Goal: Transaction & Acquisition: Purchase product/service

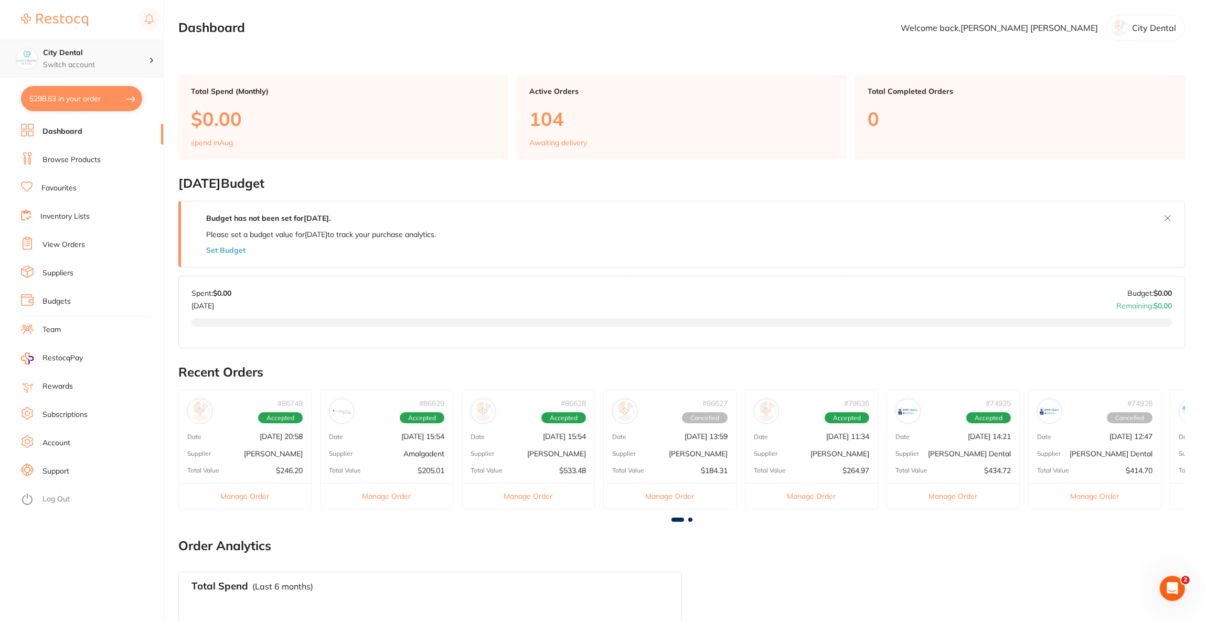
click at [130, 62] on p "Switch account" at bounding box center [96, 65] width 106 height 10
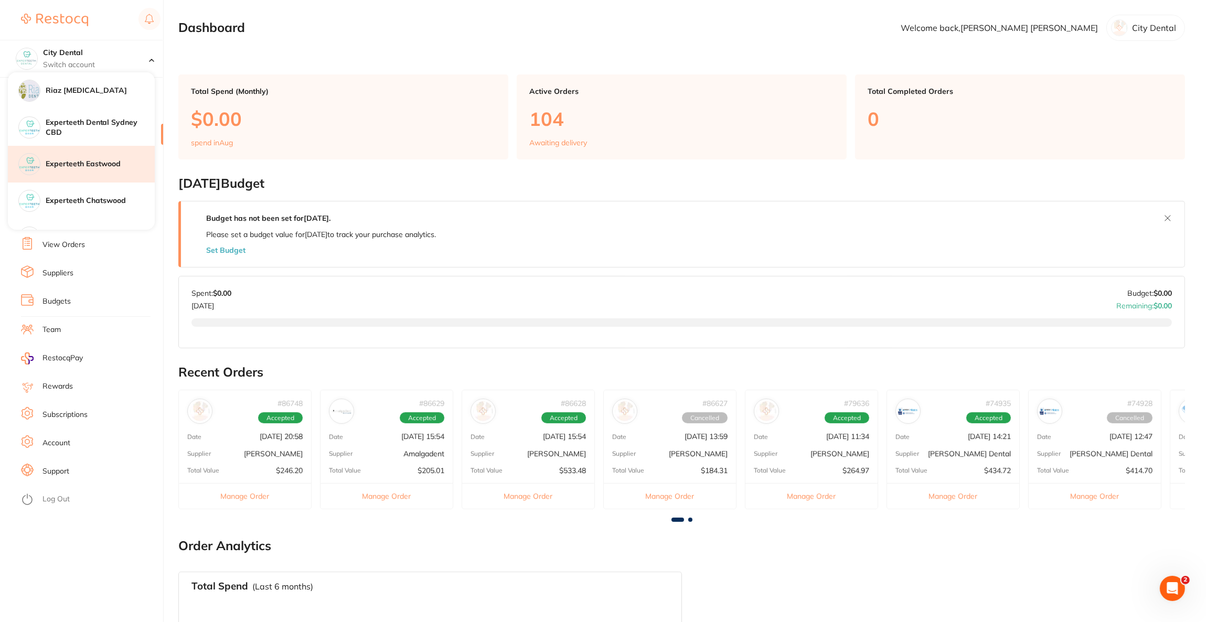
scroll to position [79, 0]
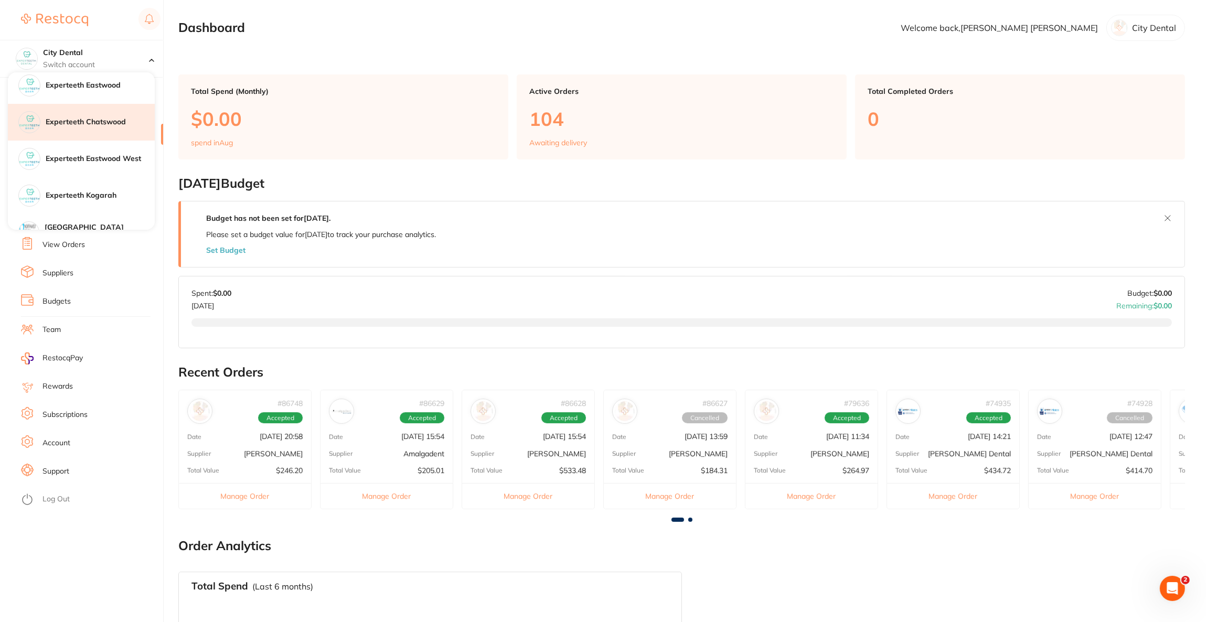
click at [100, 124] on h4 "Experteeth Chatswood" at bounding box center [100, 122] width 109 height 10
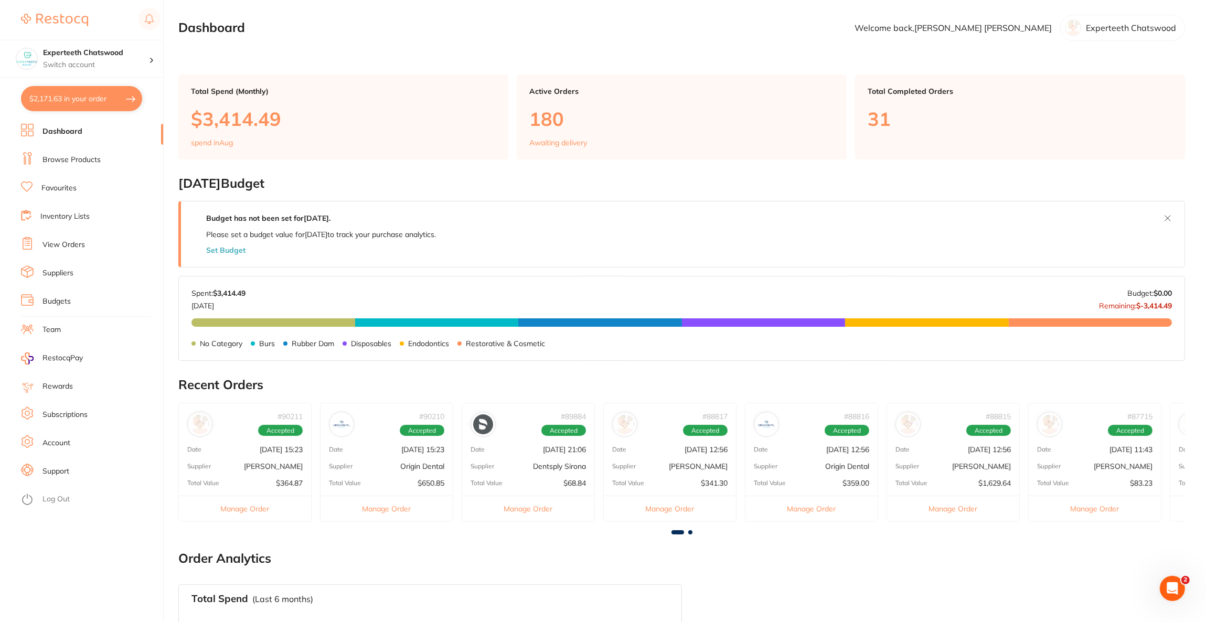
click at [102, 95] on button "$2,171.63 in your order" at bounding box center [81, 98] width 121 height 25
checkbox input "true"
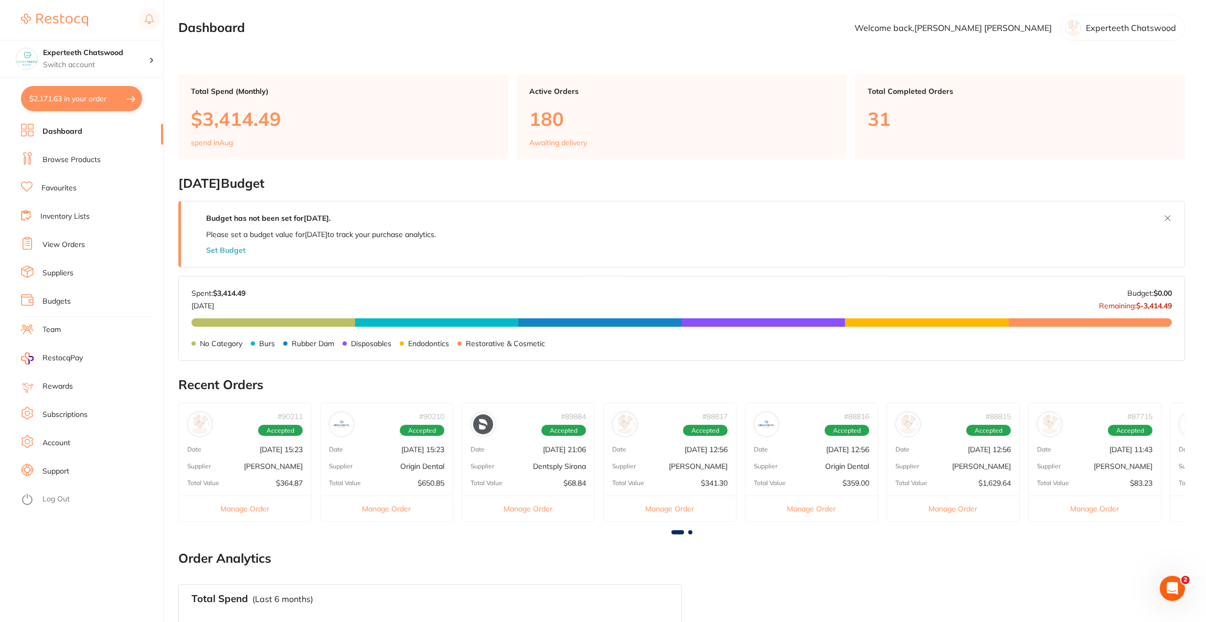
checkbox input "true"
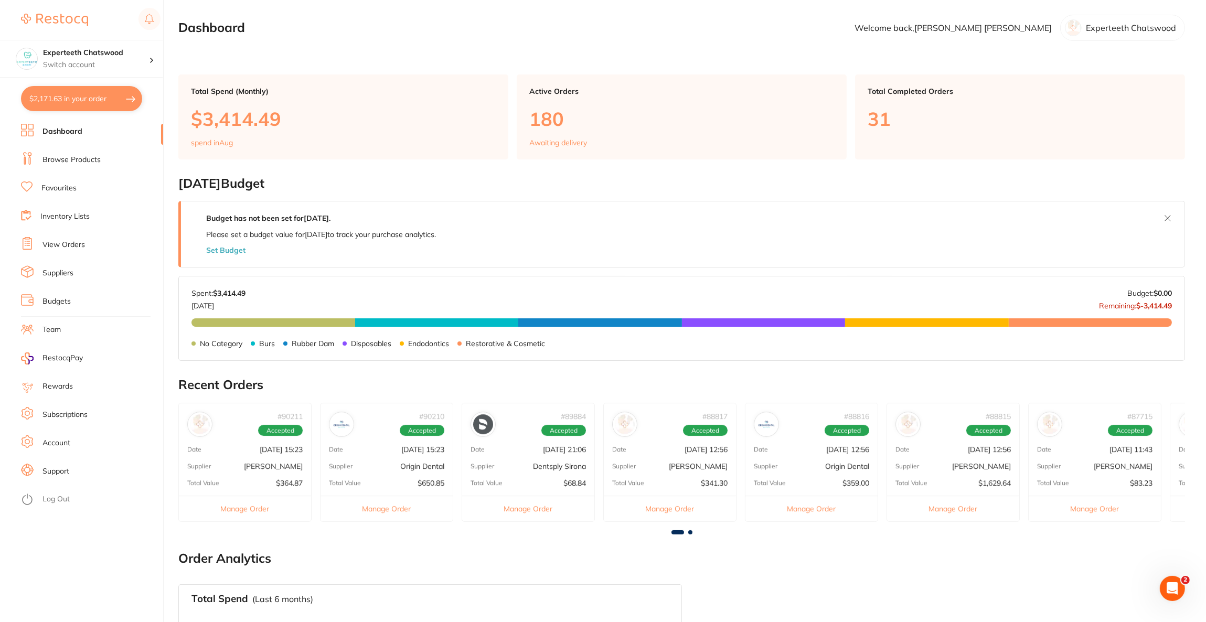
checkbox input "true"
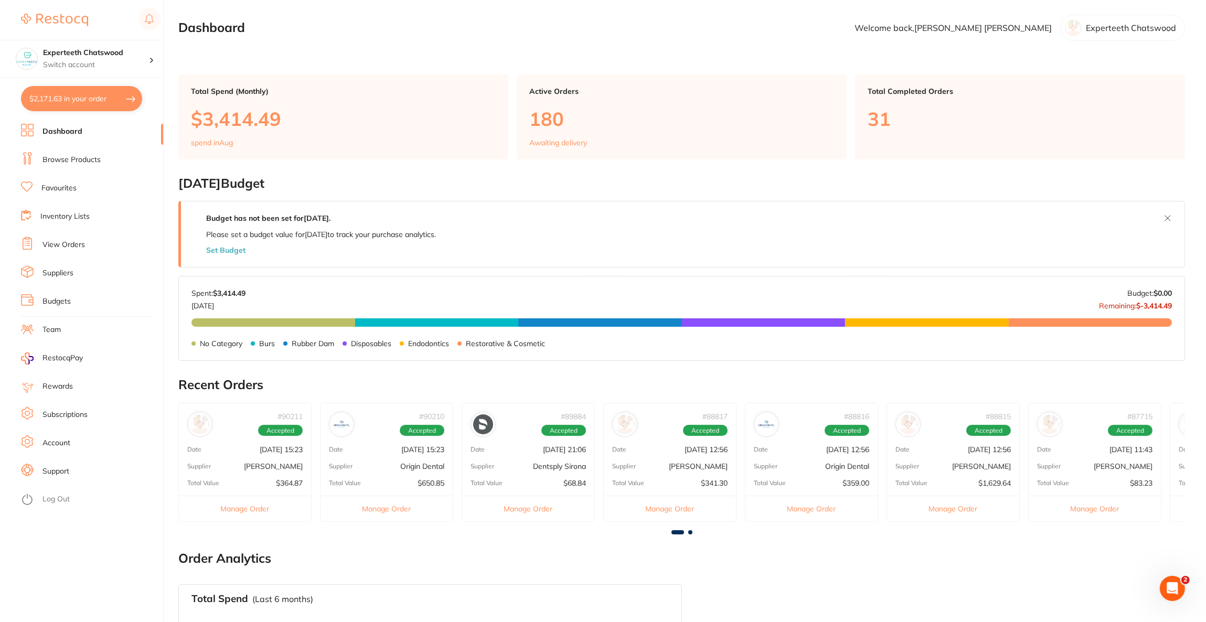
checkbox input "true"
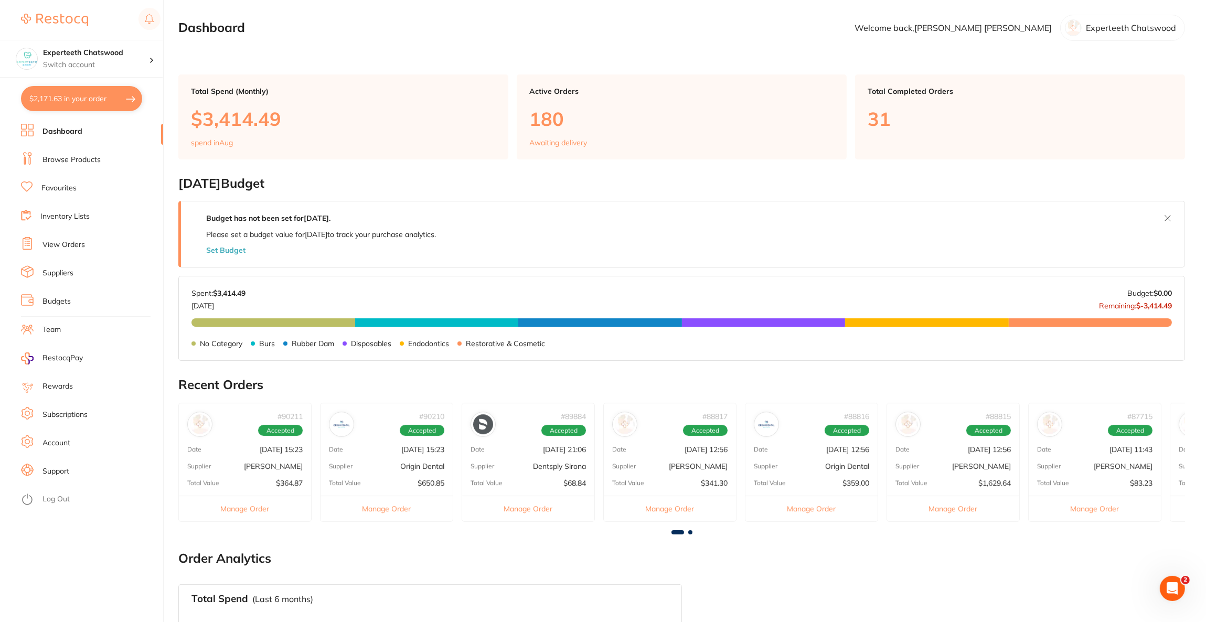
checkbox input "true"
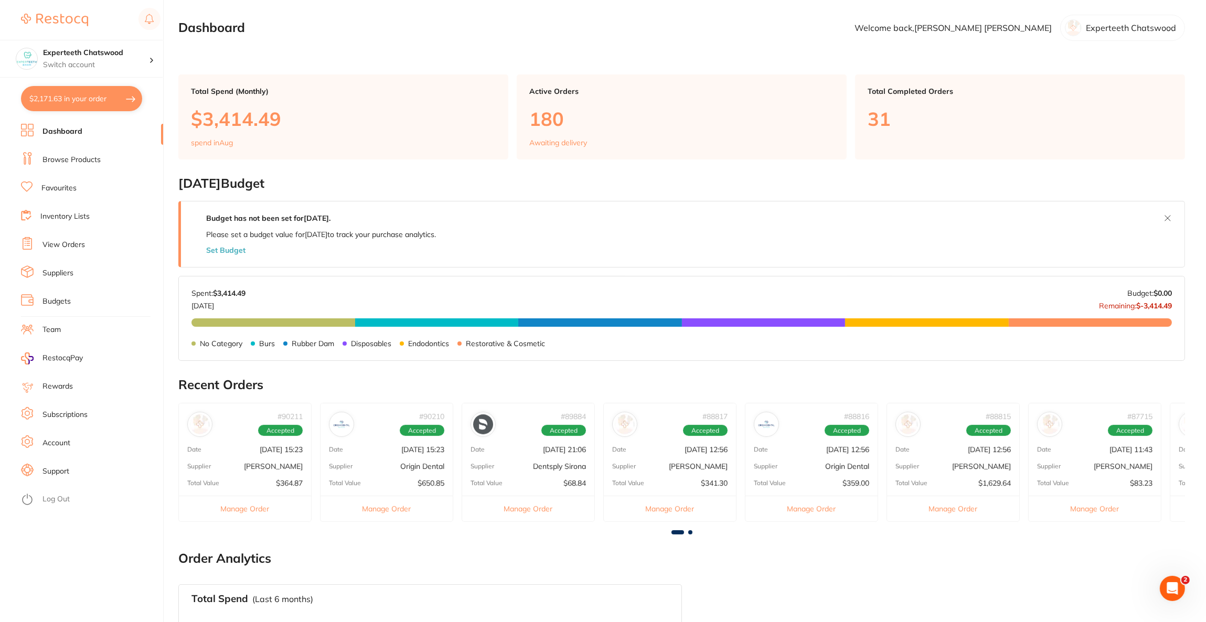
checkbox input "true"
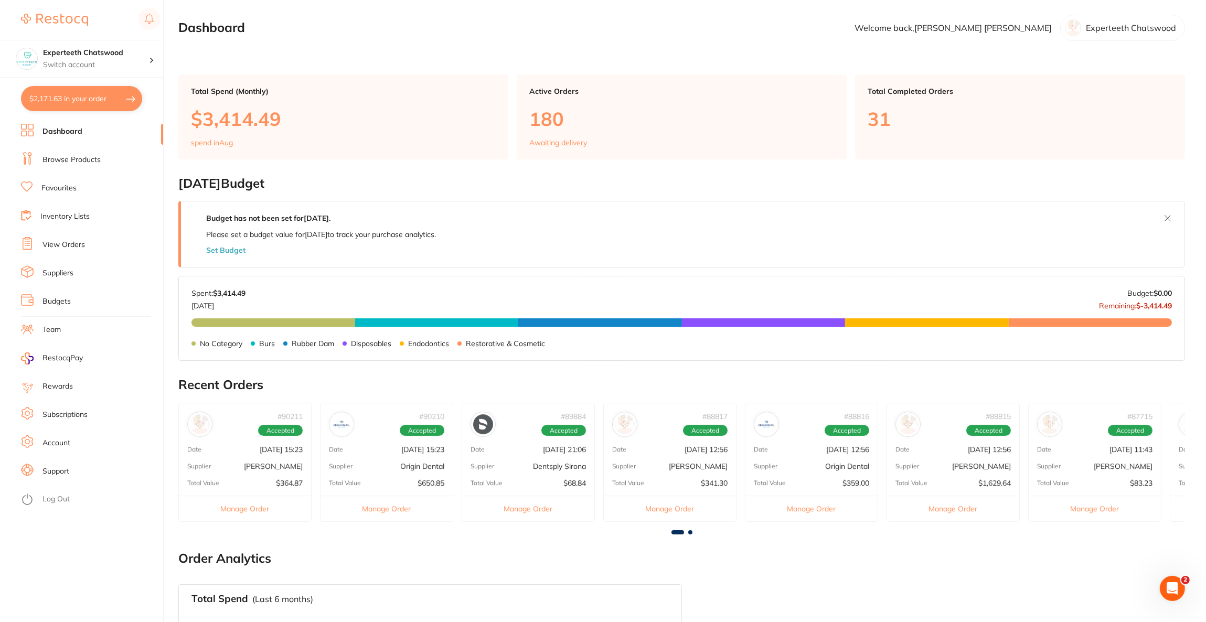
checkbox input "true"
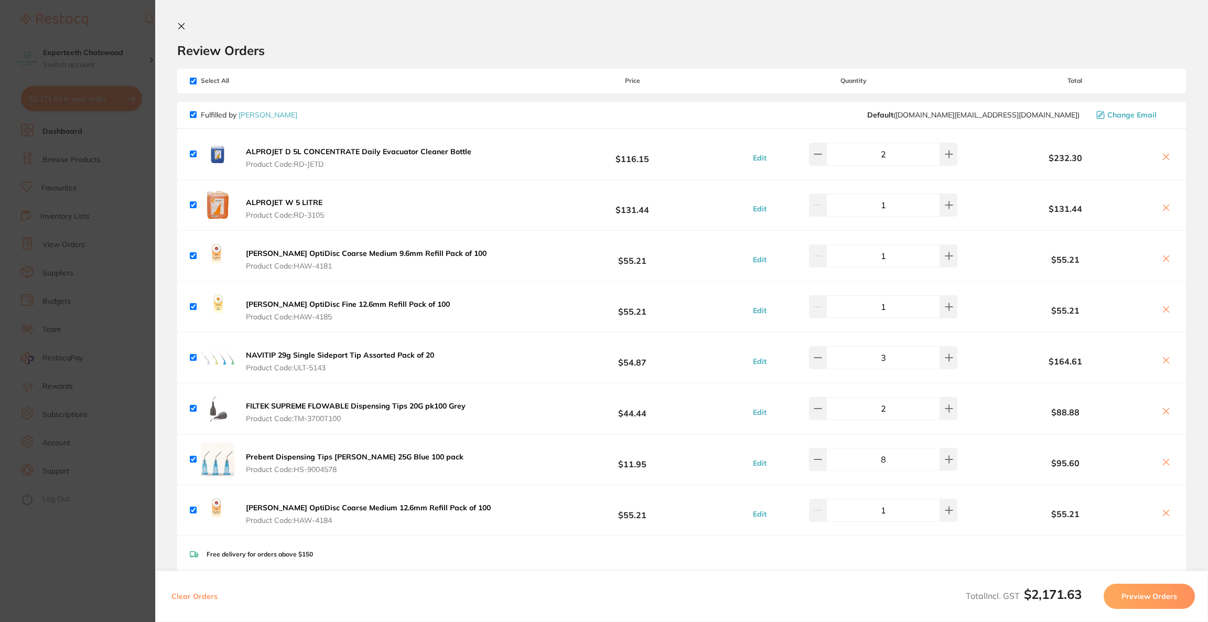
click at [1169, 464] on button at bounding box center [1166, 462] width 15 height 11
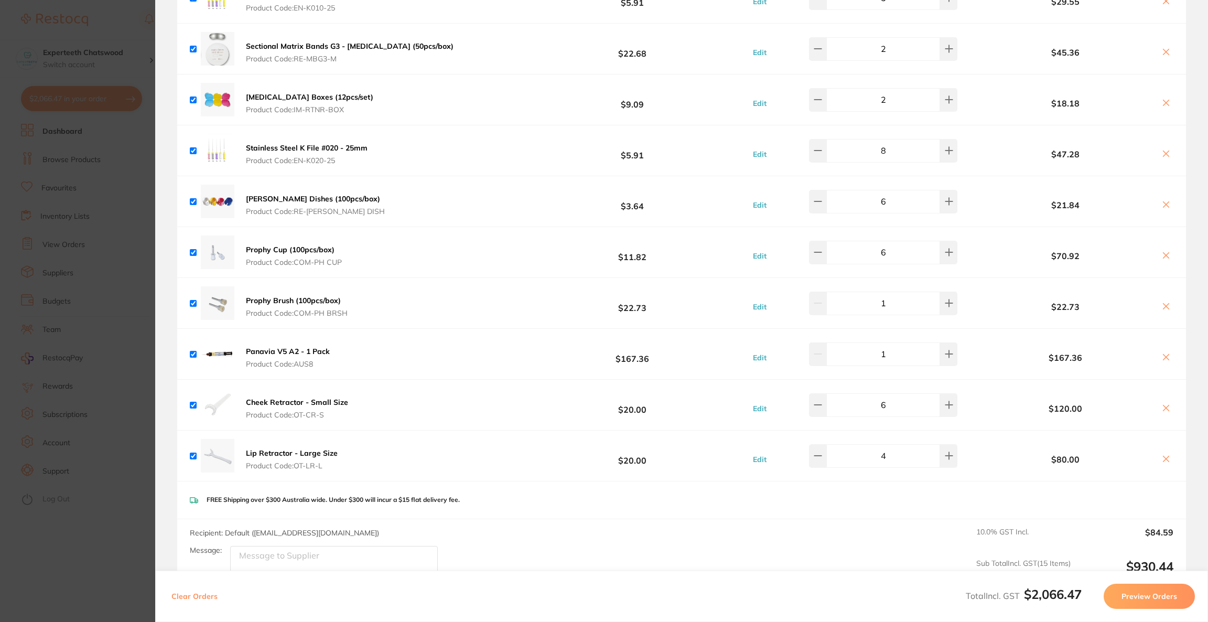
scroll to position [1453, 0]
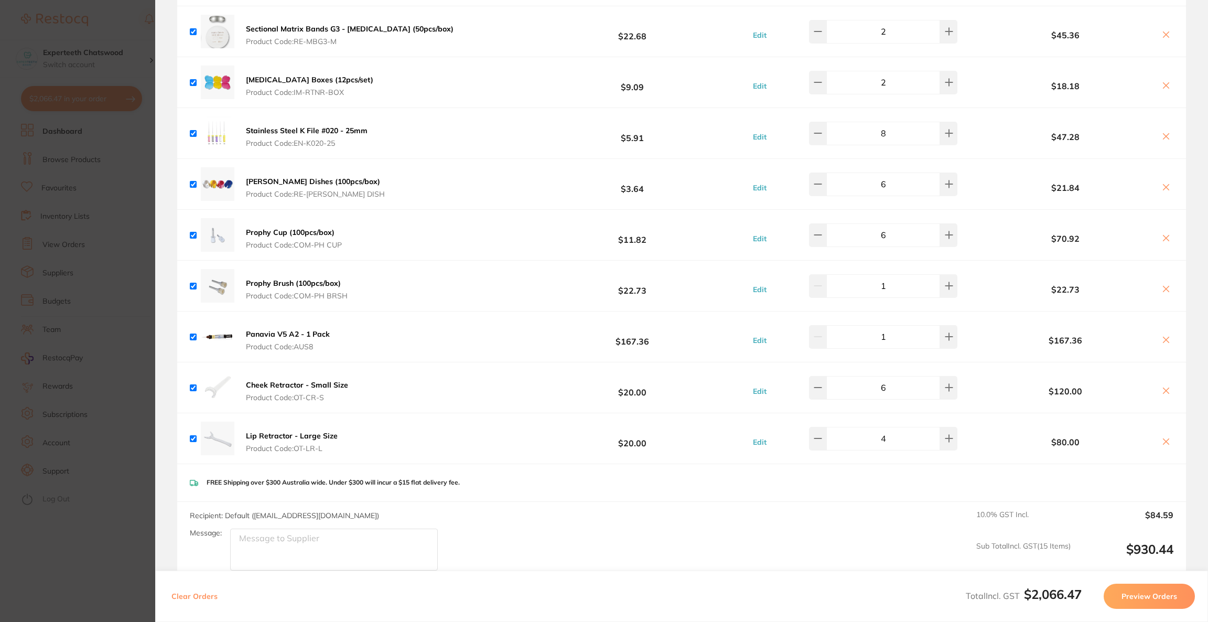
click at [1166, 337] on icon at bounding box center [1167, 340] width 6 height 6
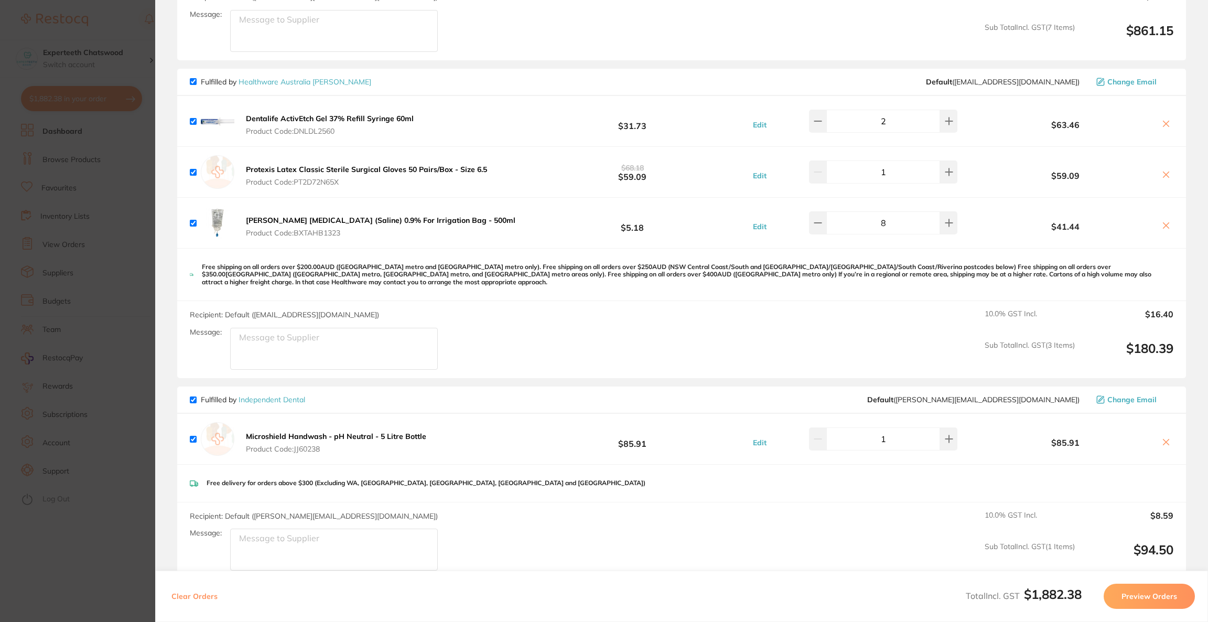
scroll to position [536, 0]
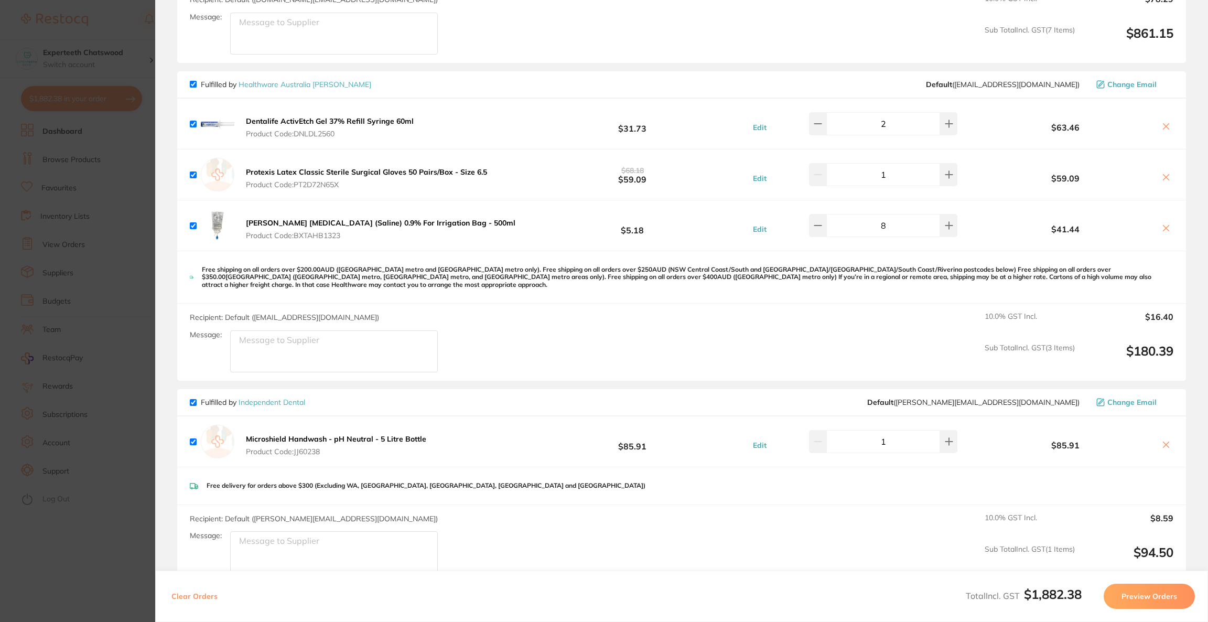
click at [1162, 229] on icon at bounding box center [1166, 228] width 8 height 8
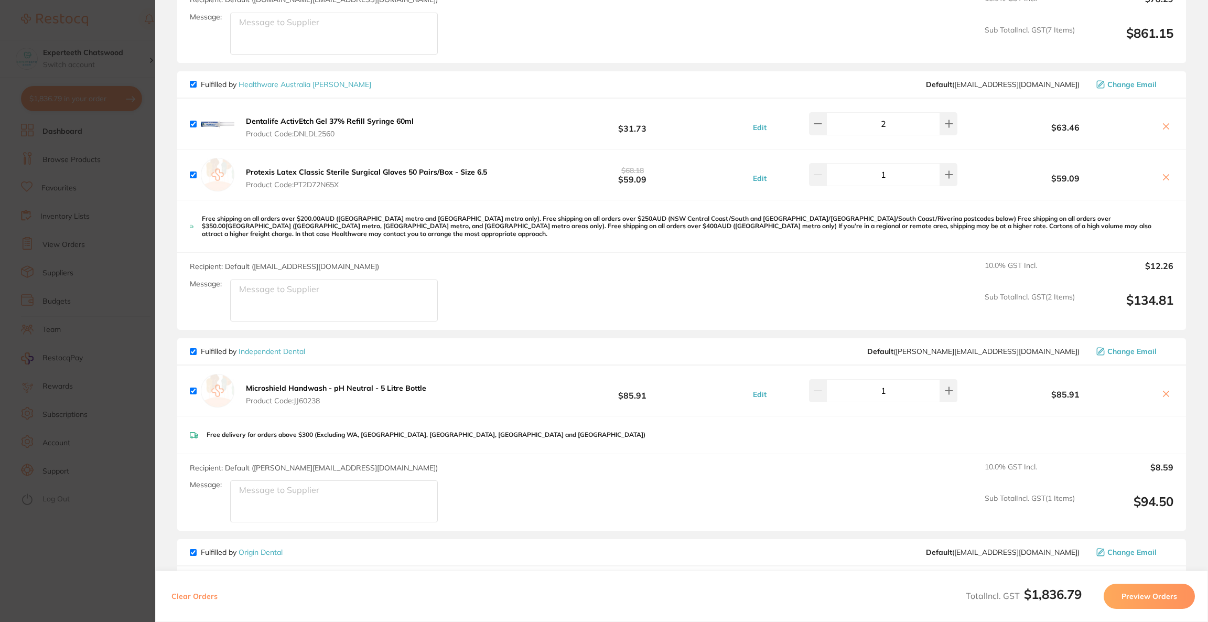
click at [1164, 179] on icon at bounding box center [1167, 178] width 6 height 6
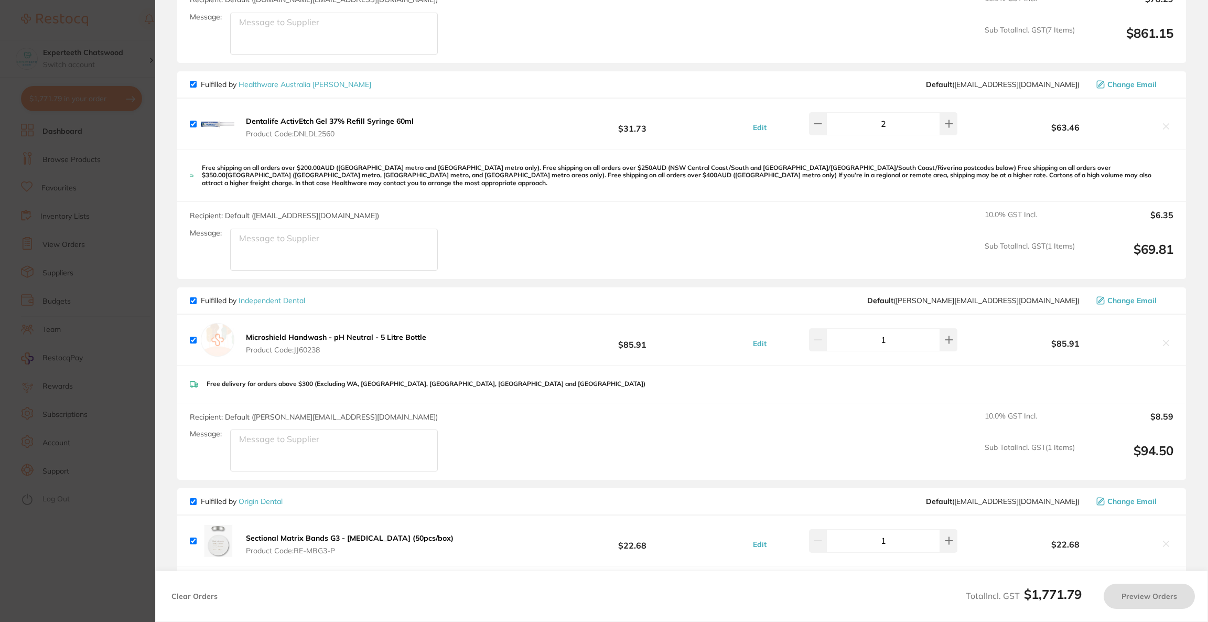
scroll to position [930, 0]
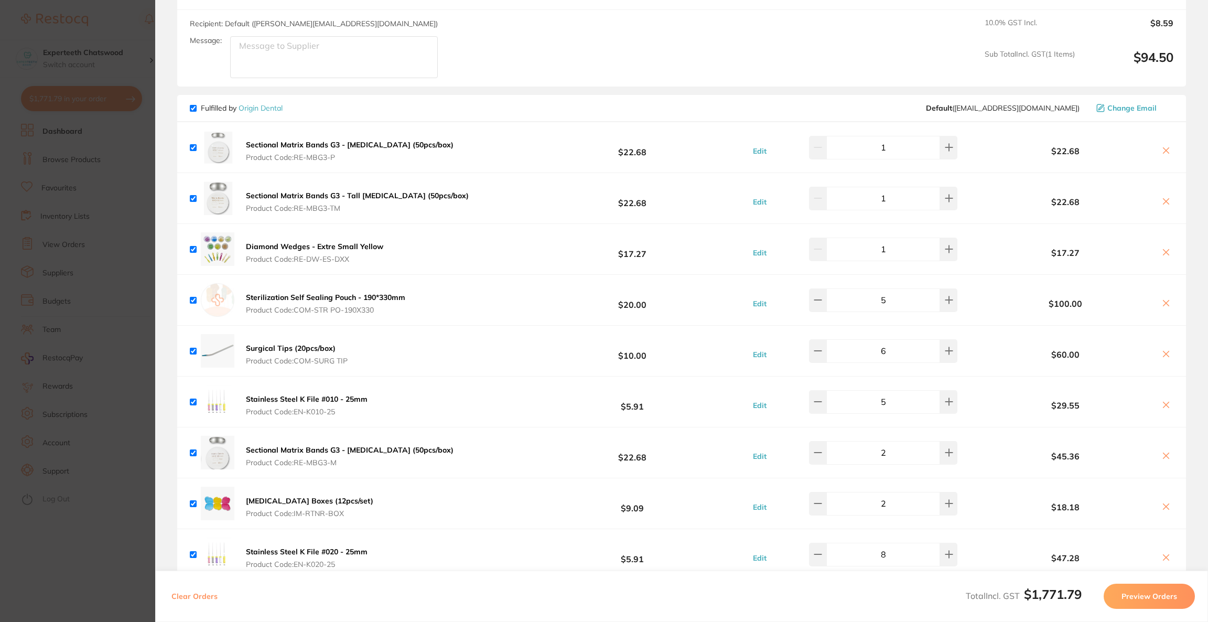
checkbox input "true"
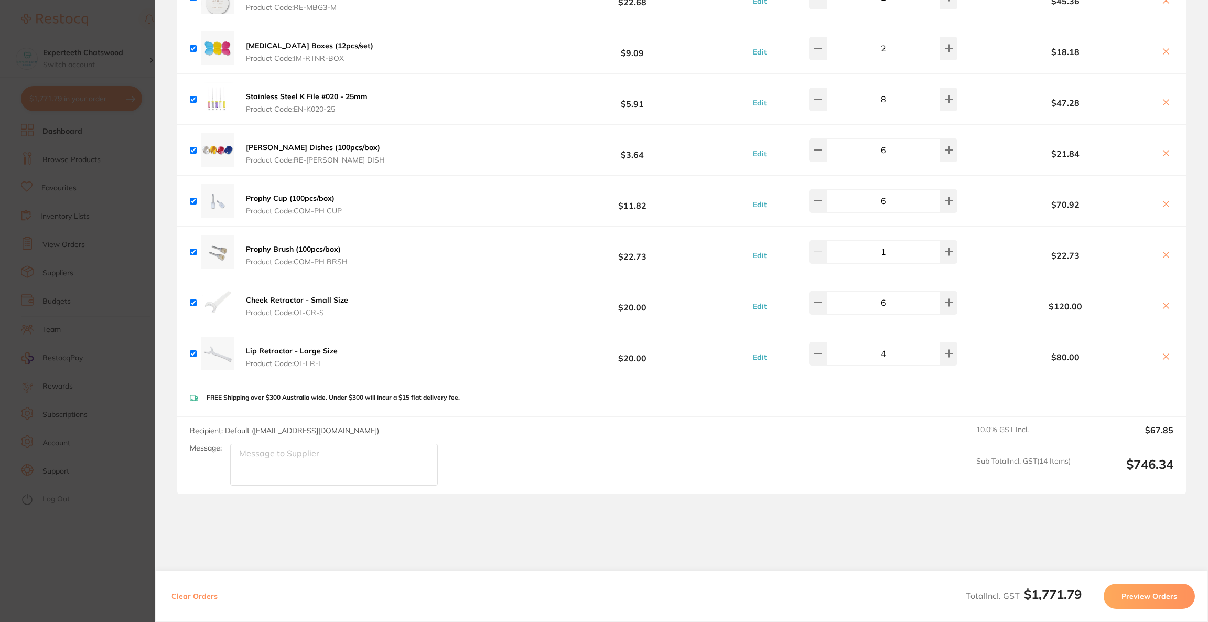
scroll to position [1402, 0]
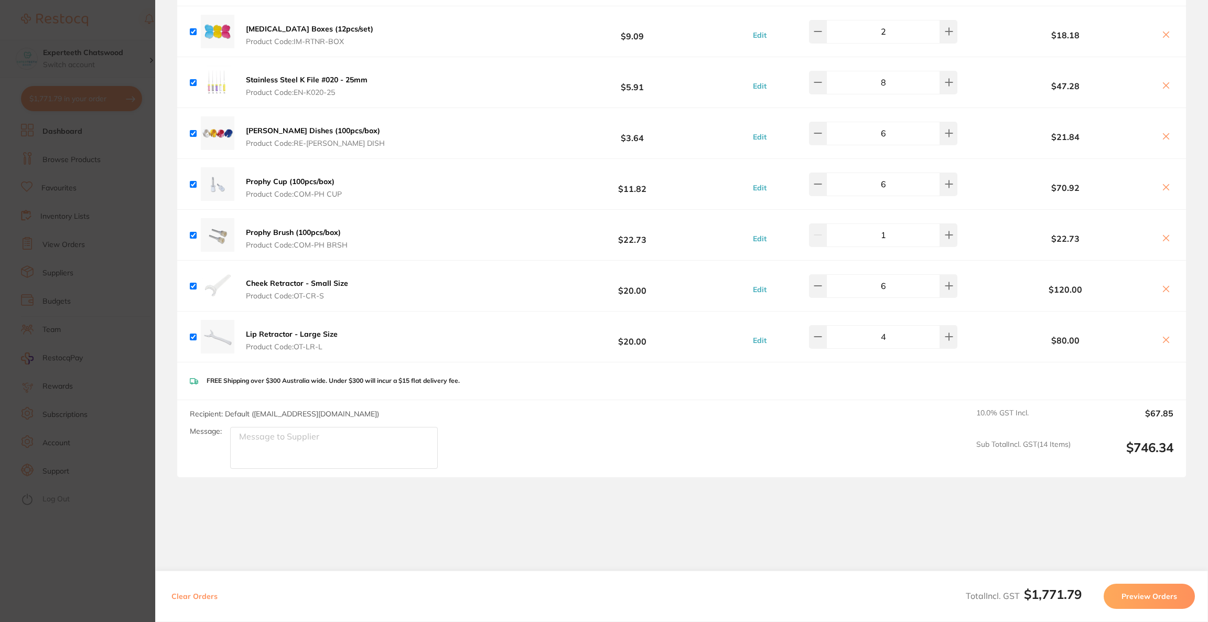
click at [51, 61] on section "Update RRP Set your pre negotiated price for this item. Item Agreed RRP (excl. …" at bounding box center [604, 311] width 1208 height 622
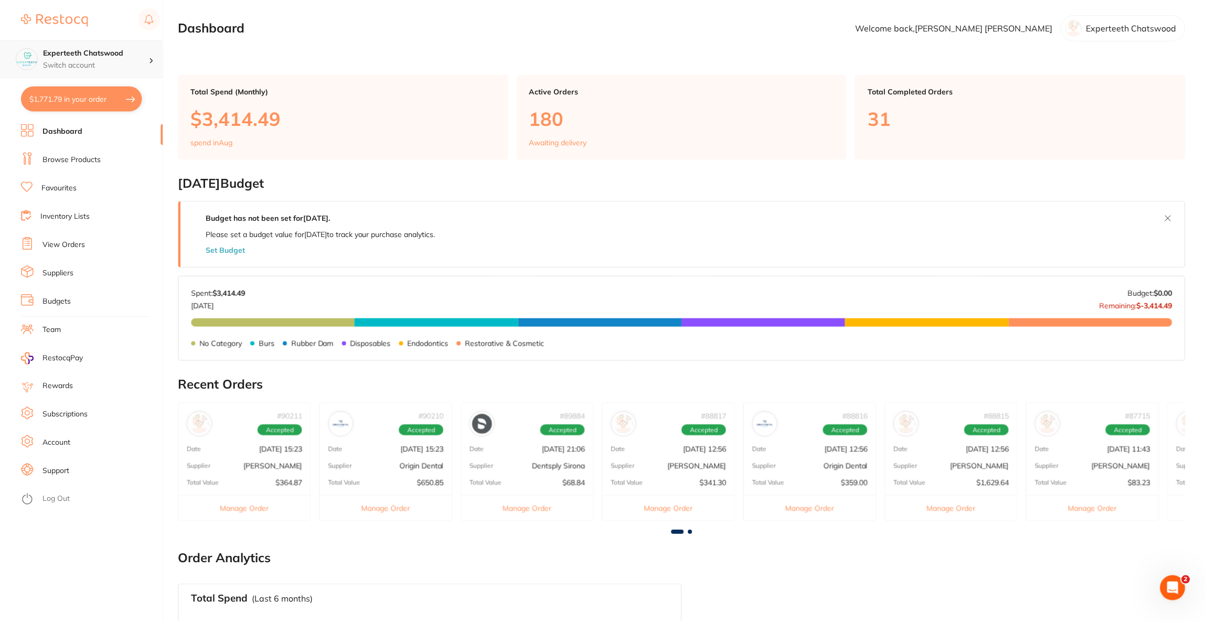
scroll to position [14, 0]
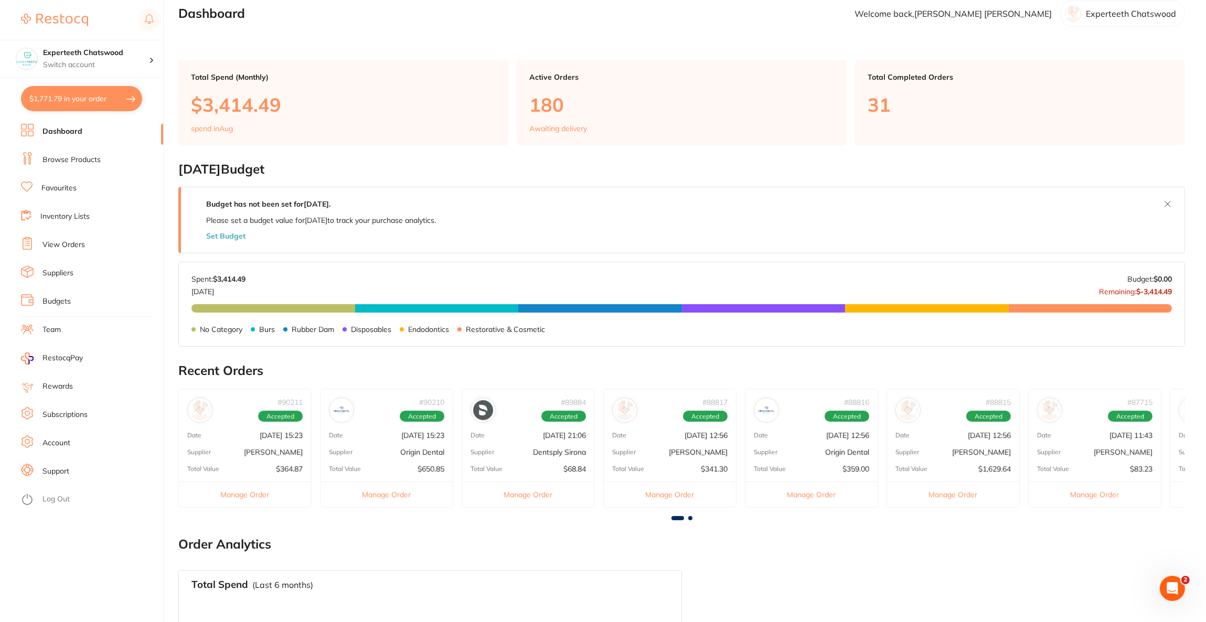
click at [89, 157] on link "Browse Products" at bounding box center [71, 160] width 58 height 10
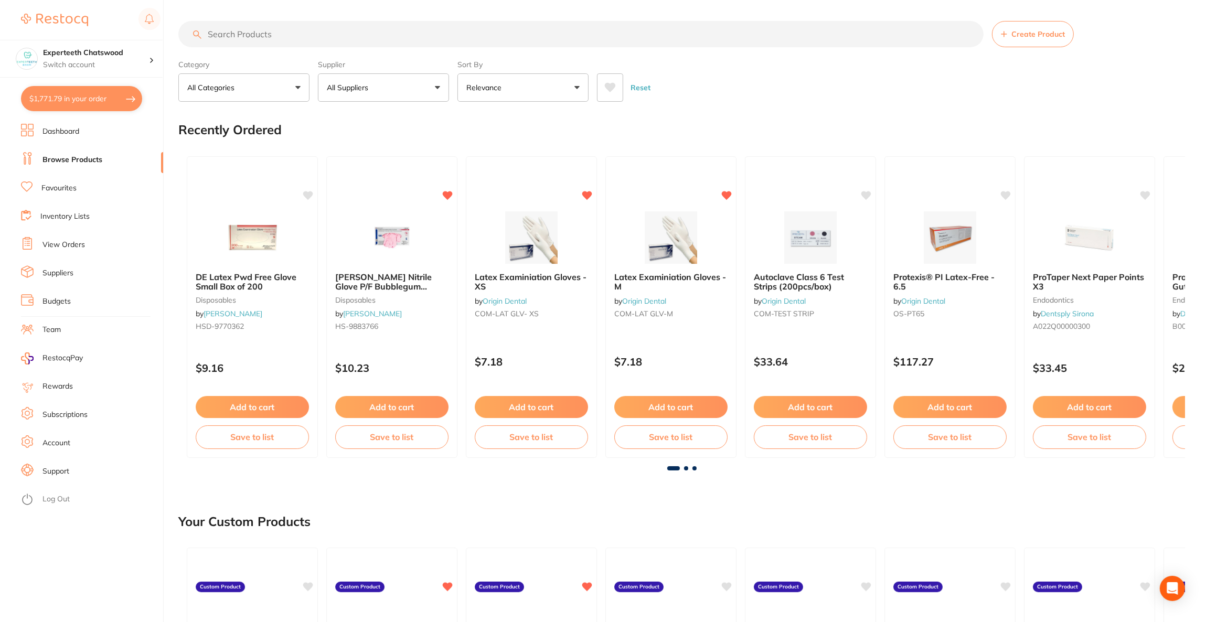
click at [537, 36] on input "search" at bounding box center [580, 34] width 805 height 26
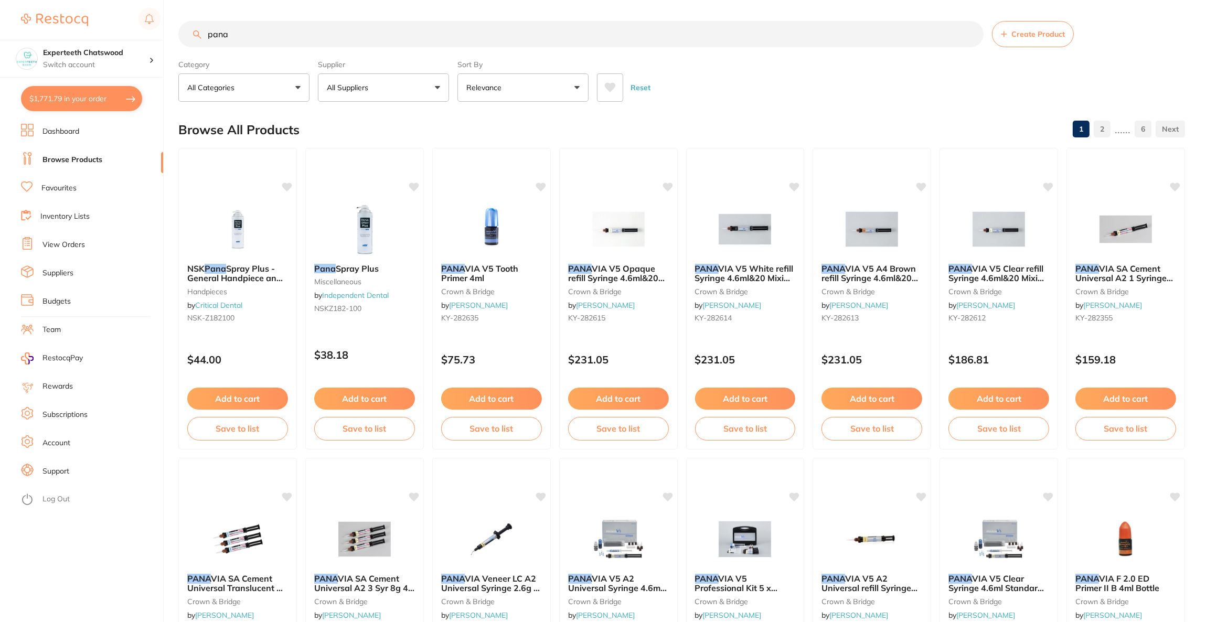
click at [420, 91] on button "All Suppliers" at bounding box center [383, 87] width 131 height 28
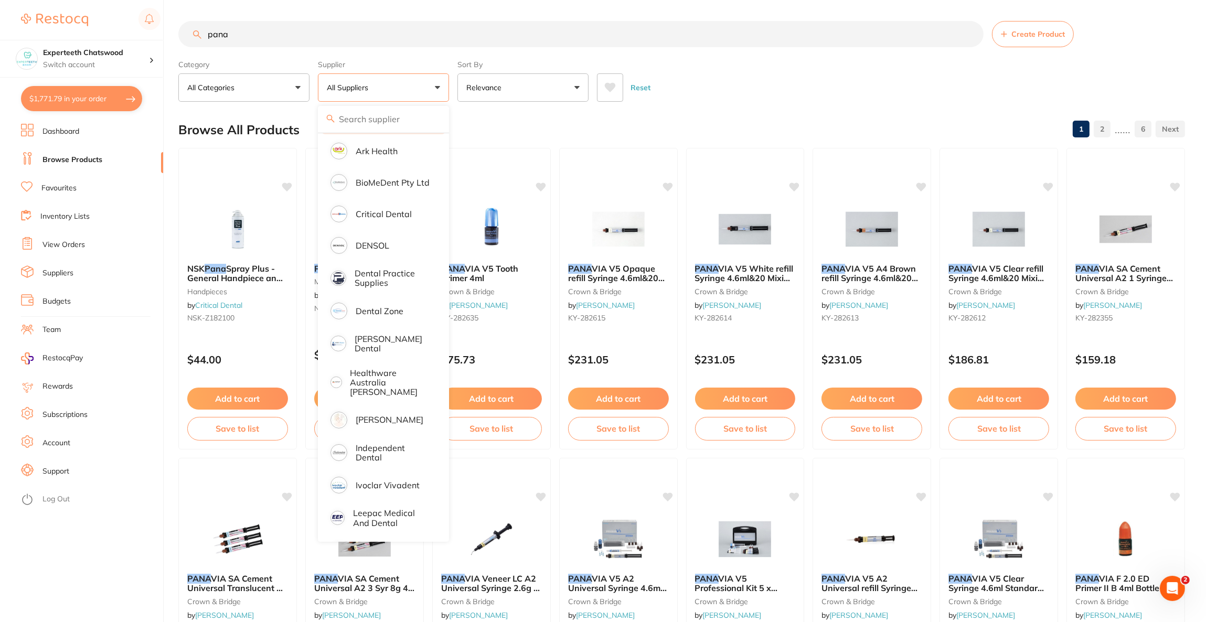
scroll to position [157, 0]
click at [379, 413] on p "[PERSON_NAME]" at bounding box center [390, 417] width 68 height 9
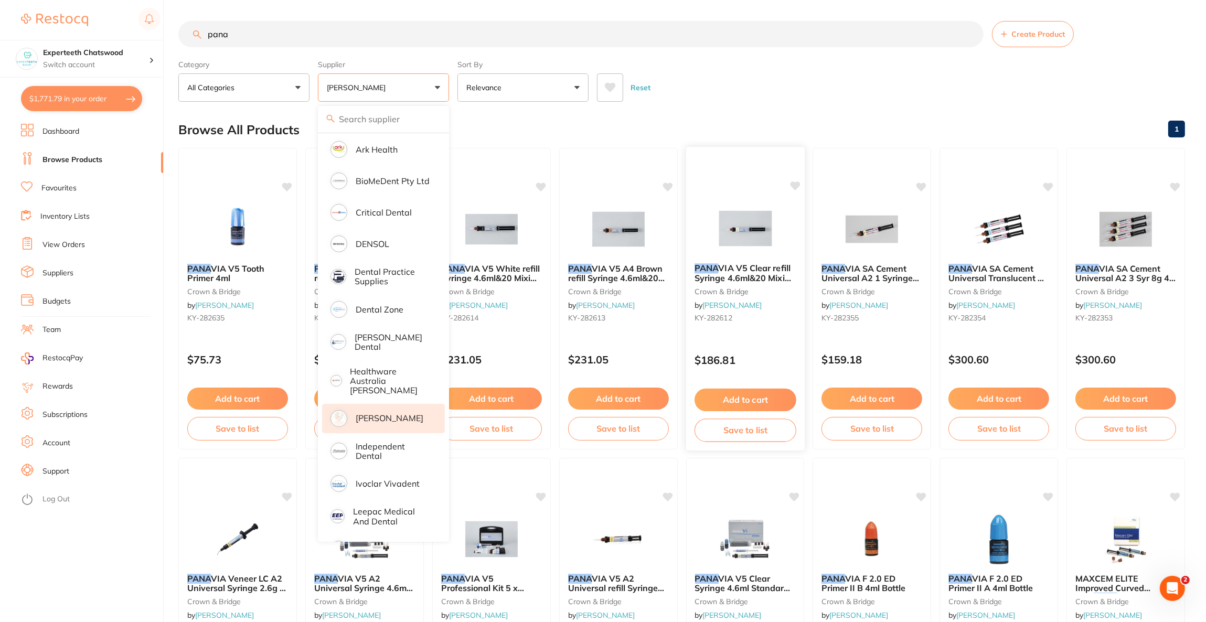
scroll to position [0, 0]
click at [905, 92] on div "Reset" at bounding box center [886, 83] width 579 height 37
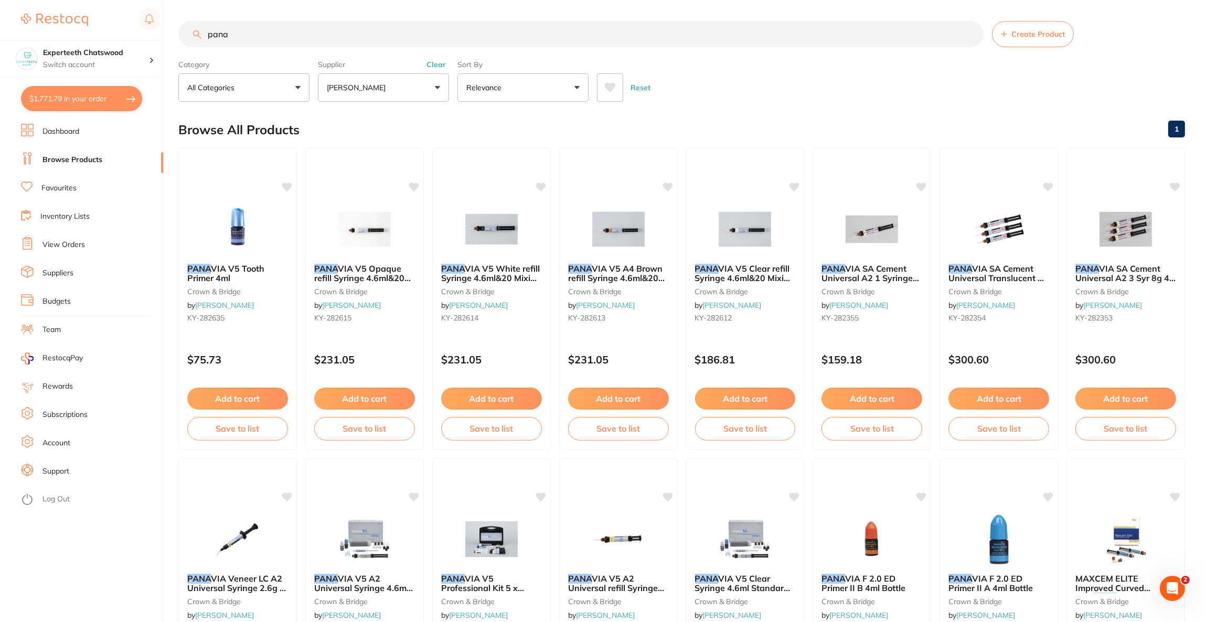
click at [283, 33] on input "pana" at bounding box center [580, 34] width 805 height 26
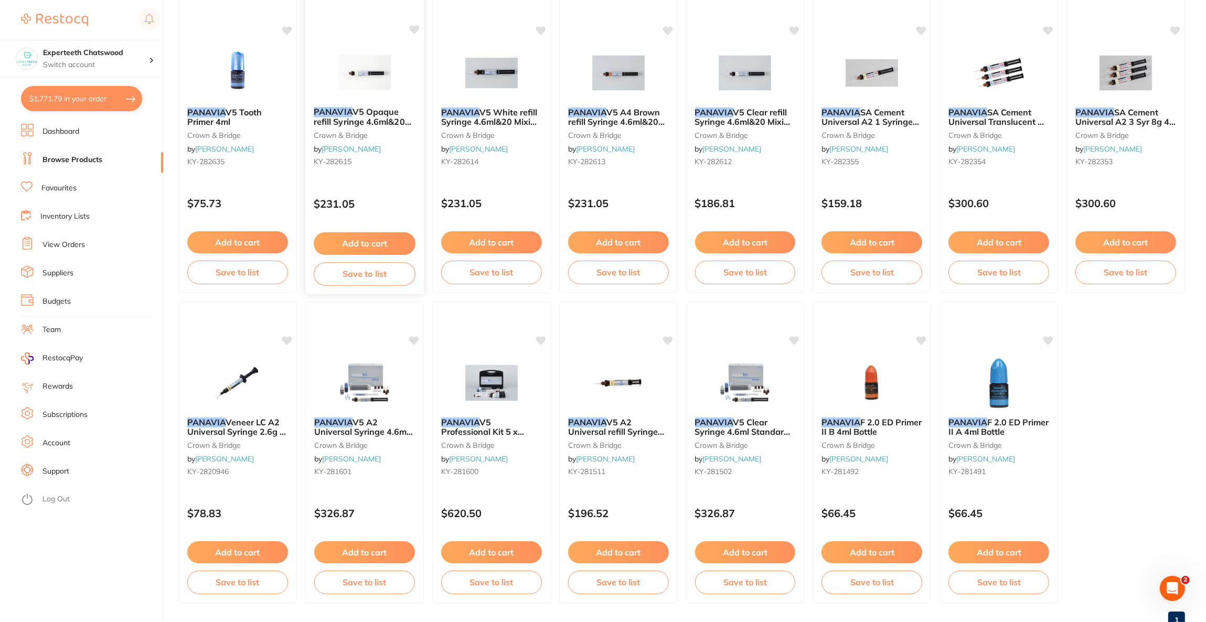
scroll to position [157, 0]
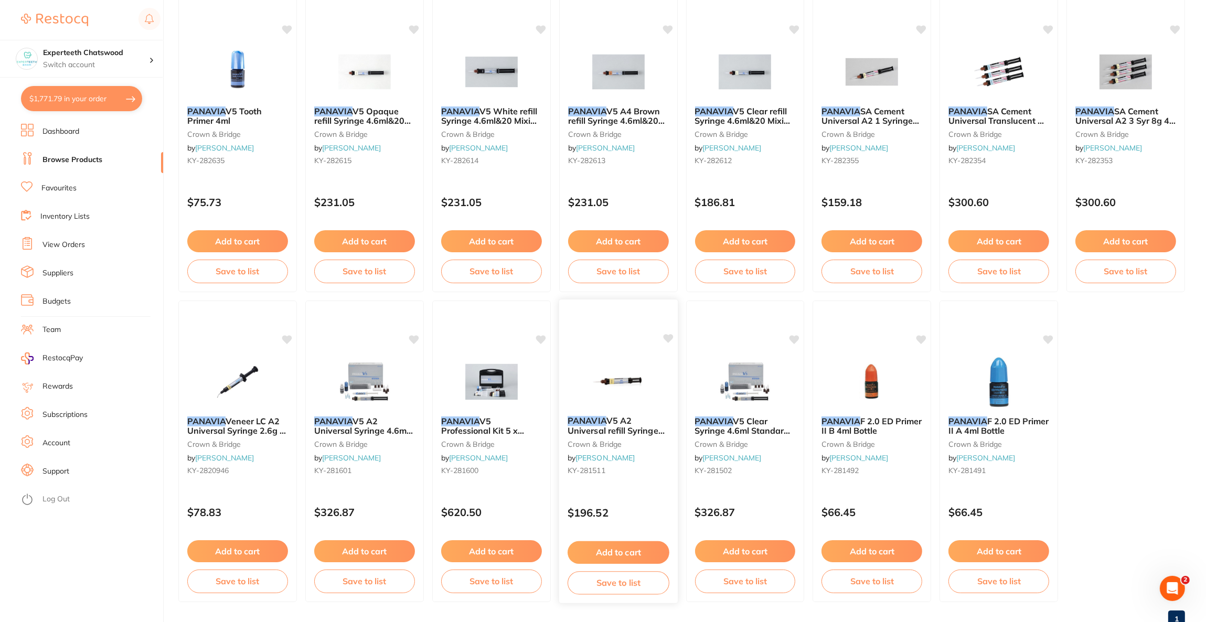
type input "panavia"
click at [596, 373] on img at bounding box center [618, 380] width 69 height 53
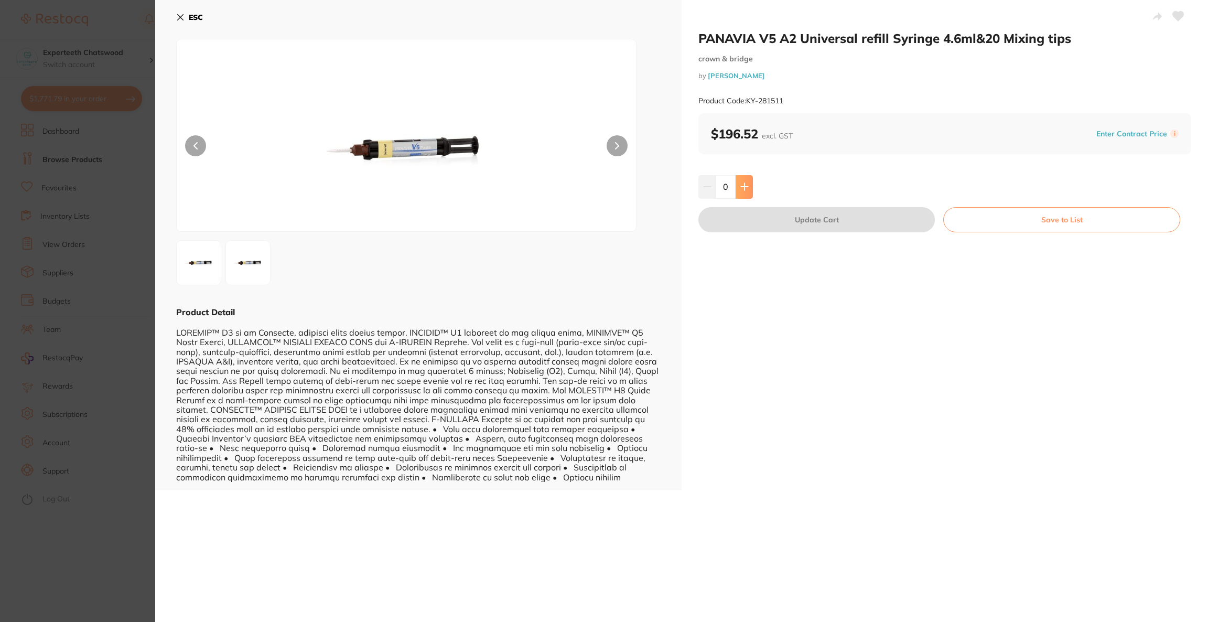
click at [744, 189] on icon at bounding box center [744, 186] width 8 height 8
type input "1"
click at [747, 207] on button "Update Cart" at bounding box center [816, 219] width 236 height 25
checkbox input "false"
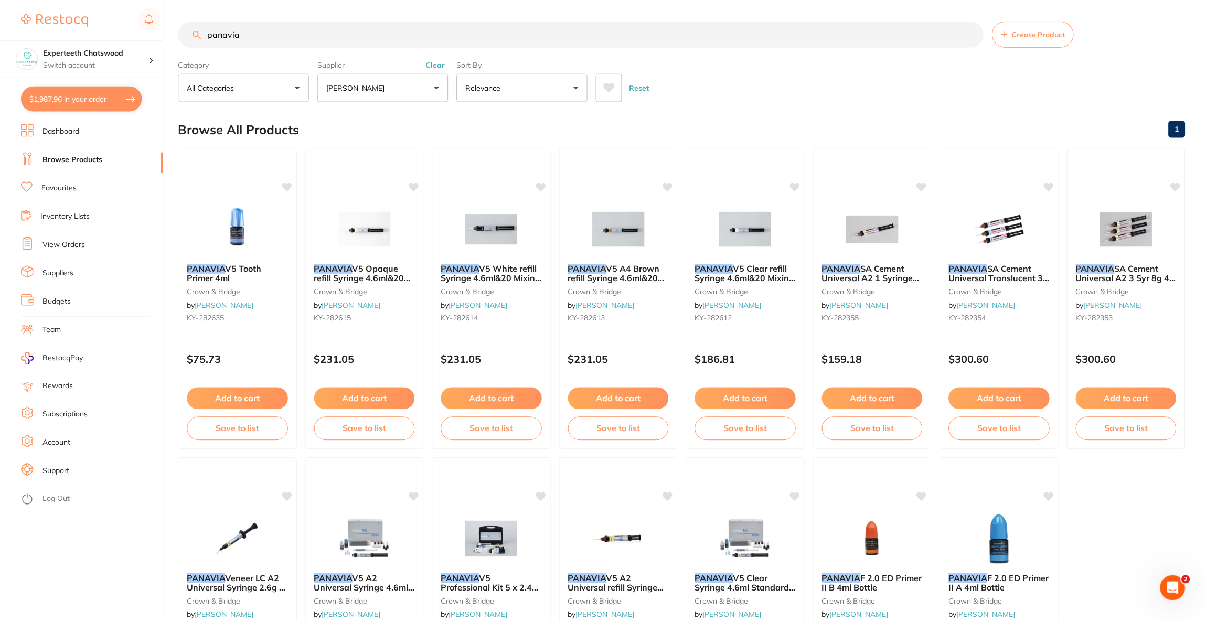
scroll to position [1453, 0]
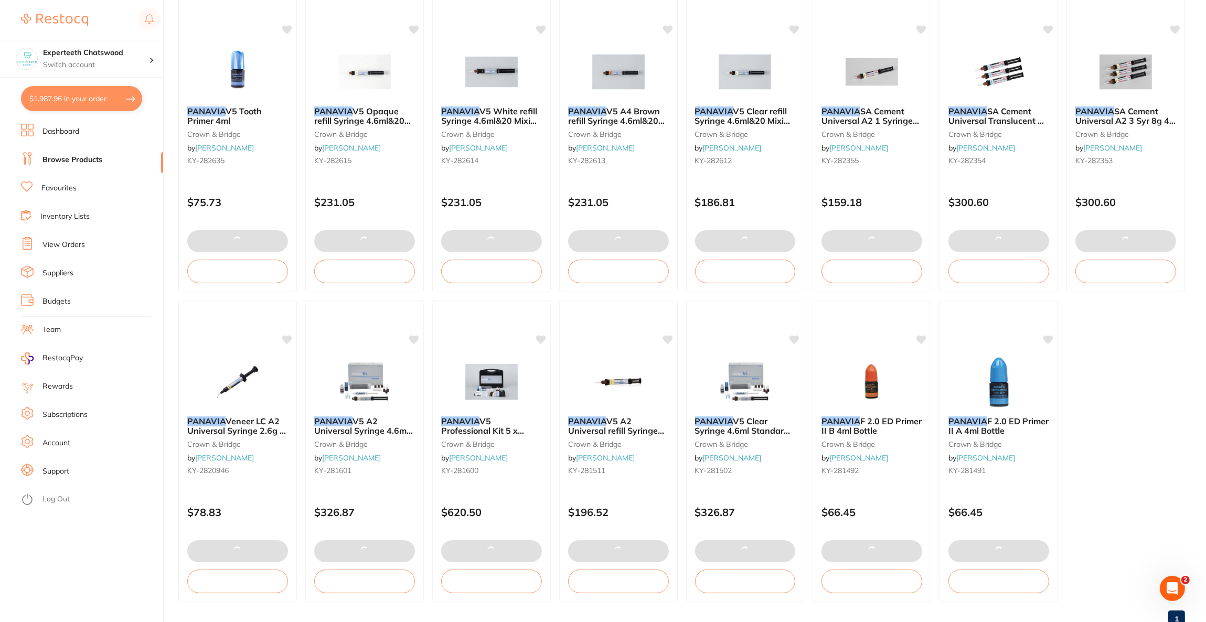
click at [80, 94] on button "$1,987.96 in your order" at bounding box center [81, 98] width 121 height 25
checkbox input "true"
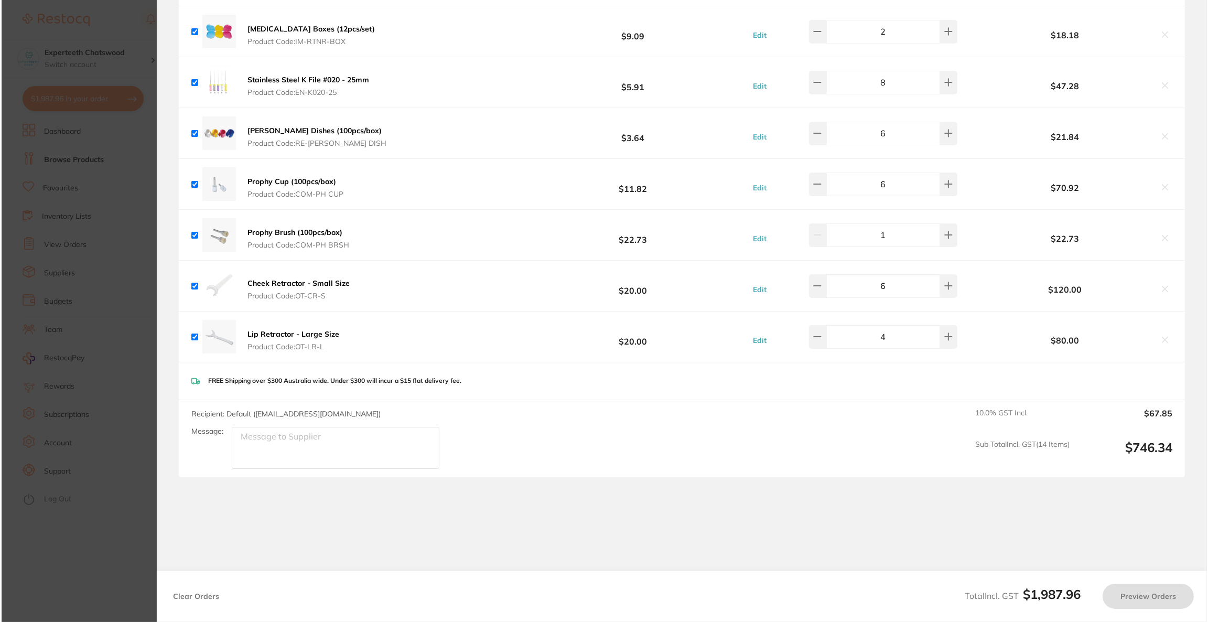
scroll to position [0, 0]
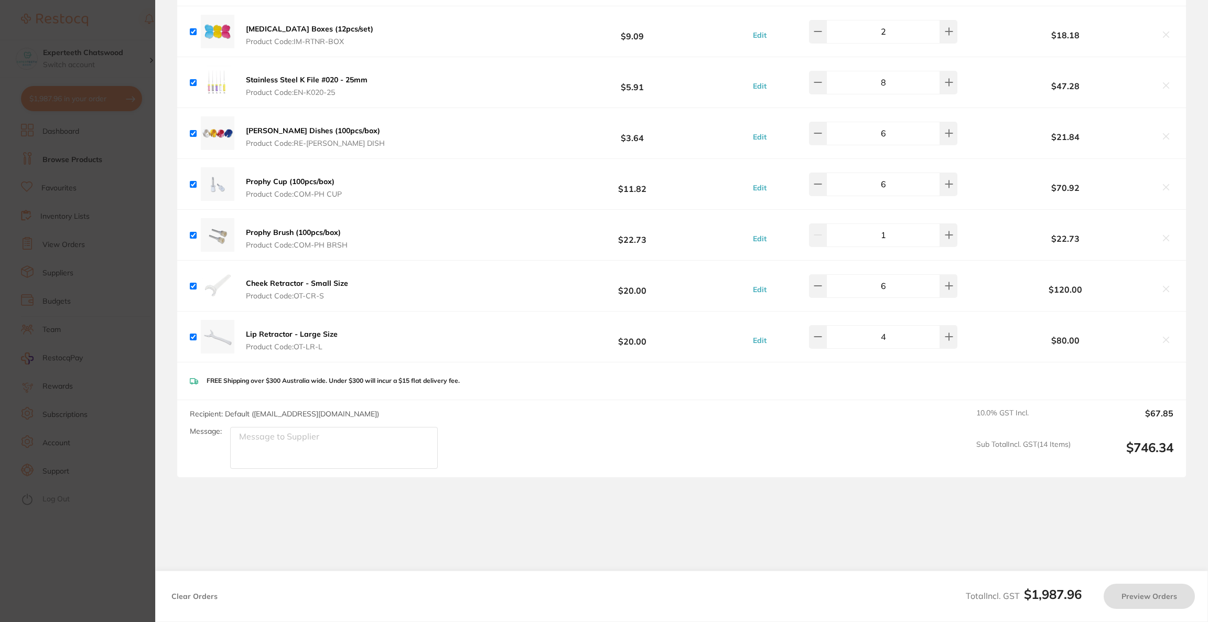
checkbox input "true"
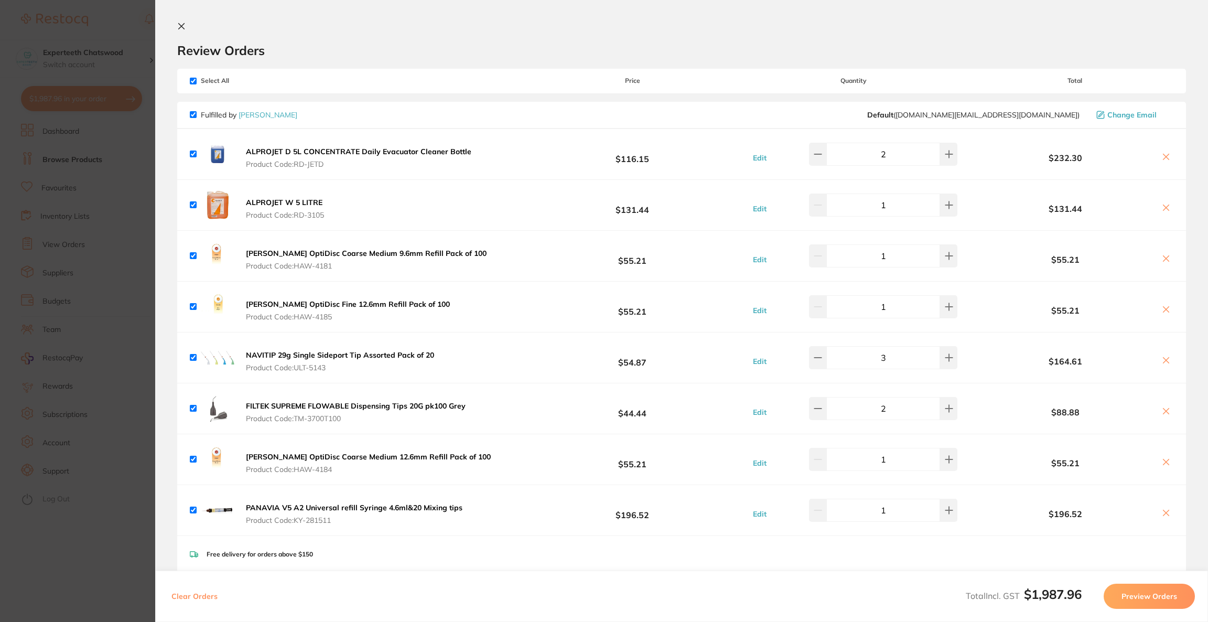
click at [12, 30] on section "Update RRP Set your pre negotiated price for this item. Item Agreed RRP (excl. …" at bounding box center [604, 311] width 1208 height 622
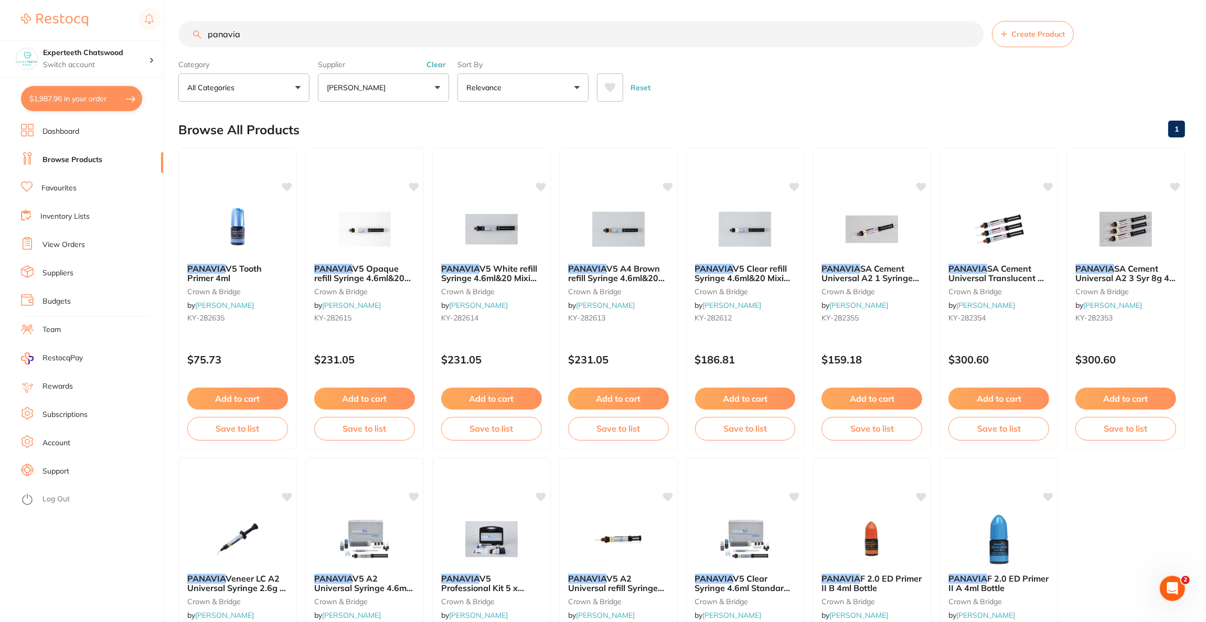
drag, startPoint x: 283, startPoint y: 40, endPoint x: 199, endPoint y: 30, distance: 84.0
click at [199, 30] on div "panavia Create Product" at bounding box center [681, 34] width 1006 height 26
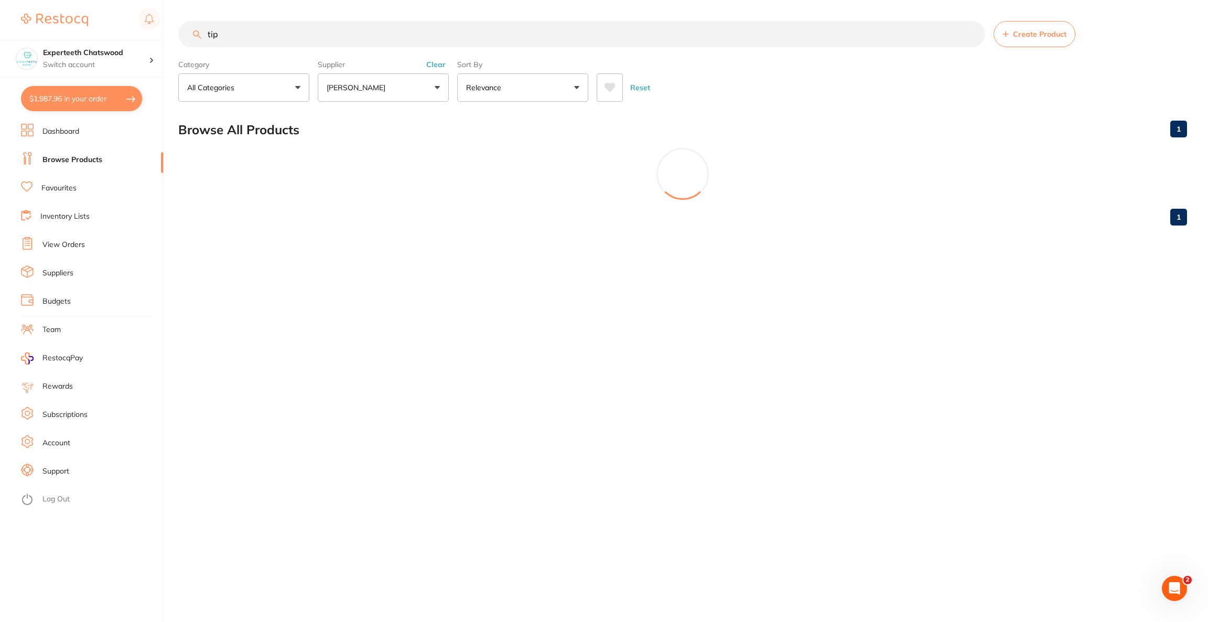
click at [432, 90] on button "[PERSON_NAME]" at bounding box center [383, 87] width 131 height 28
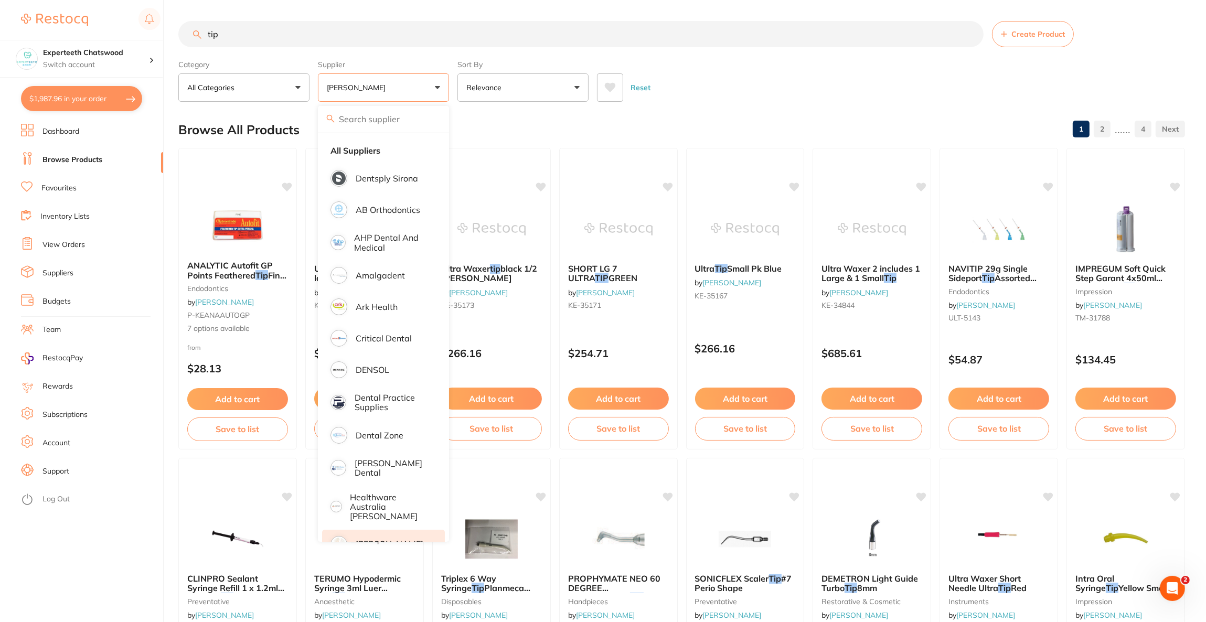
click at [420, 539] on p "[PERSON_NAME]" at bounding box center [390, 543] width 68 height 9
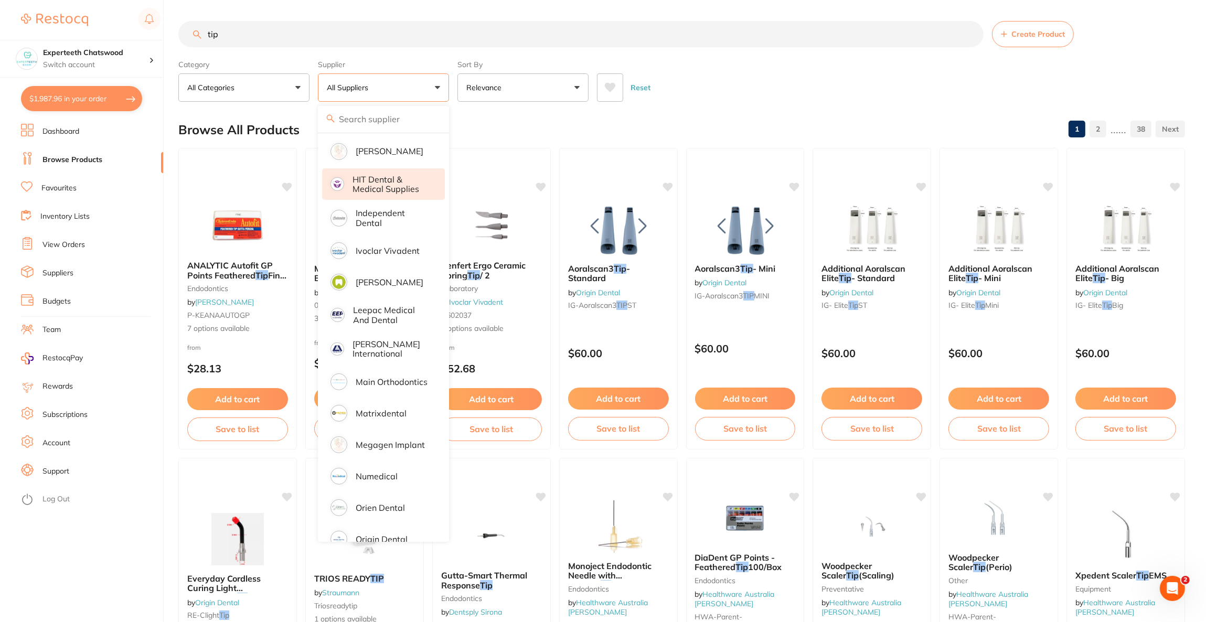
scroll to position [551, 0]
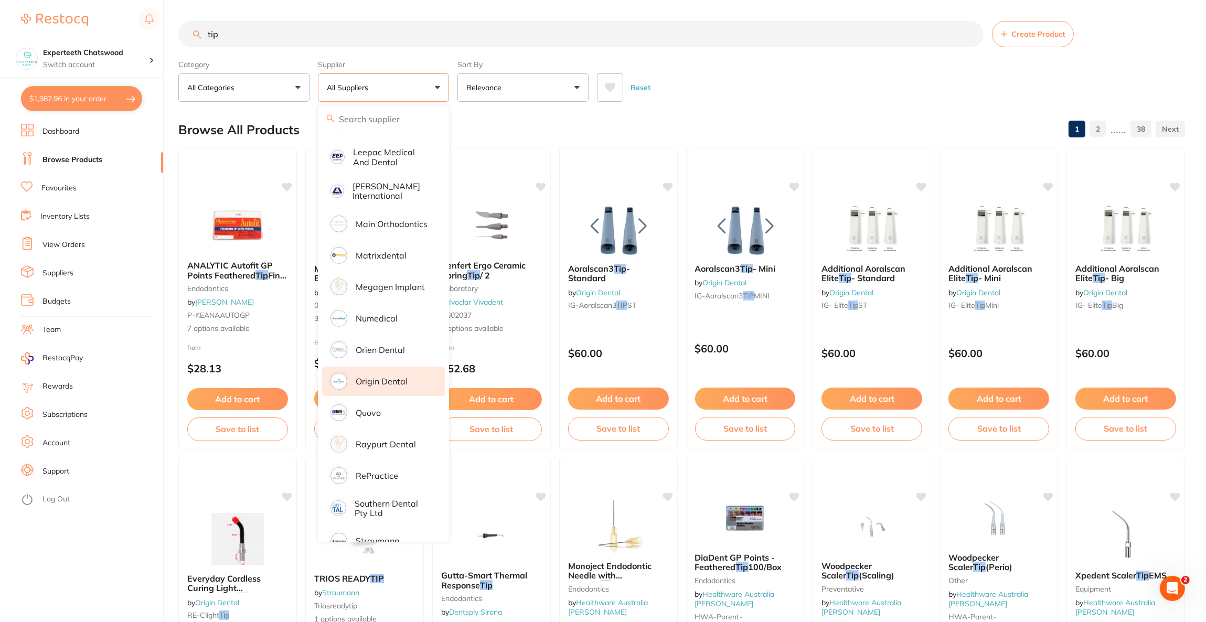
click at [388, 383] on li "Origin Dental" at bounding box center [383, 381] width 123 height 29
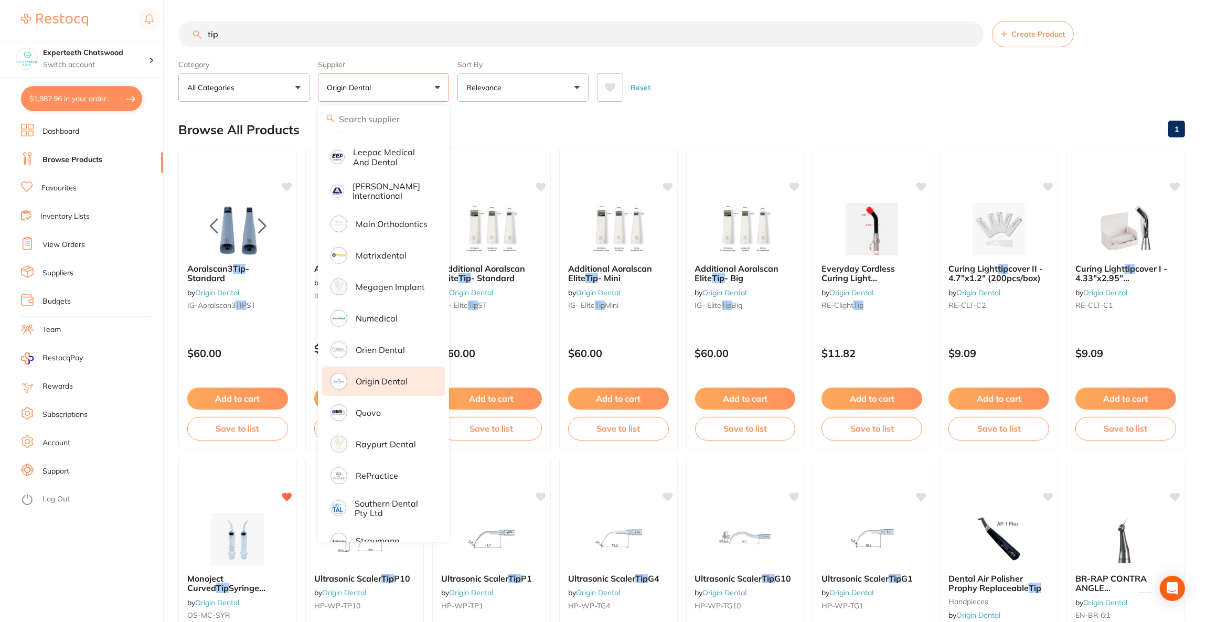
click at [729, 91] on div "Reset" at bounding box center [886, 83] width 579 height 37
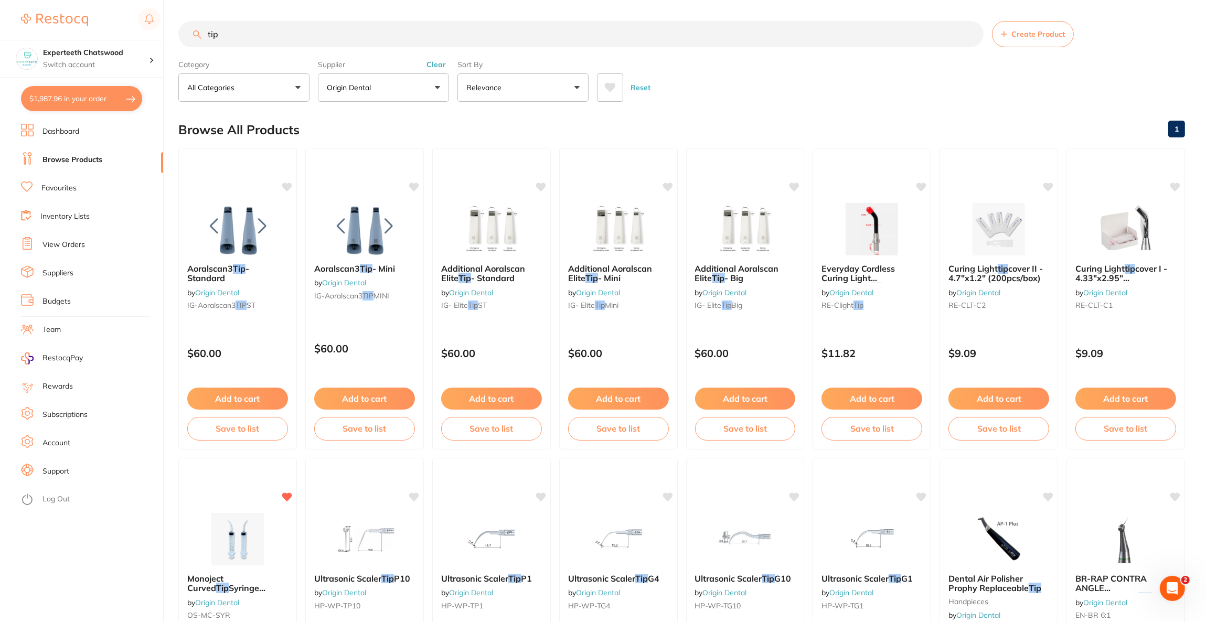
scroll to position [0, 0]
click at [334, 40] on input "tip" at bounding box center [580, 34] width 805 height 26
type input "t"
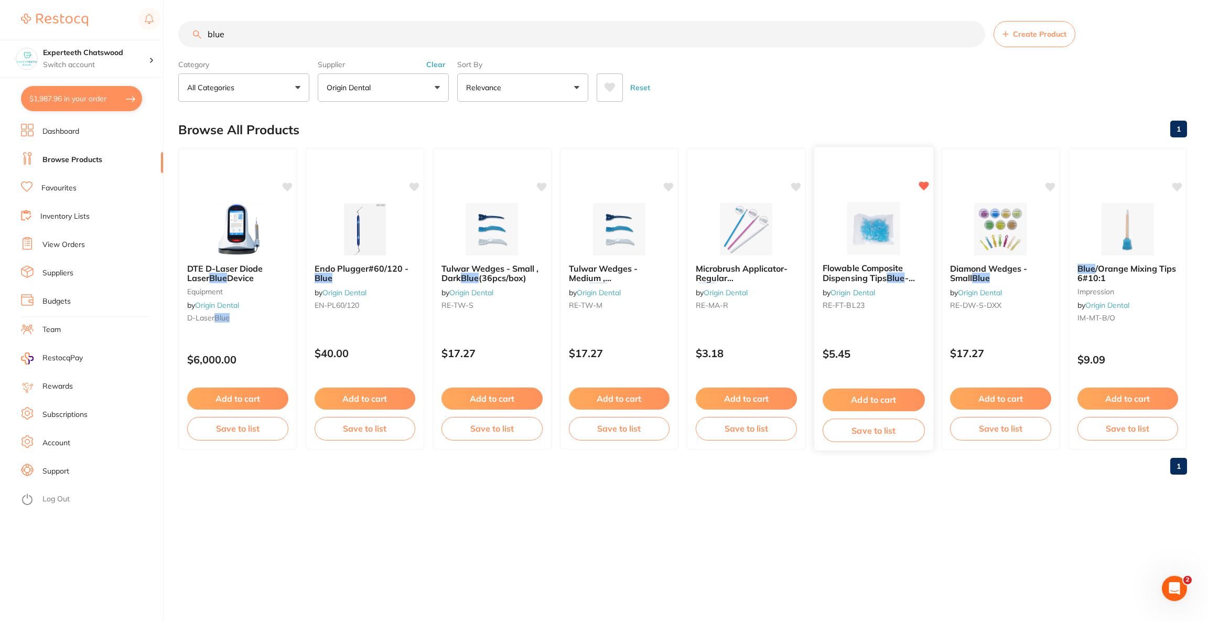
type input "blue"
click at [851, 236] on img at bounding box center [873, 228] width 69 height 53
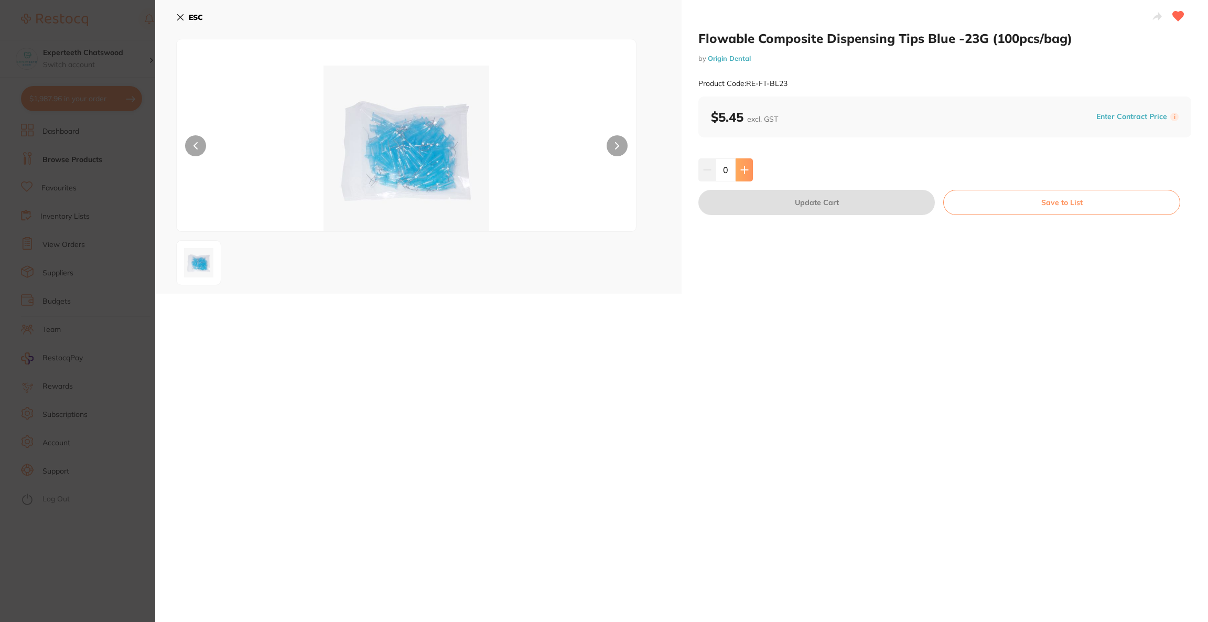
click at [740, 173] on icon at bounding box center [744, 170] width 8 height 8
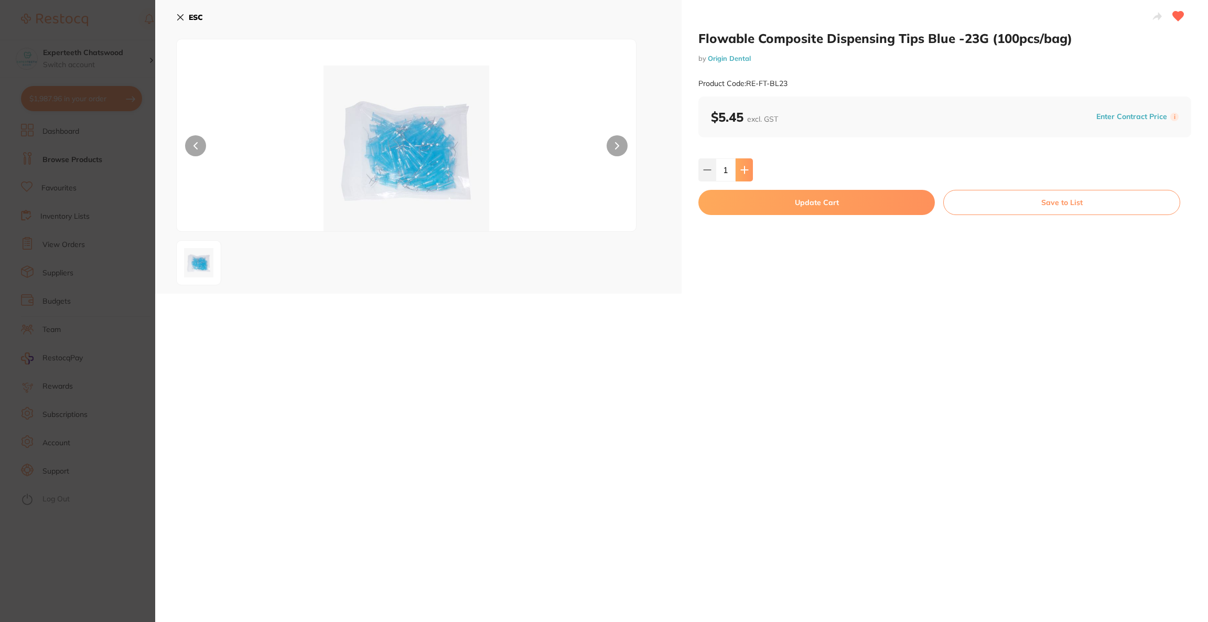
click at [740, 173] on icon at bounding box center [744, 170] width 8 height 8
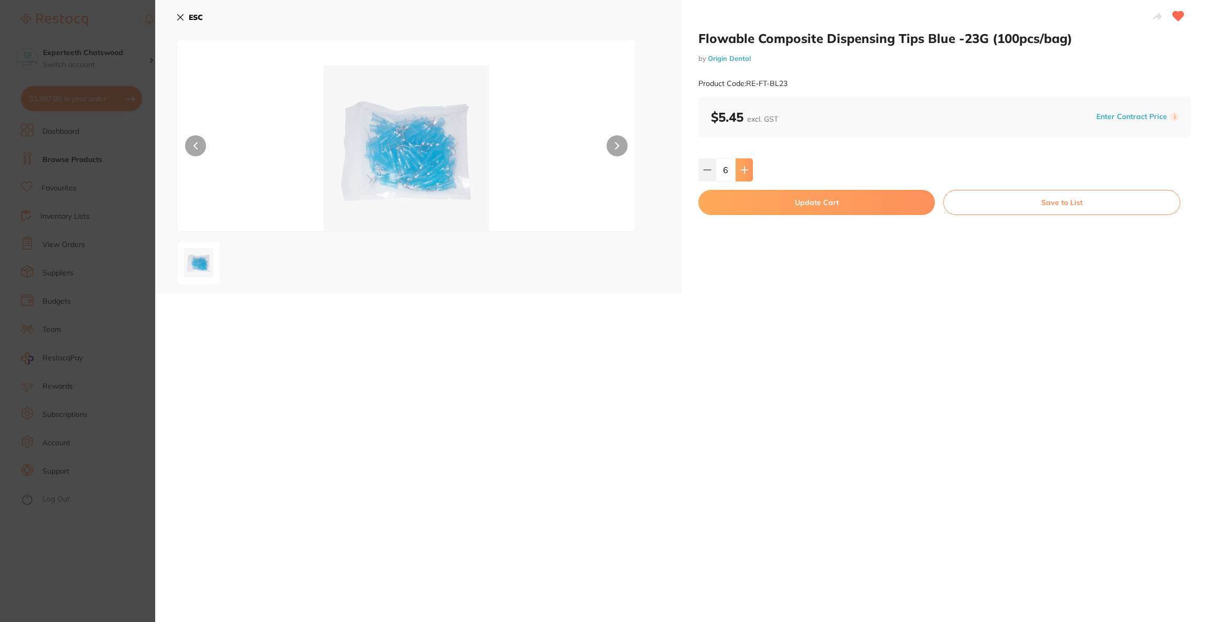
click at [740, 173] on icon at bounding box center [744, 170] width 8 height 8
type input "8"
click at [748, 209] on button "Update Cart" at bounding box center [816, 202] width 236 height 25
checkbox input "false"
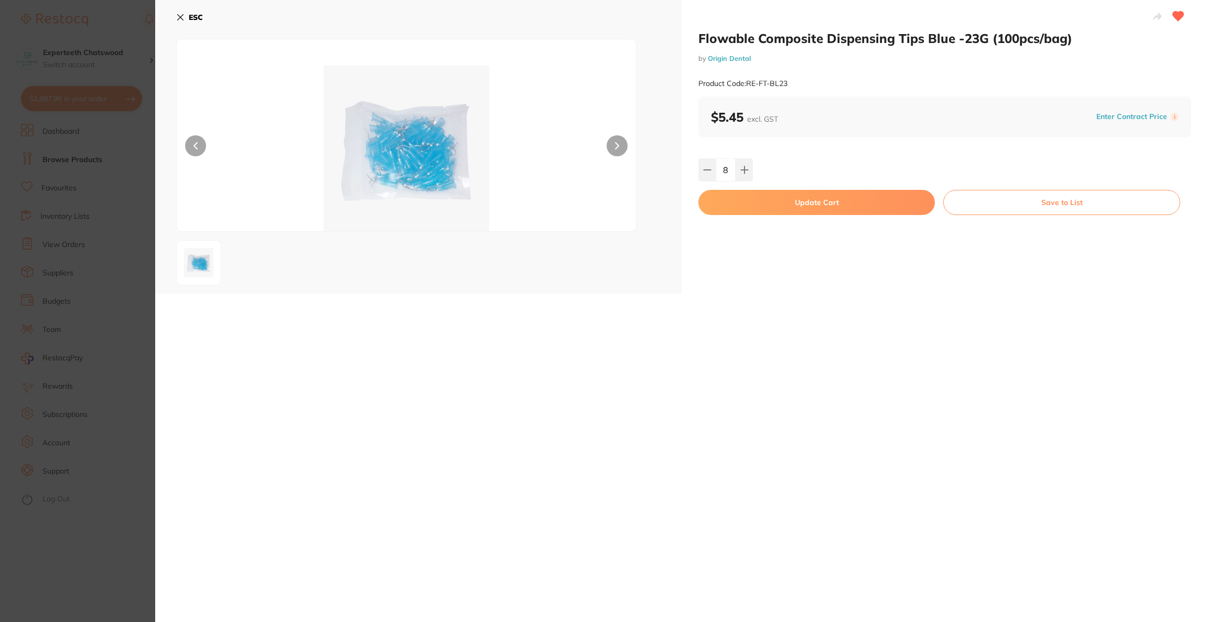
checkbox input "false"
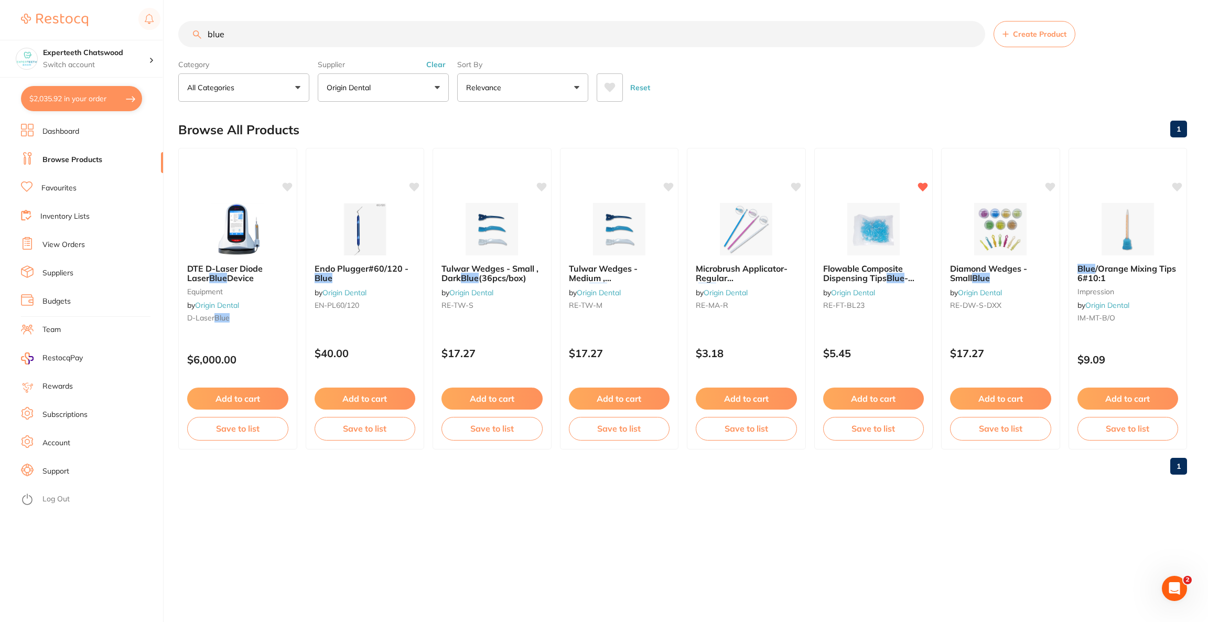
click at [361, 35] on input "blue" at bounding box center [581, 34] width 807 height 26
type input "b"
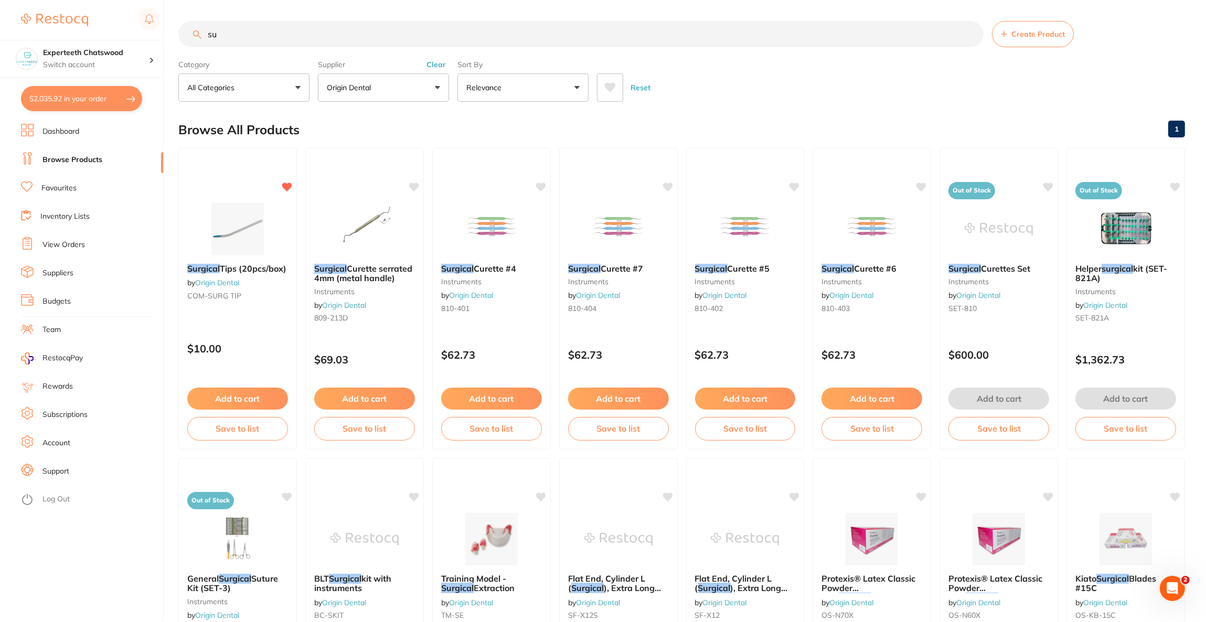
type input "s"
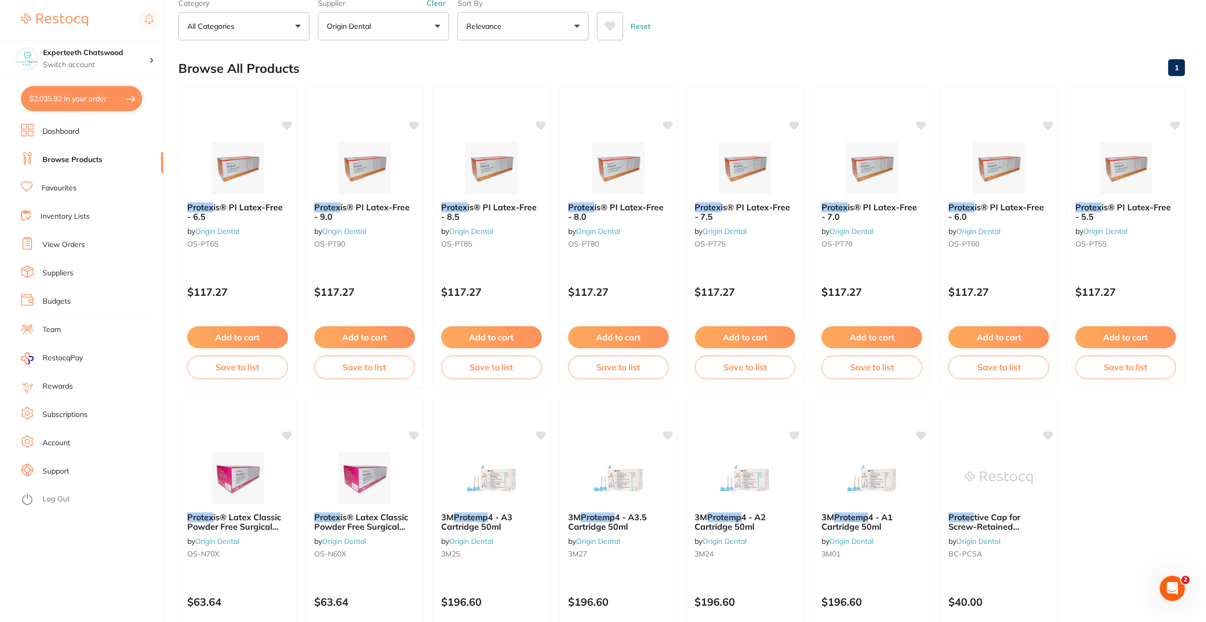
scroll to position [79, 0]
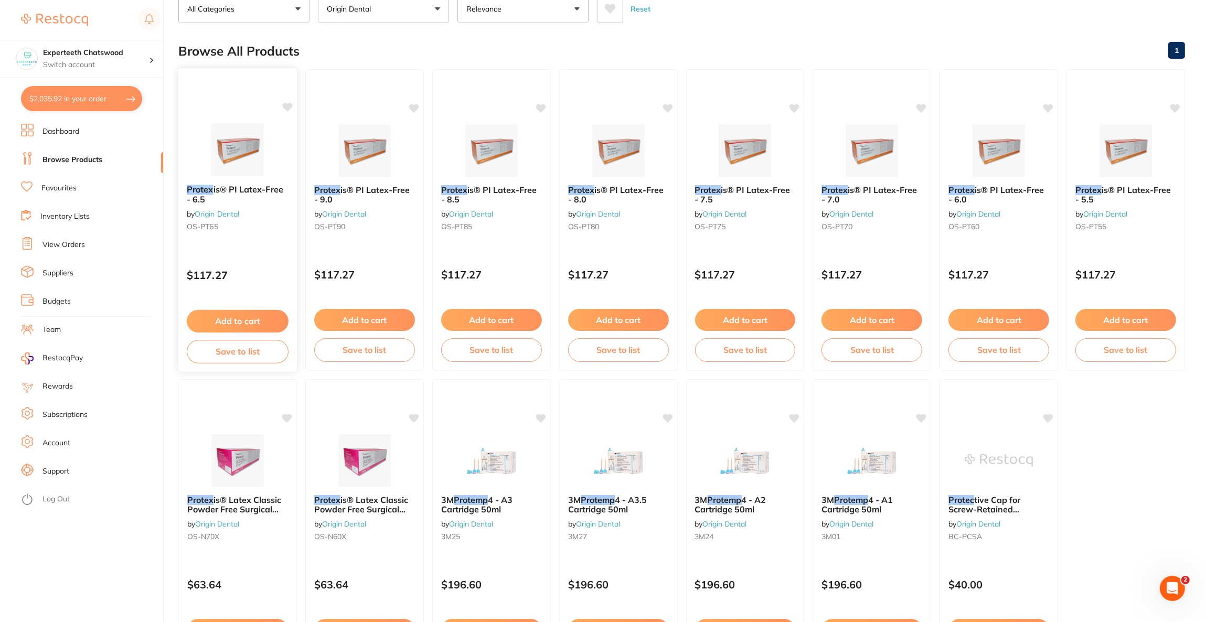
type input "protex"
click at [243, 169] on img at bounding box center [237, 149] width 69 height 53
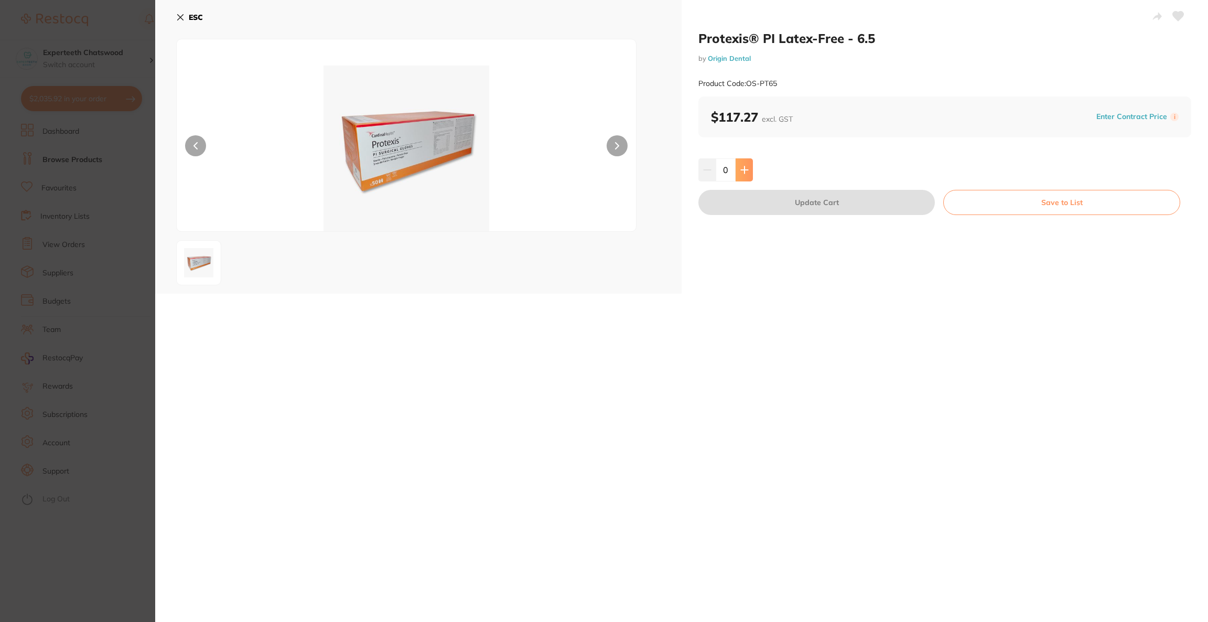
click at [740, 172] on icon at bounding box center [744, 170] width 8 height 8
type input "1"
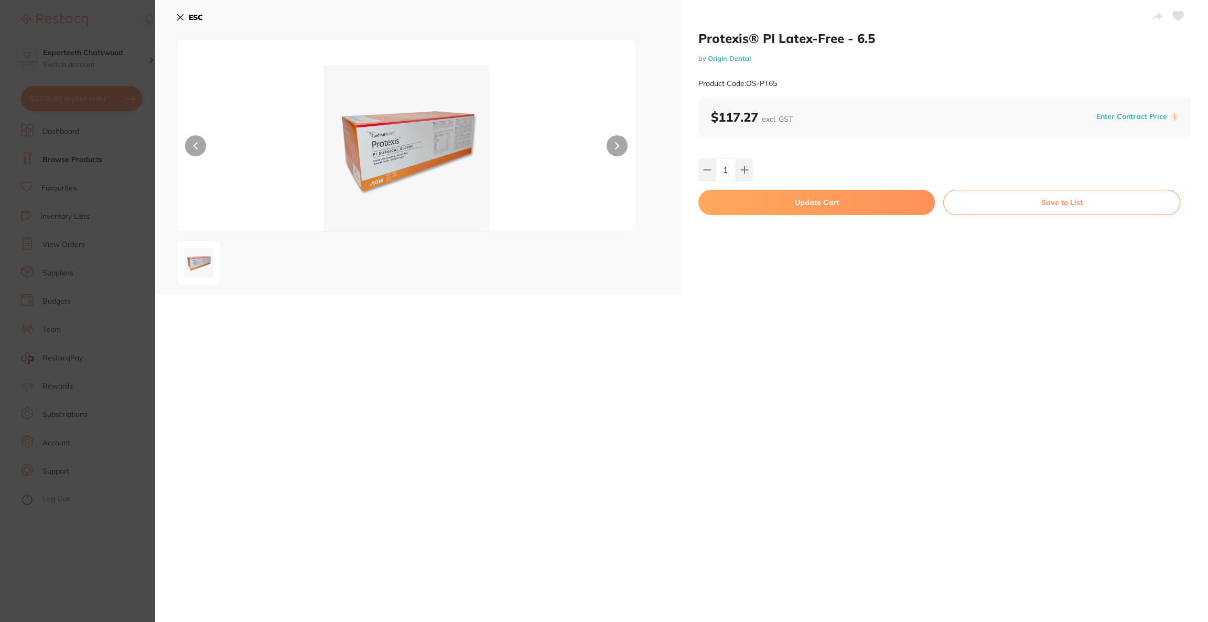
click at [741, 200] on button "Update Cart" at bounding box center [816, 202] width 236 height 25
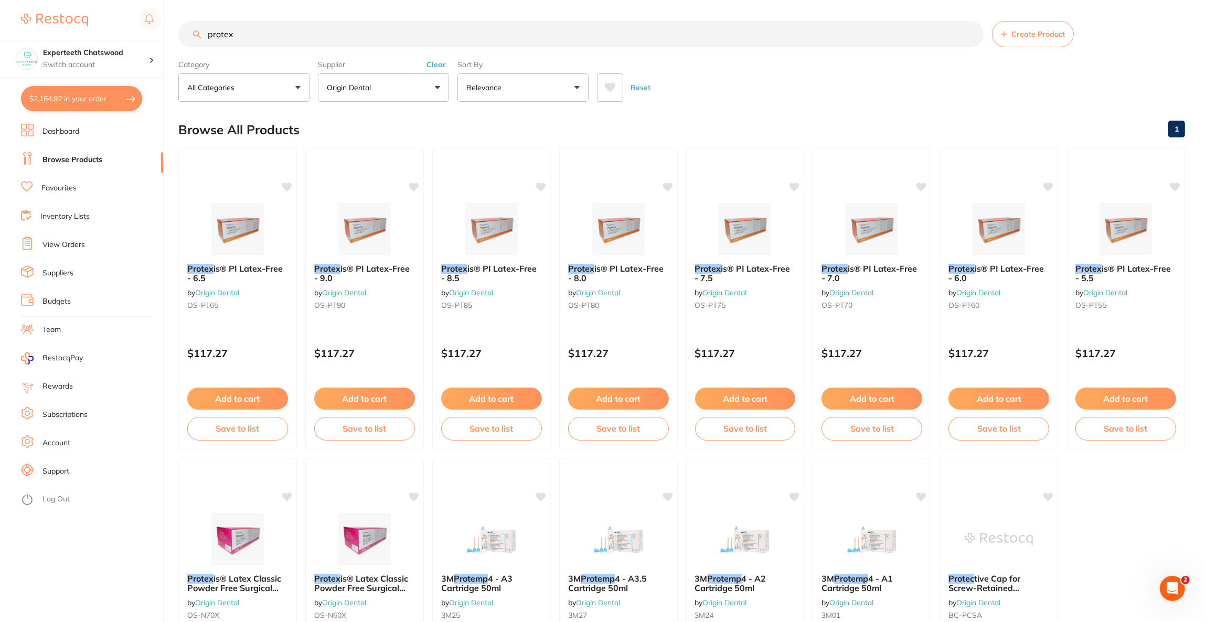
drag, startPoint x: 270, startPoint y: 41, endPoint x: 200, endPoint y: 30, distance: 70.5
click at [200, 30] on div "protex Create Product" at bounding box center [681, 34] width 1006 height 26
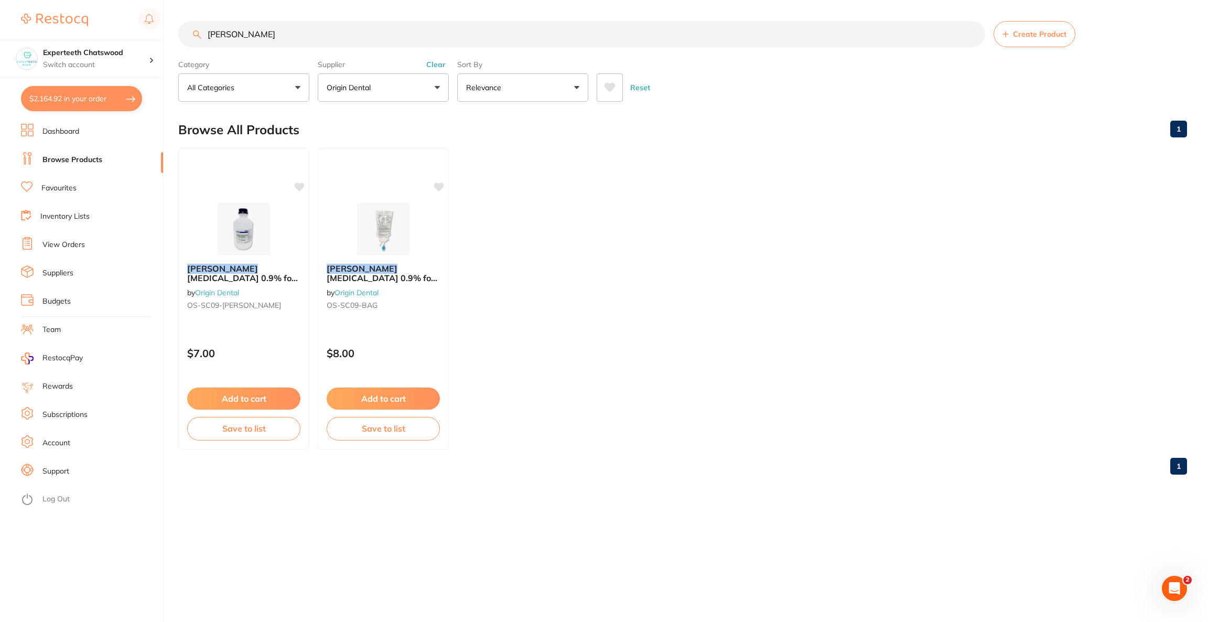
scroll to position [181, 0]
type input "baxter"
click at [348, 235] on div at bounding box center [383, 228] width 131 height 53
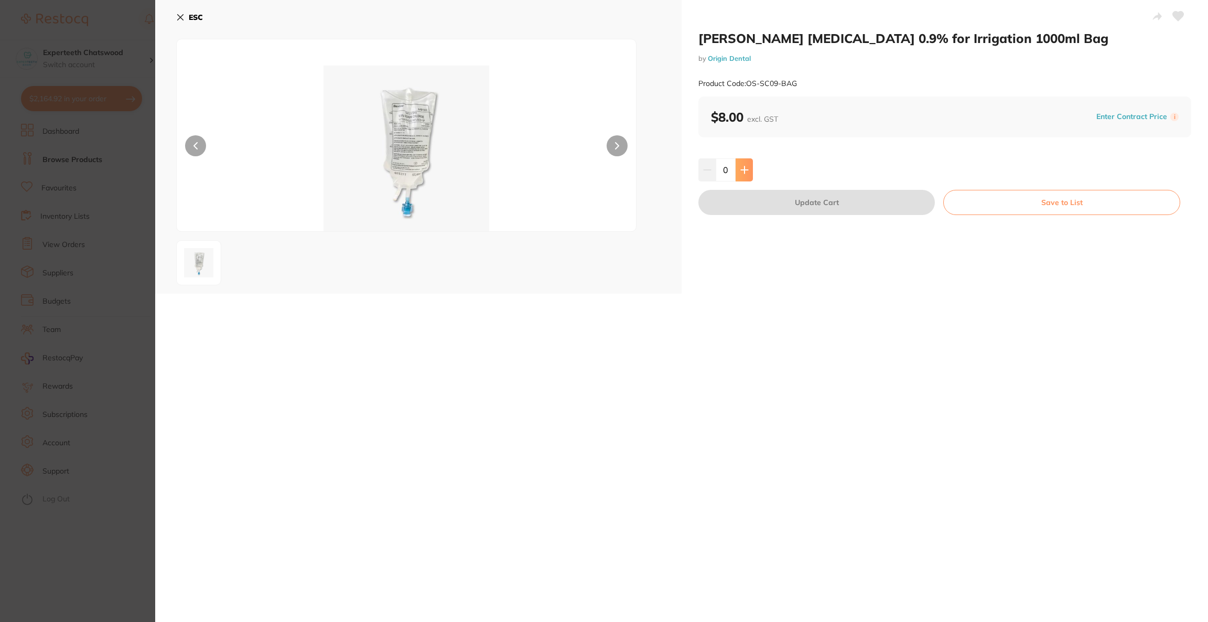
click at [744, 164] on button at bounding box center [744, 169] width 17 height 23
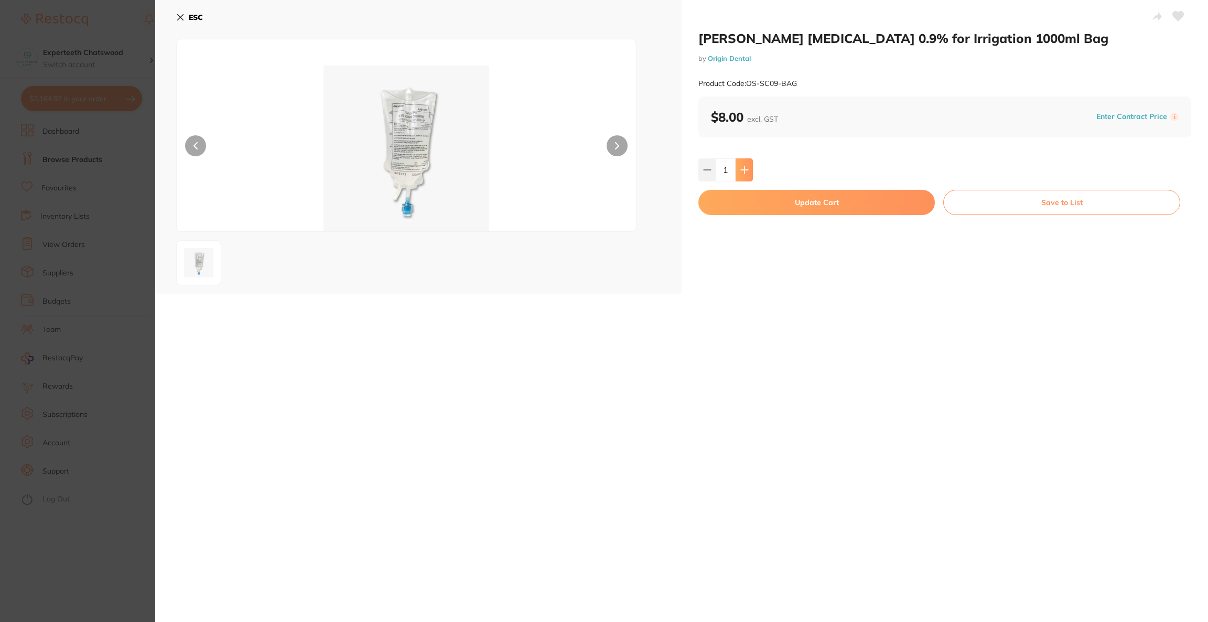
click at [744, 164] on button at bounding box center [744, 169] width 17 height 23
click at [743, 165] on button at bounding box center [744, 169] width 17 height 23
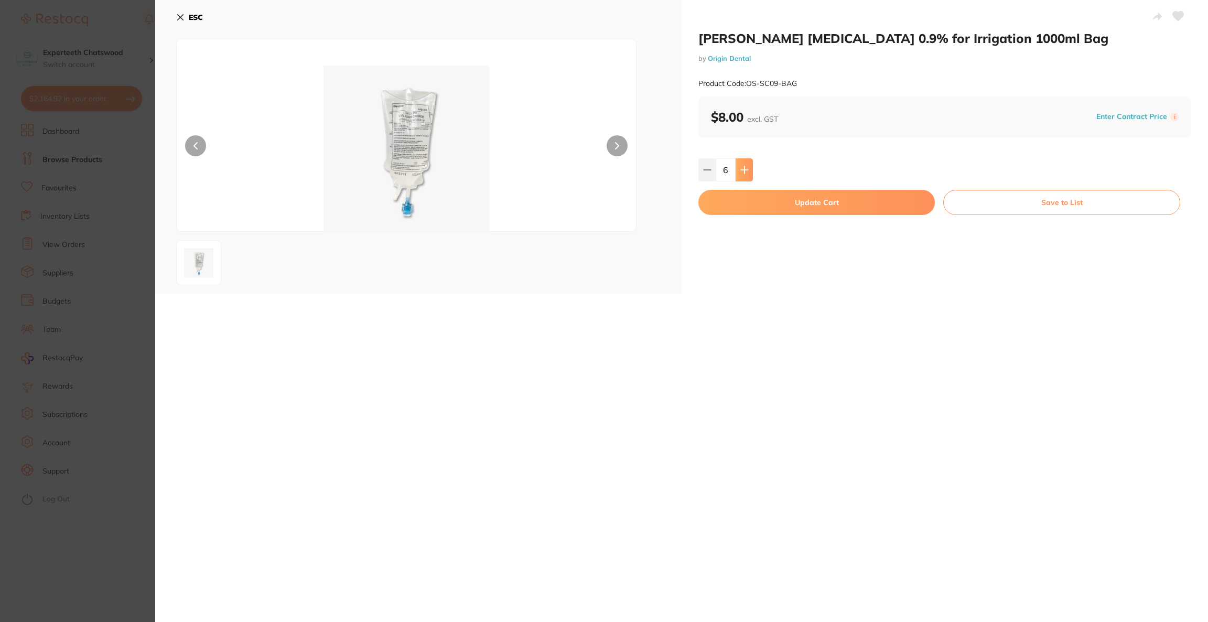
click at [743, 165] on button at bounding box center [744, 169] width 17 height 23
type input "8"
click at [757, 208] on button "Update Cart" at bounding box center [816, 202] width 236 height 25
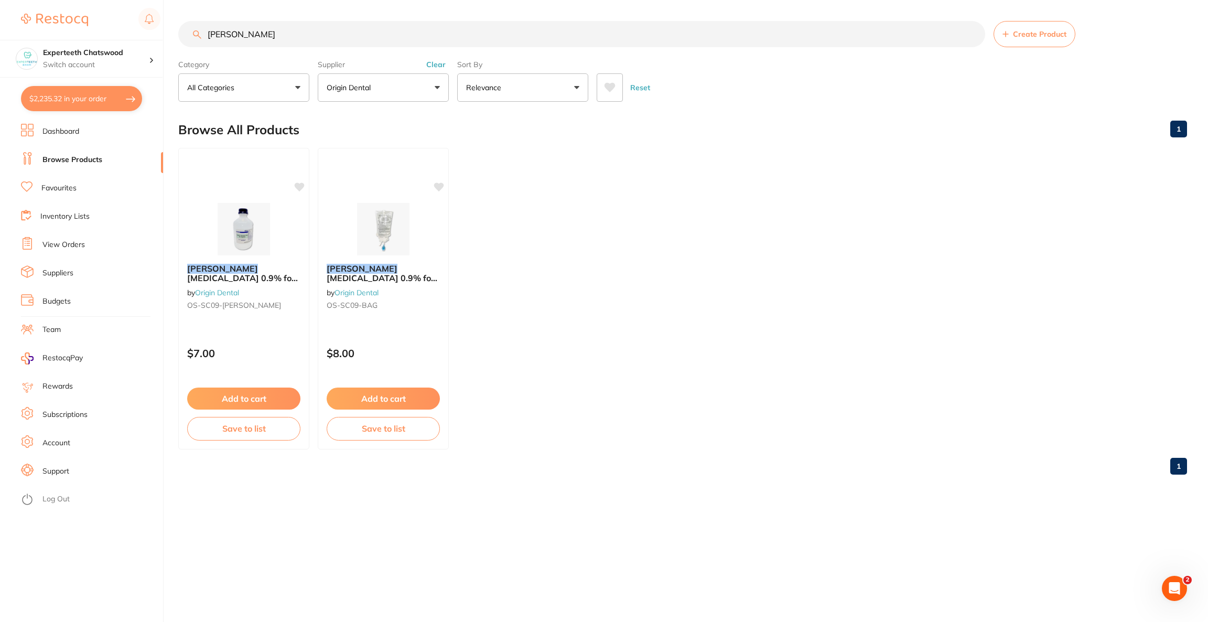
click at [96, 109] on button "$2,235.32 in your order" at bounding box center [81, 98] width 121 height 25
checkbox input "true"
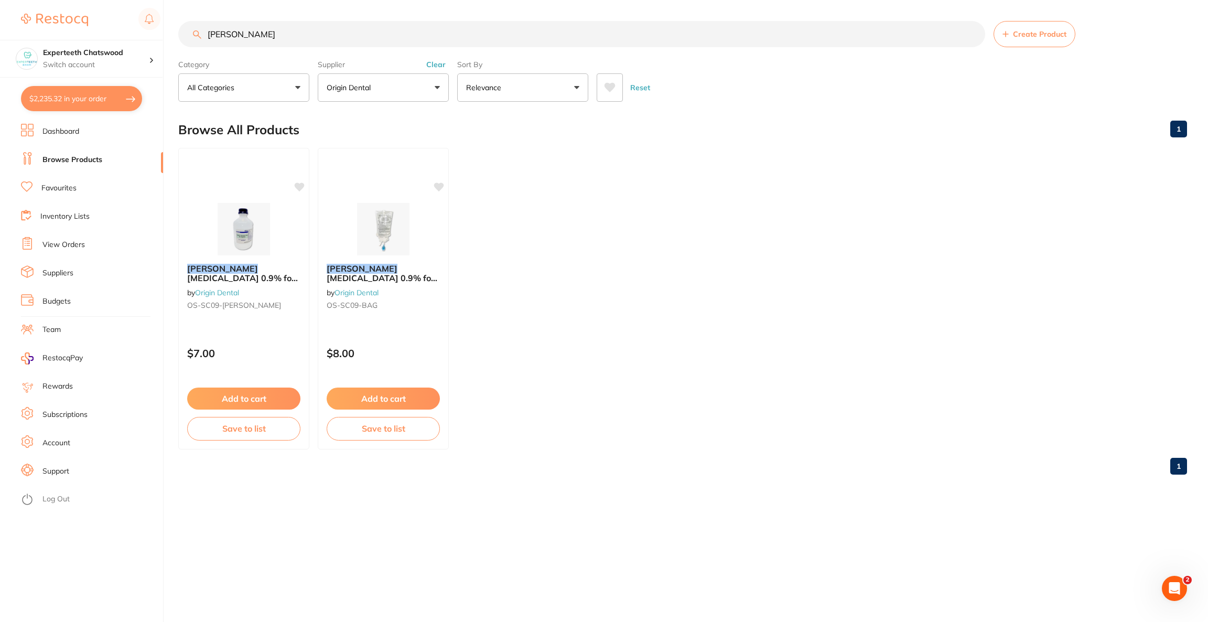
checkbox input "true"
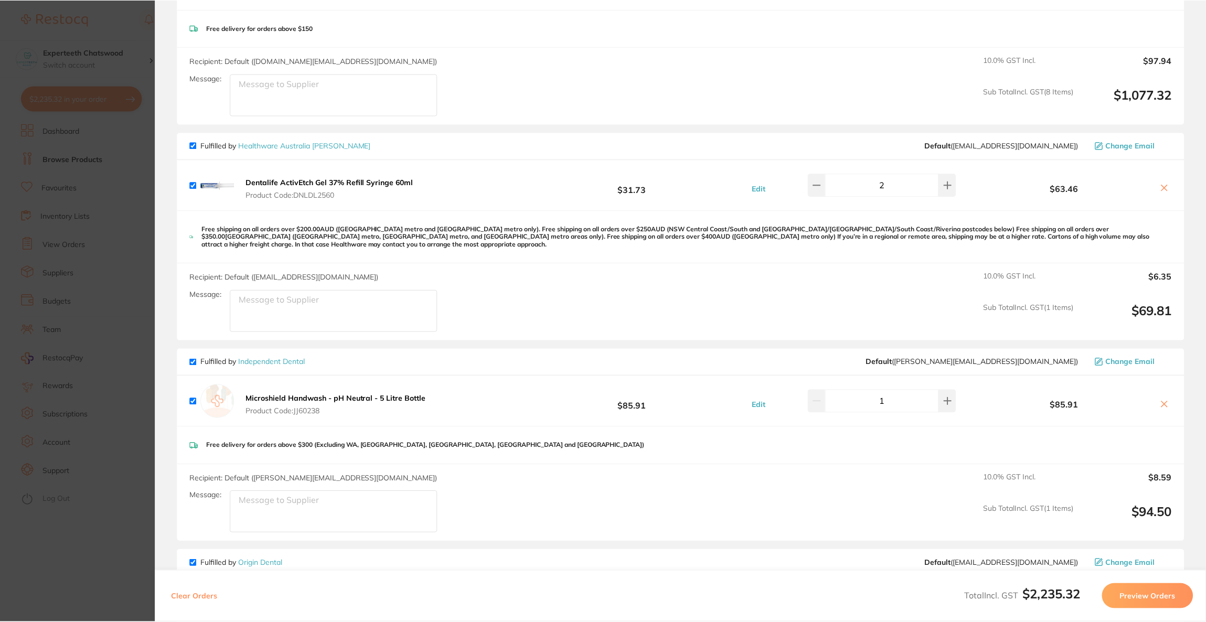
scroll to position [551, 0]
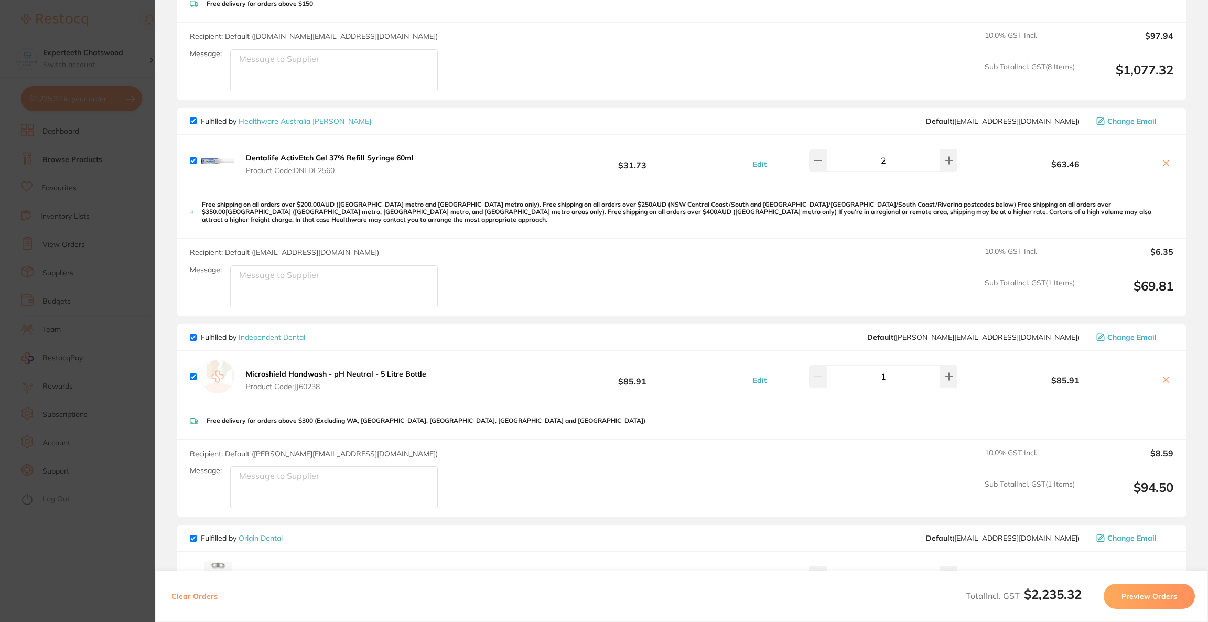
click at [102, 251] on section "Update RRP Set your pre negotiated price for this item. Item Agreed RRP (excl. …" at bounding box center [604, 311] width 1208 height 622
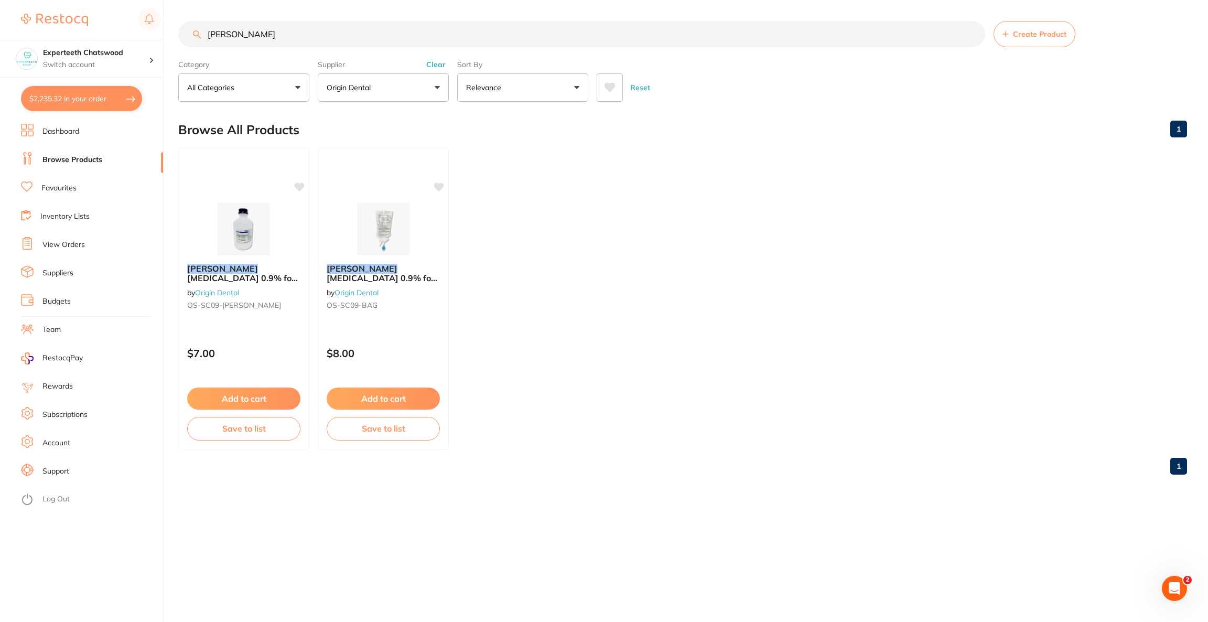
drag, startPoint x: 309, startPoint y: 34, endPoint x: 212, endPoint y: 34, distance: 97.5
click at [212, 34] on input "baxter" at bounding box center [581, 34] width 807 height 26
type input "b"
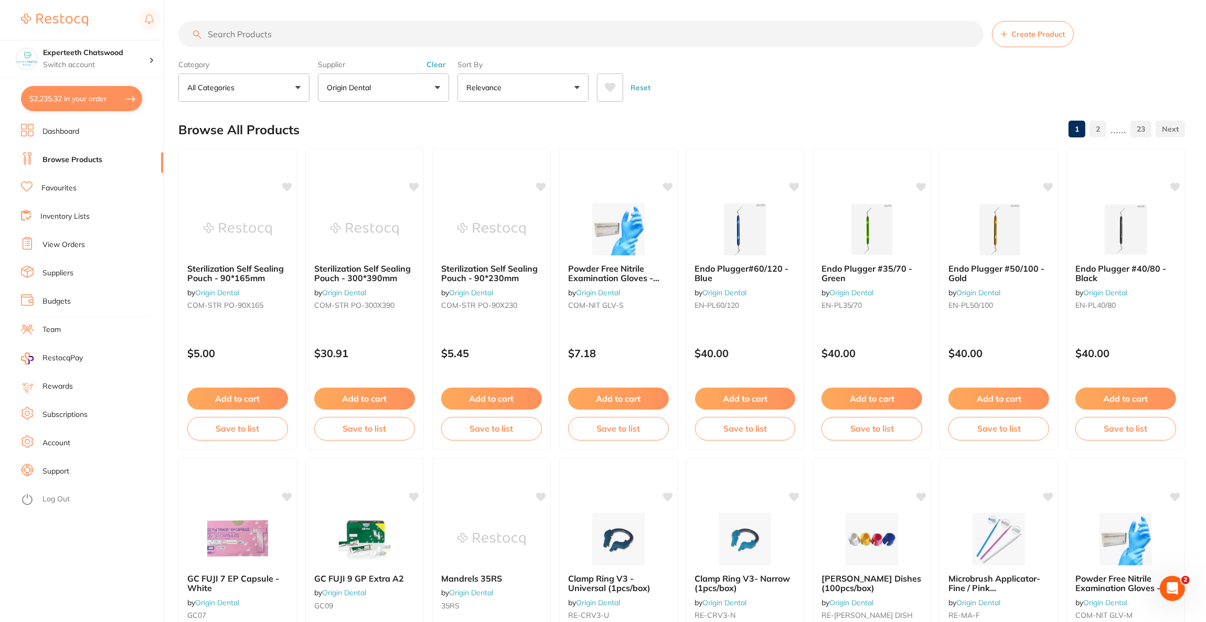
scroll to position [0, 0]
click at [372, 83] on p "Origin Dental" at bounding box center [351, 87] width 48 height 10
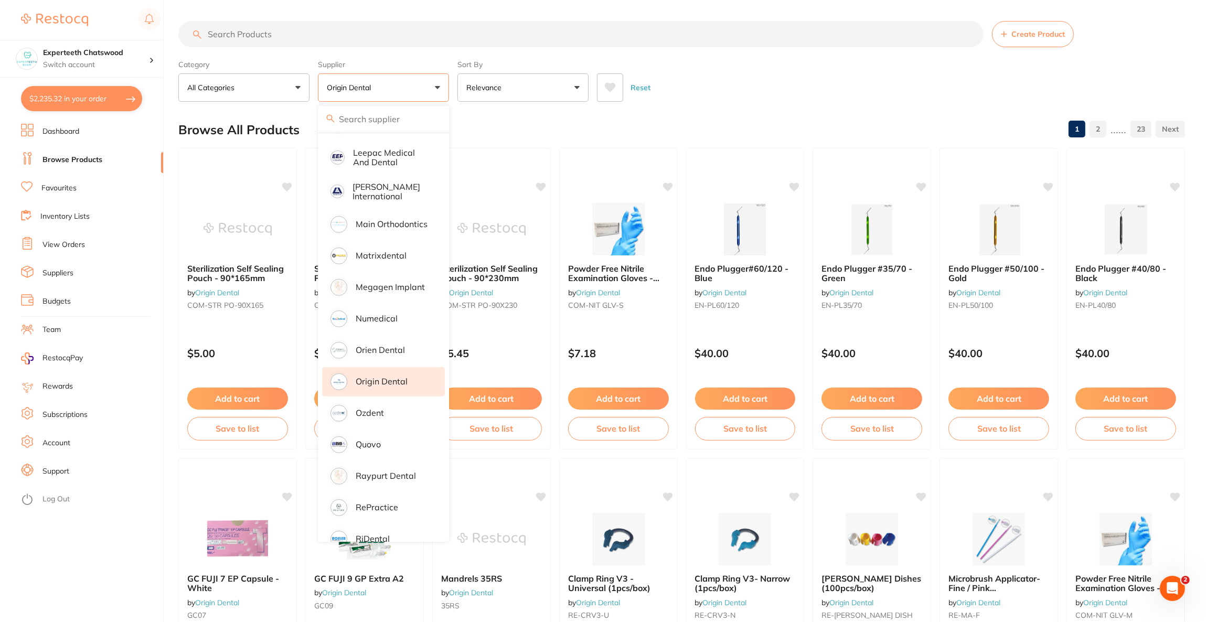
click at [384, 377] on p "Origin Dental" at bounding box center [382, 381] width 52 height 9
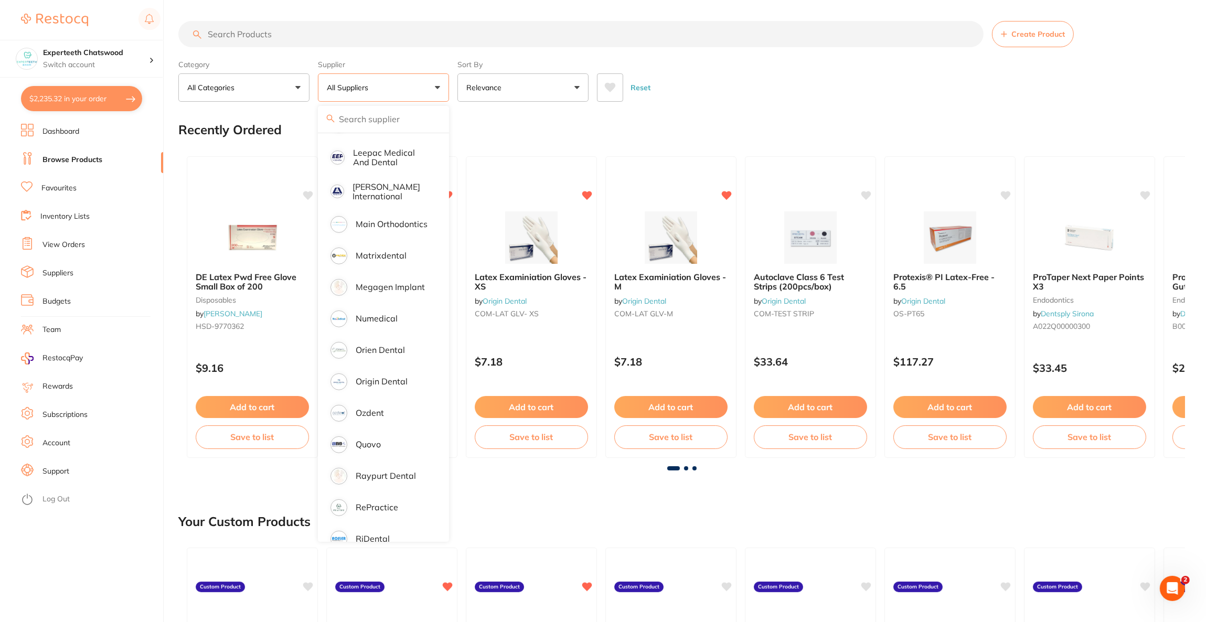
click at [269, 39] on input "search" at bounding box center [580, 34] width 805 height 26
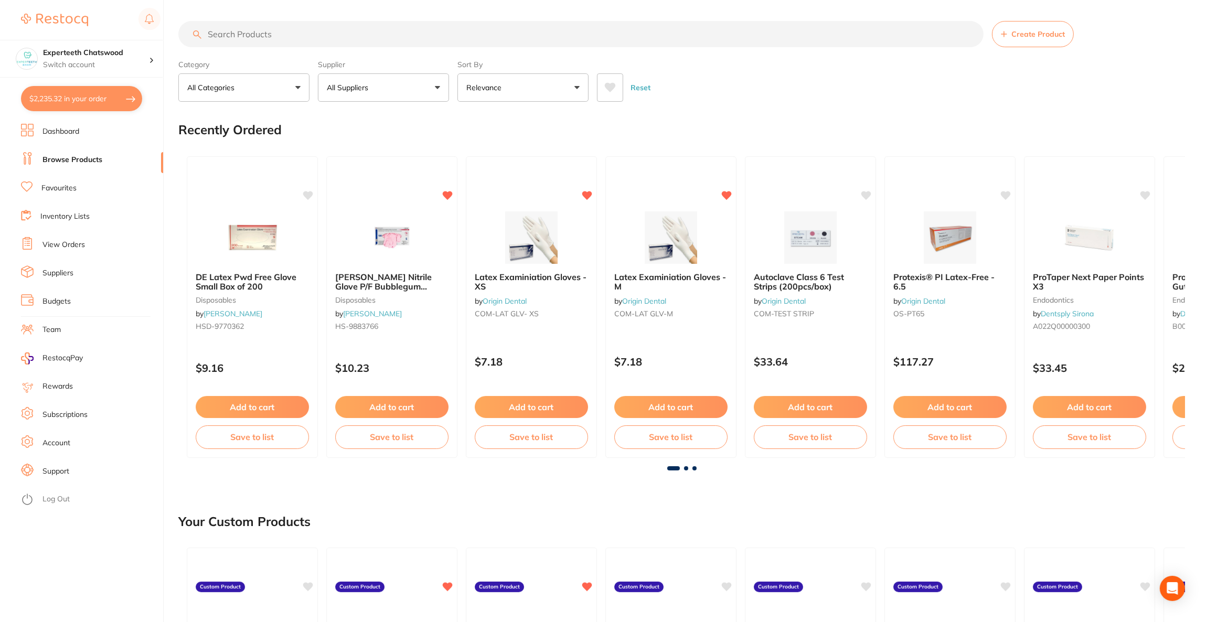
click at [275, 28] on input "search" at bounding box center [580, 34] width 805 height 26
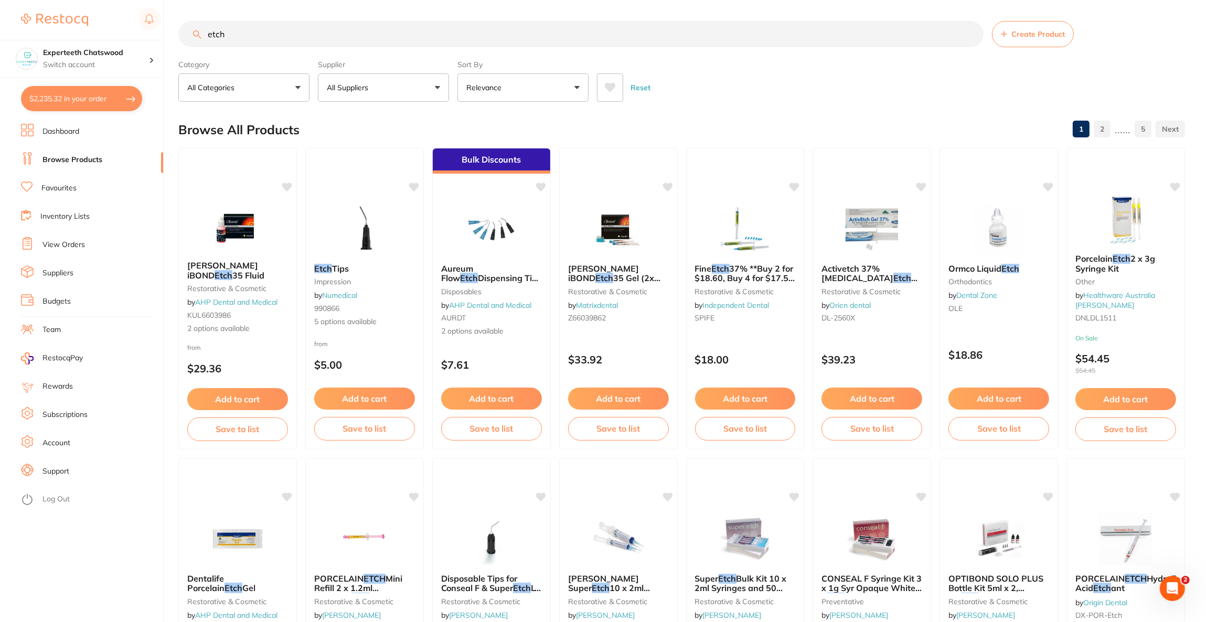
scroll to position [406, 0]
click at [386, 96] on button "All Suppliers" at bounding box center [383, 87] width 131 height 28
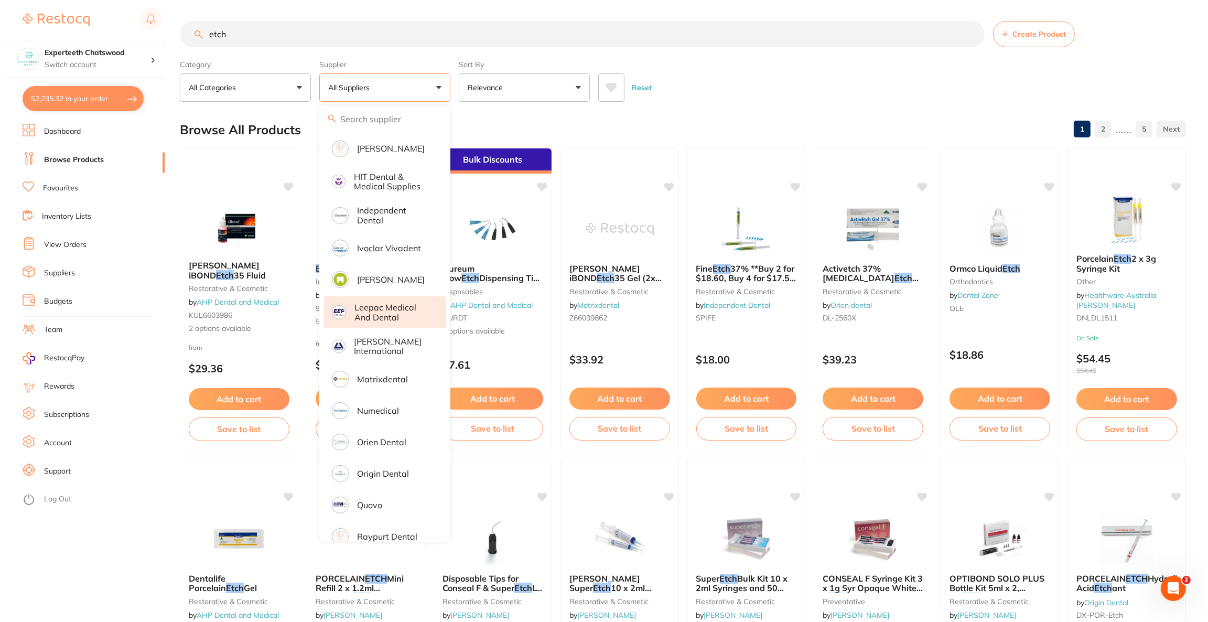
scroll to position [249, 0]
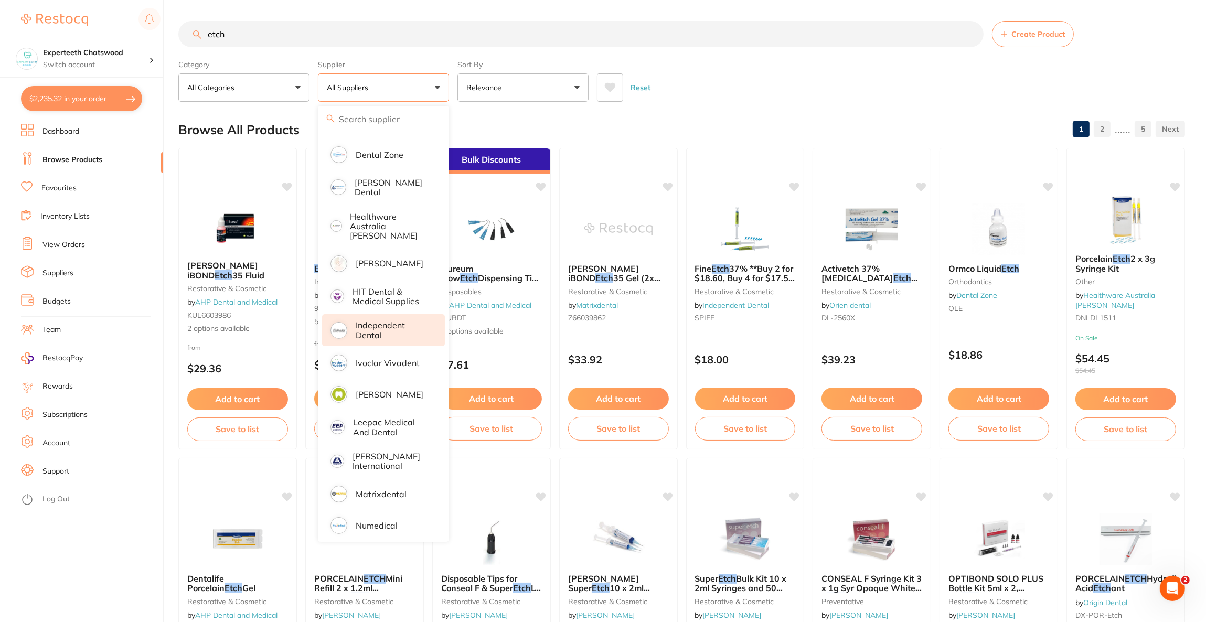
click at [382, 332] on li "Independent Dental" at bounding box center [383, 330] width 123 height 32
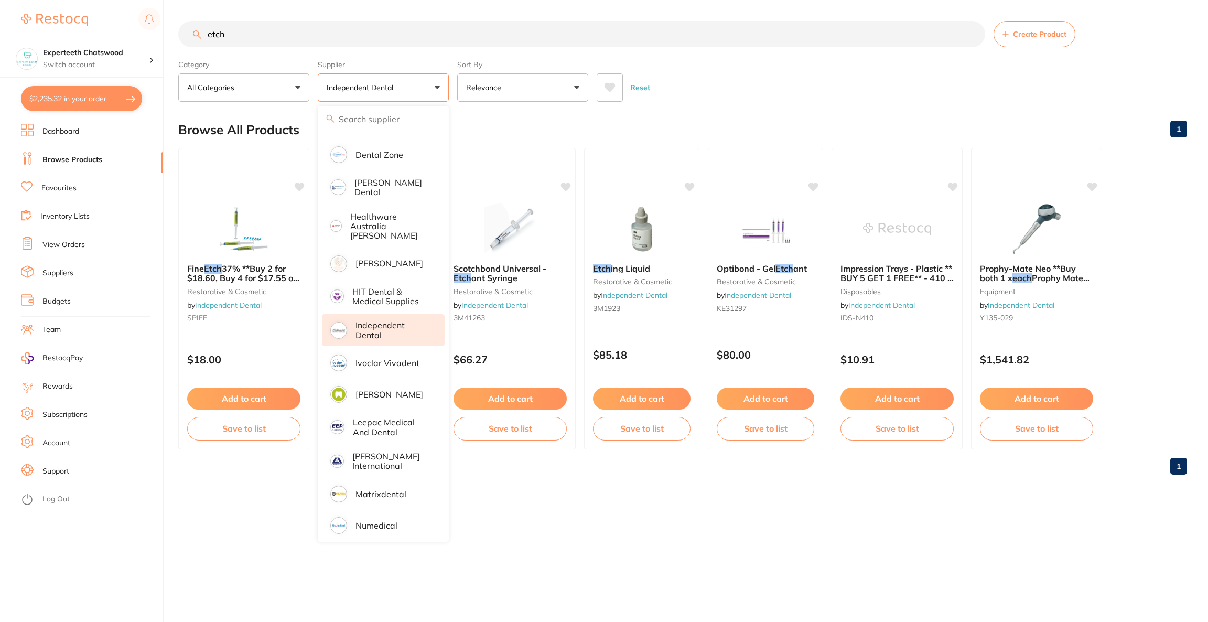
click at [747, 79] on div "Reset" at bounding box center [888, 83] width 582 height 37
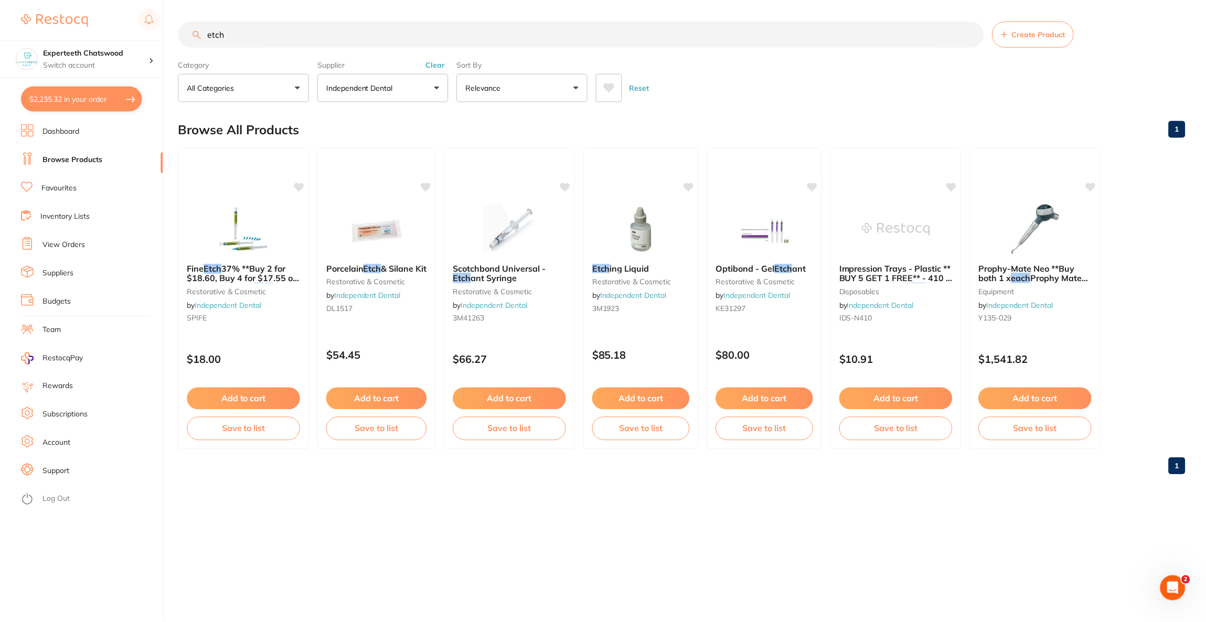
scroll to position [0, 0]
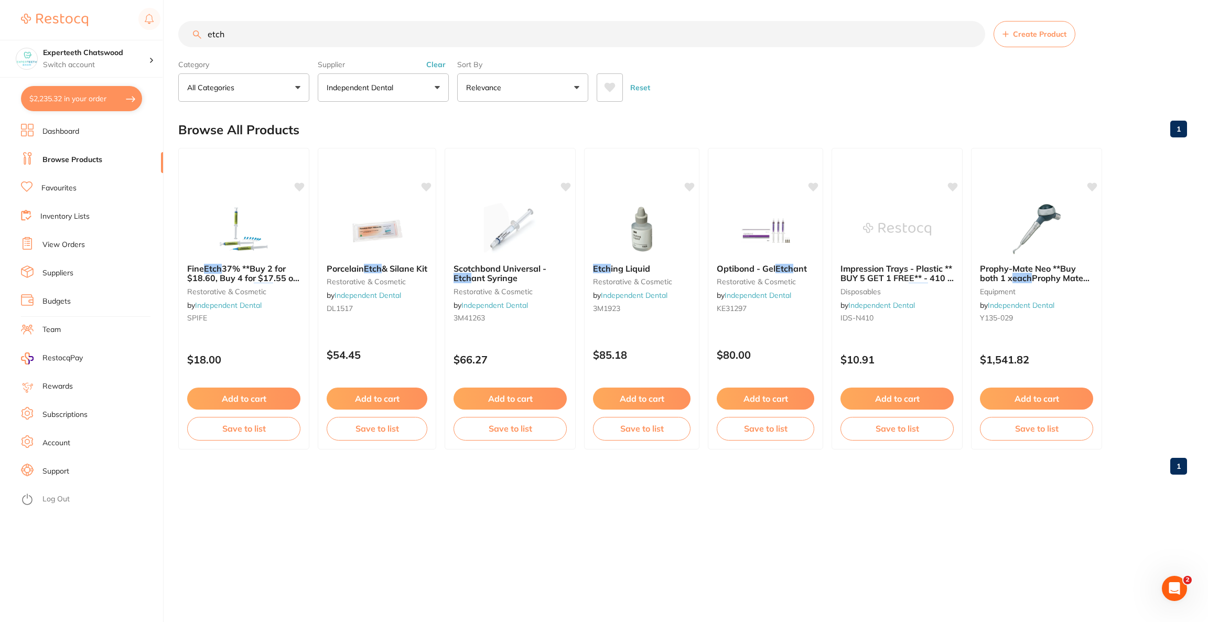
click at [329, 30] on input "etch" at bounding box center [581, 34] width 807 height 26
click at [256, 44] on input "etch" at bounding box center [581, 34] width 807 height 26
type input "e"
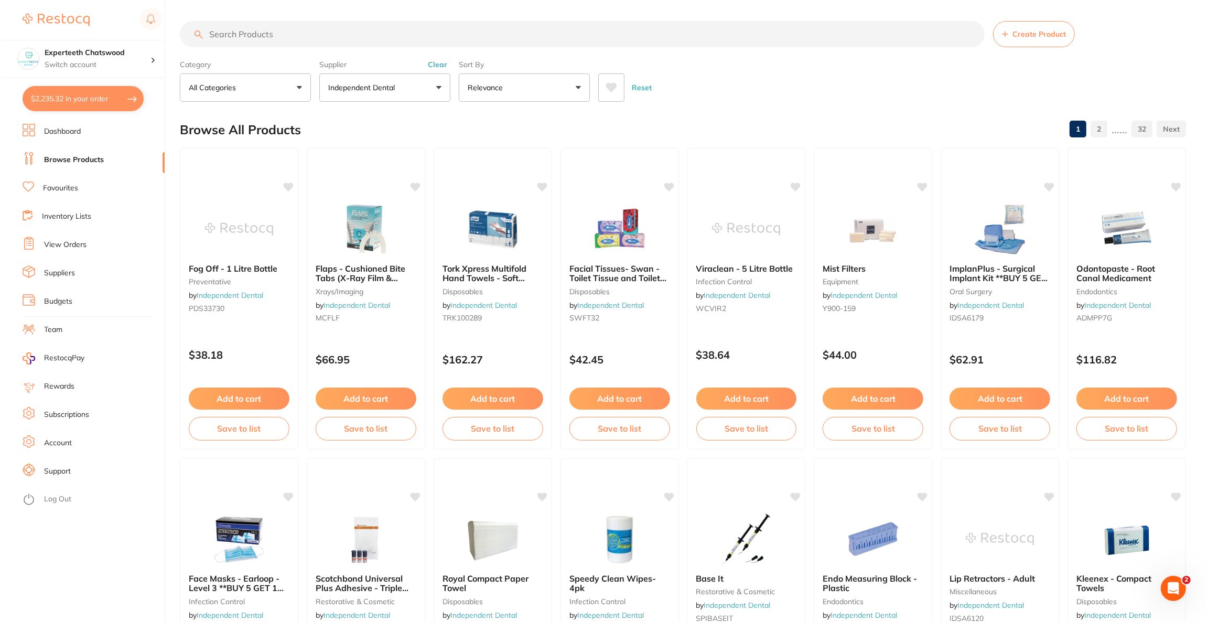
scroll to position [312, 0]
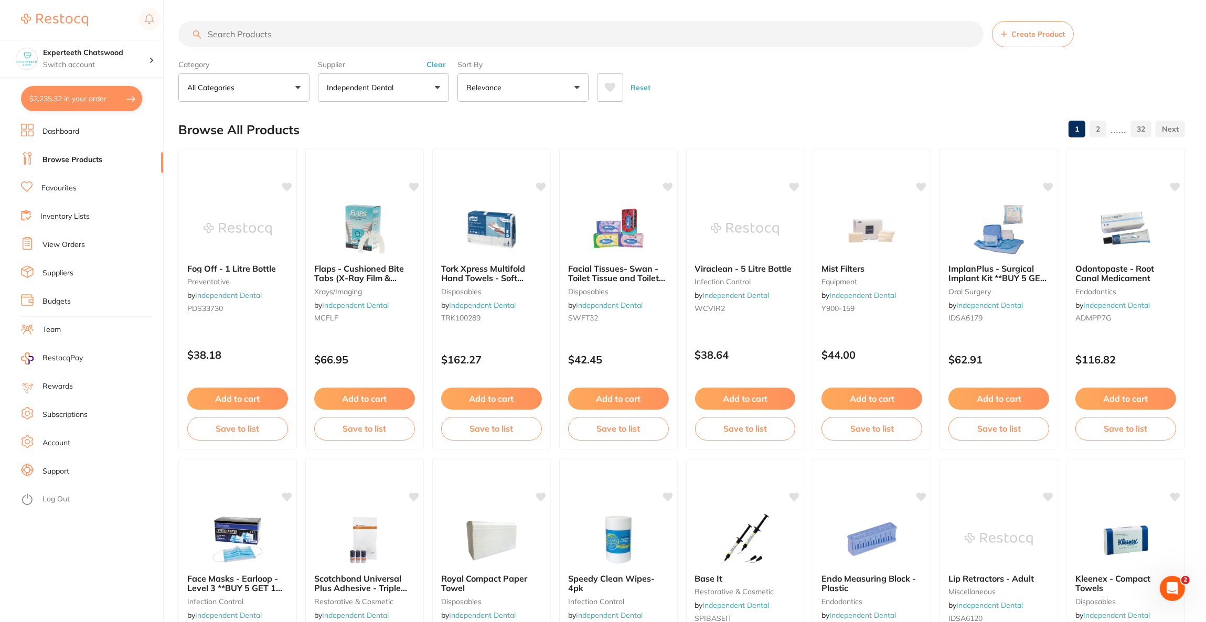
paste input "DL2560"
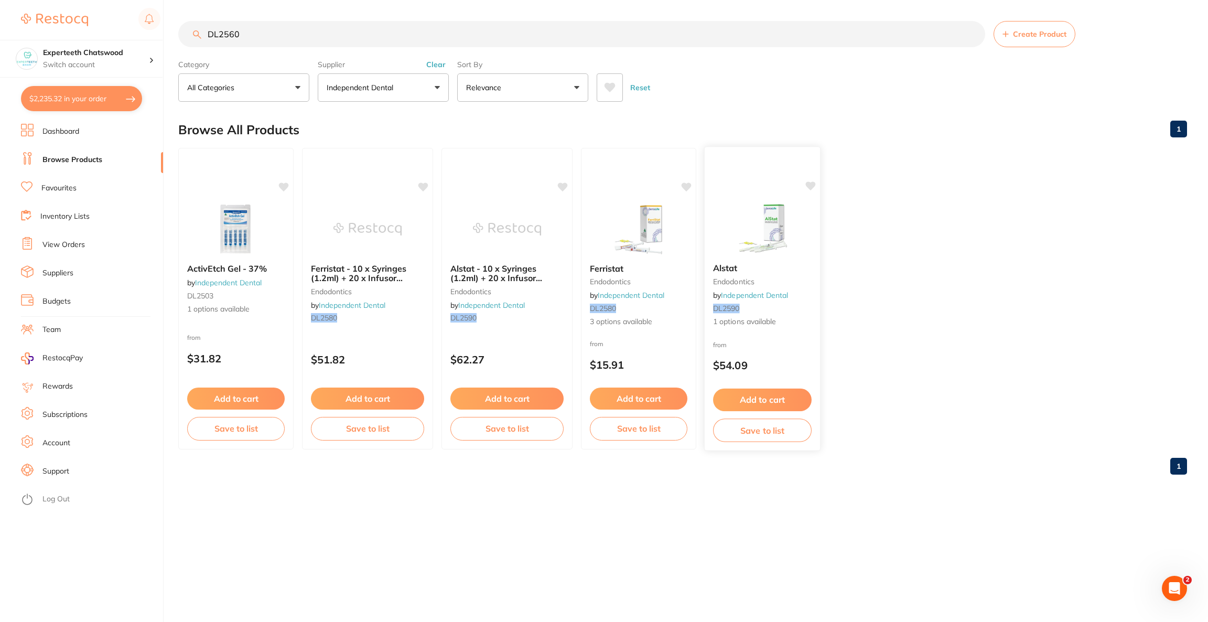
scroll to position [0, 0]
type input "DL2560"
click at [251, 240] on img at bounding box center [235, 228] width 69 height 53
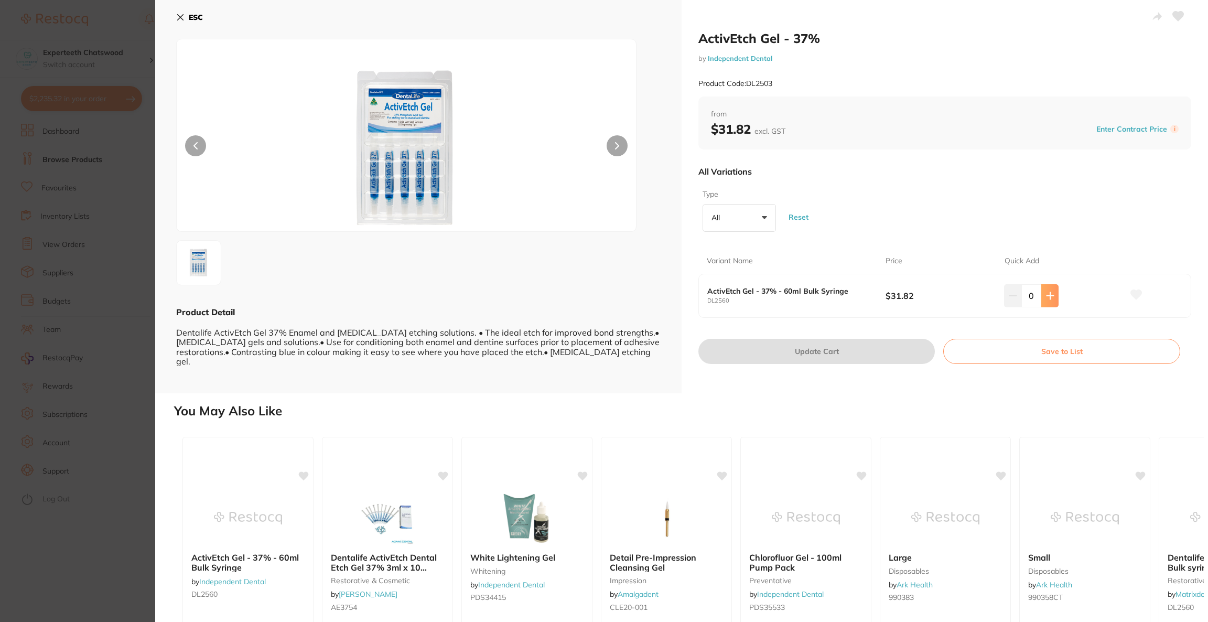
click at [1048, 299] on icon at bounding box center [1050, 295] width 7 height 7
type input "2"
click at [805, 356] on button "Update Cart" at bounding box center [816, 351] width 236 height 25
checkbox input "false"
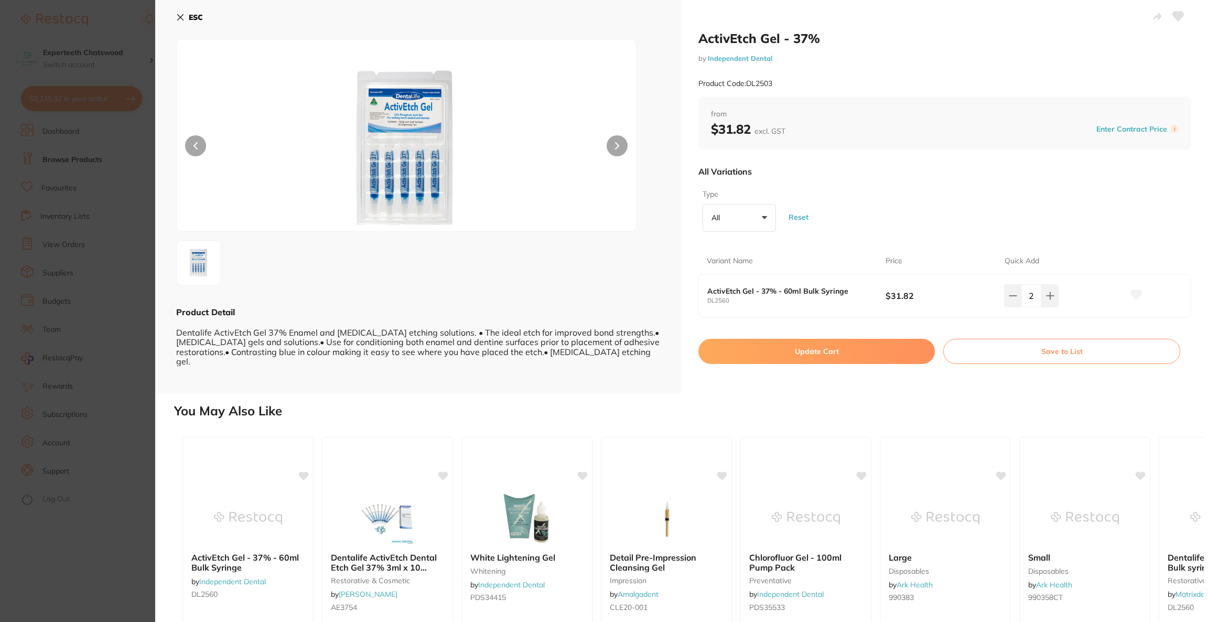
checkbox input "false"
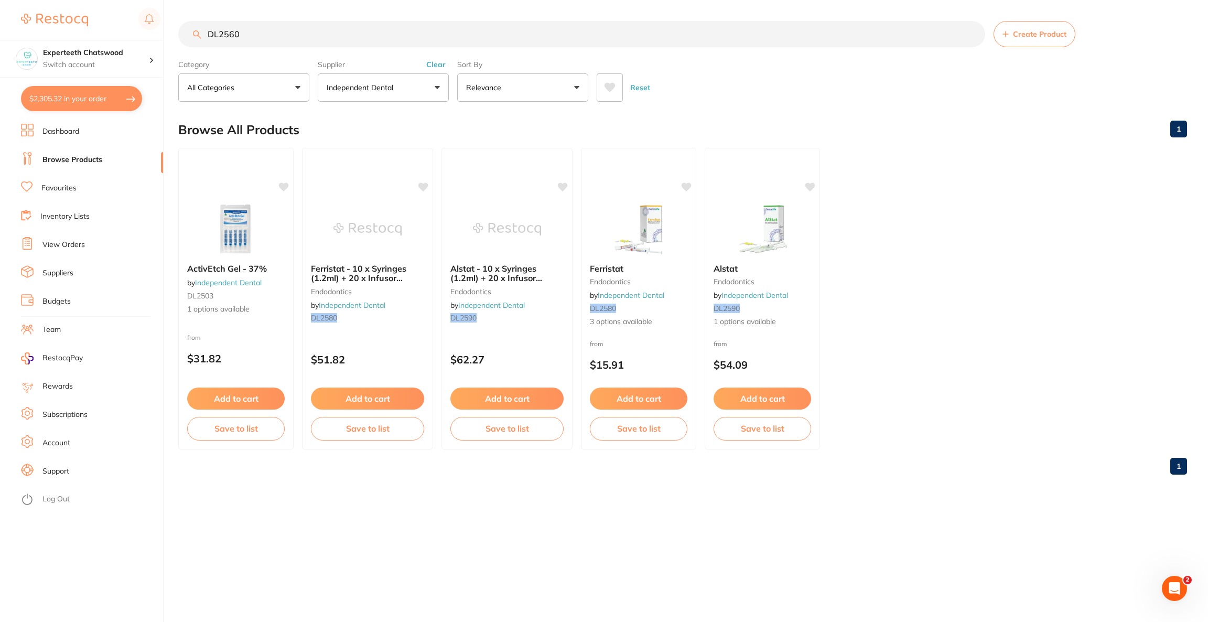
click at [86, 100] on button "$2,305.32 in your order" at bounding box center [81, 98] width 121 height 25
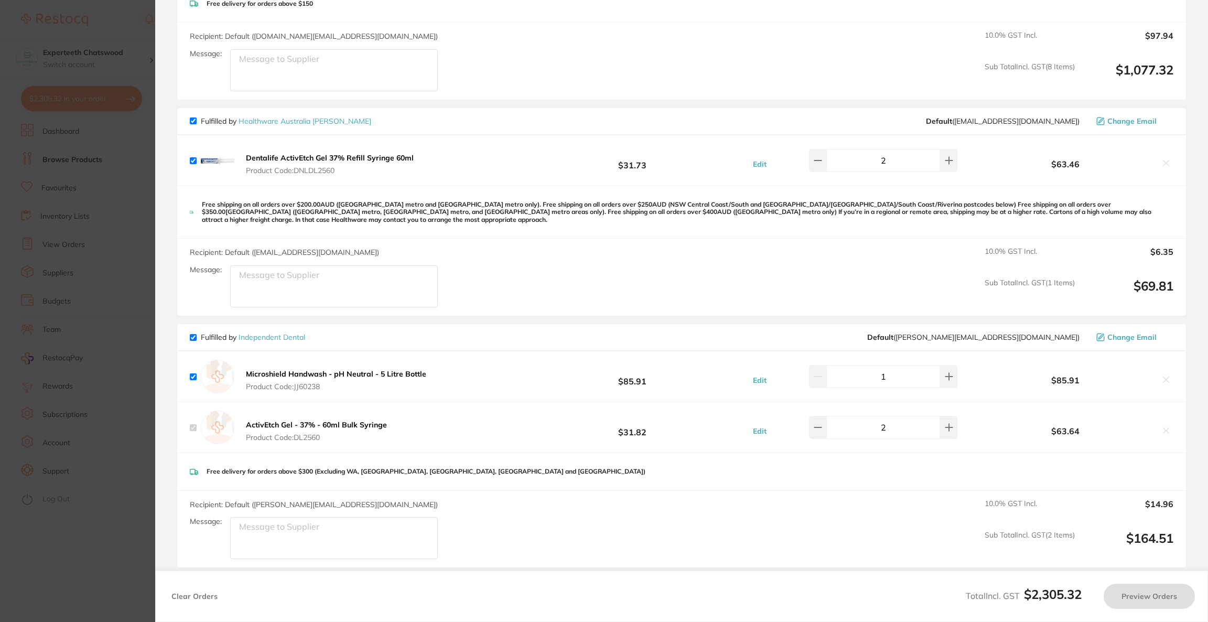
checkbox input "true"
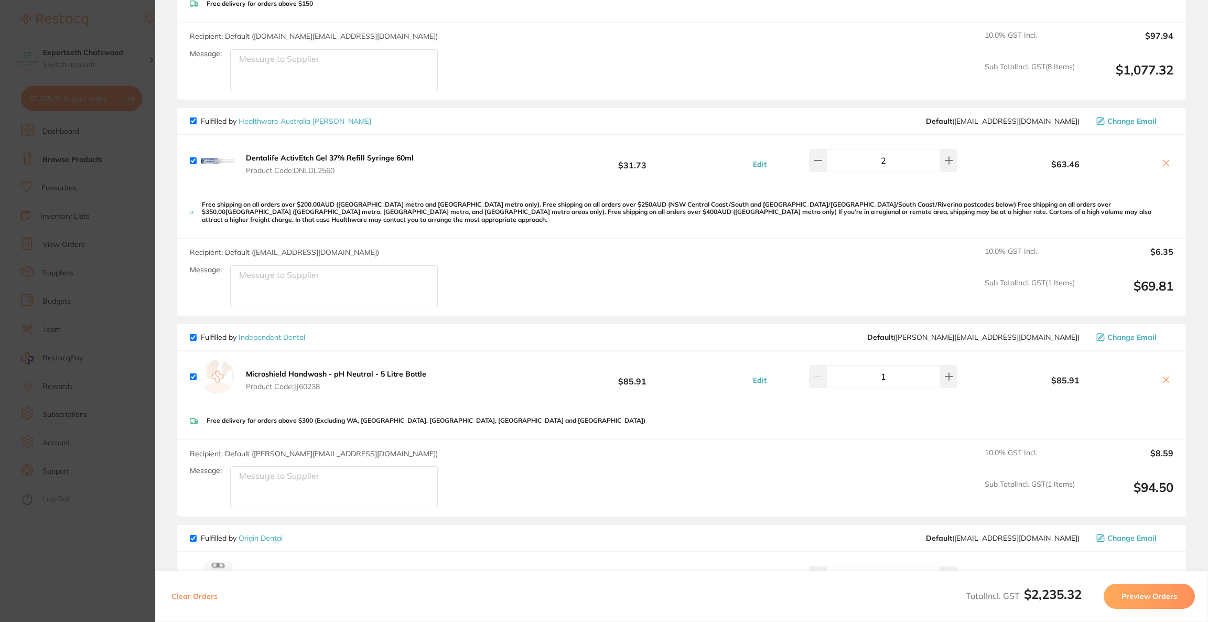
click at [86, 210] on section "Update RRP Set your pre negotiated price for this item. Item Agreed RRP (excl. …" at bounding box center [604, 311] width 1208 height 622
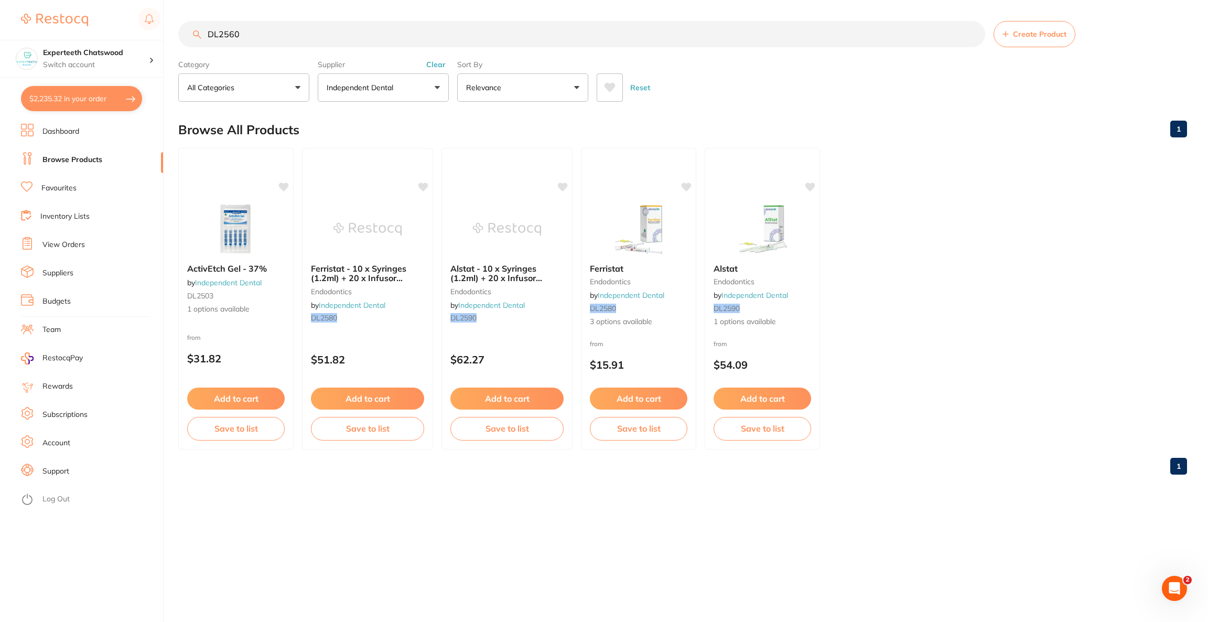
click at [230, 170] on div at bounding box center [236, 161] width 114 height 26
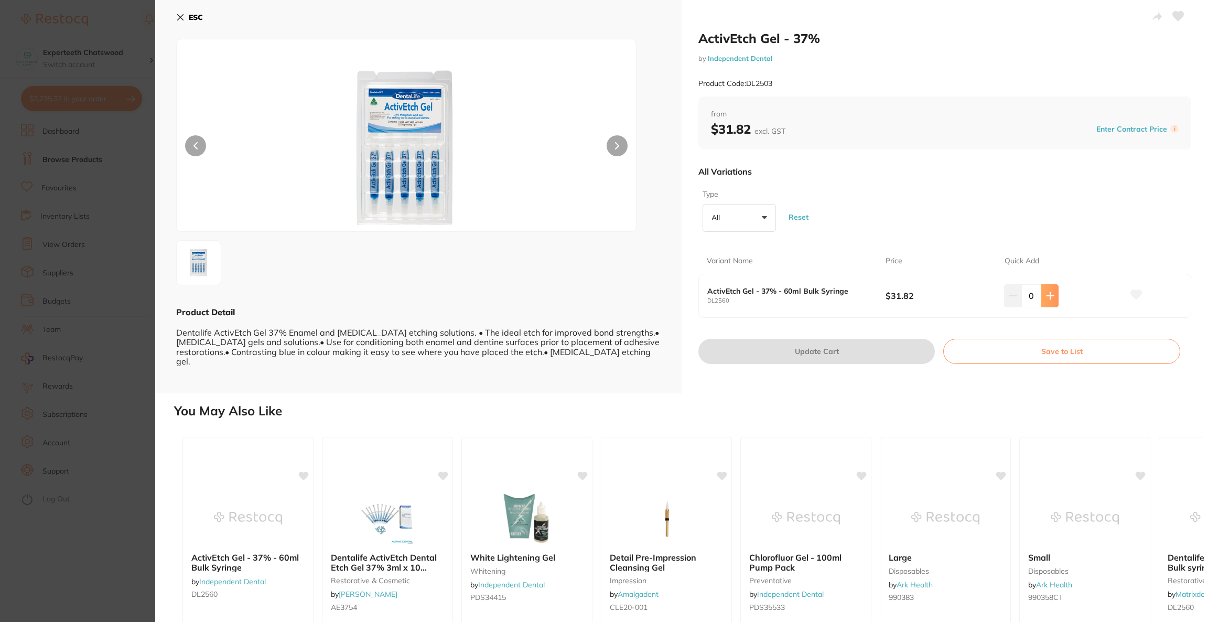
click at [1050, 304] on button at bounding box center [1049, 295] width 17 height 23
type input "2"
click at [845, 346] on button "Update Cart" at bounding box center [816, 351] width 236 height 25
checkbox input "false"
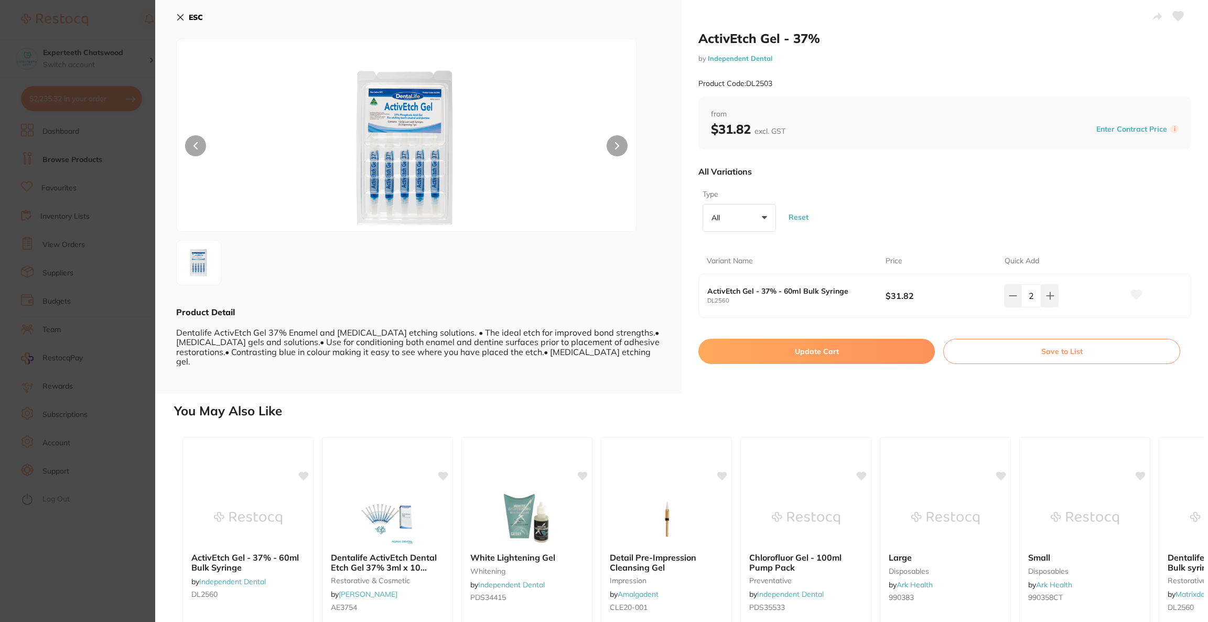
checkbox input "false"
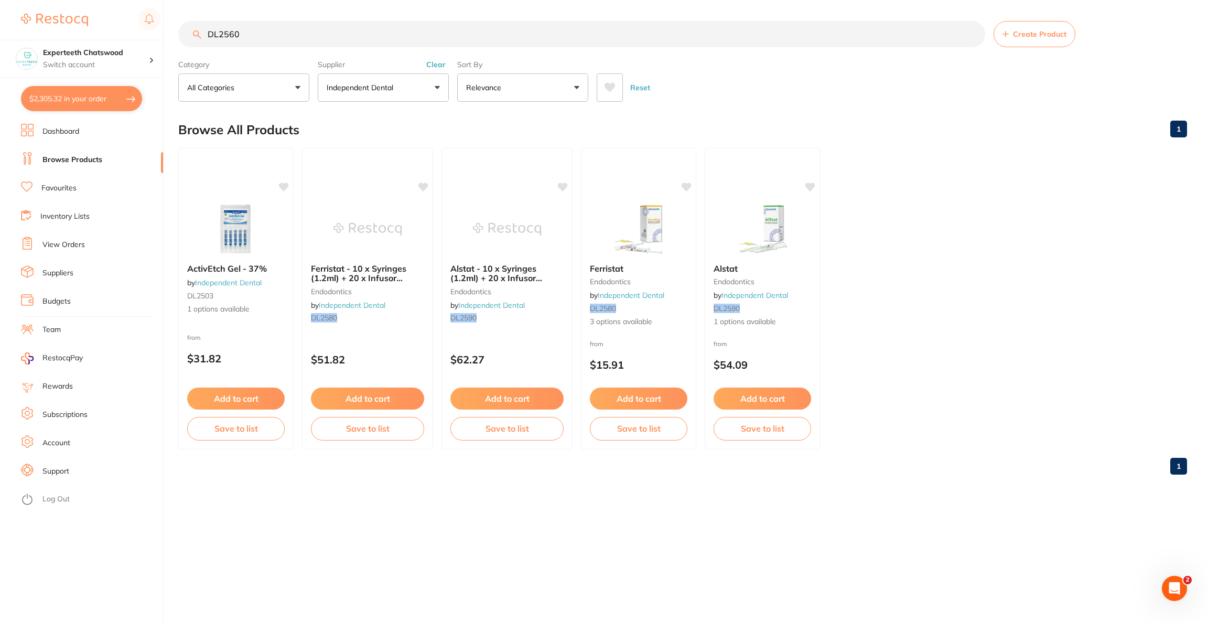
click at [106, 110] on button "$2,305.32 in your order" at bounding box center [81, 98] width 121 height 25
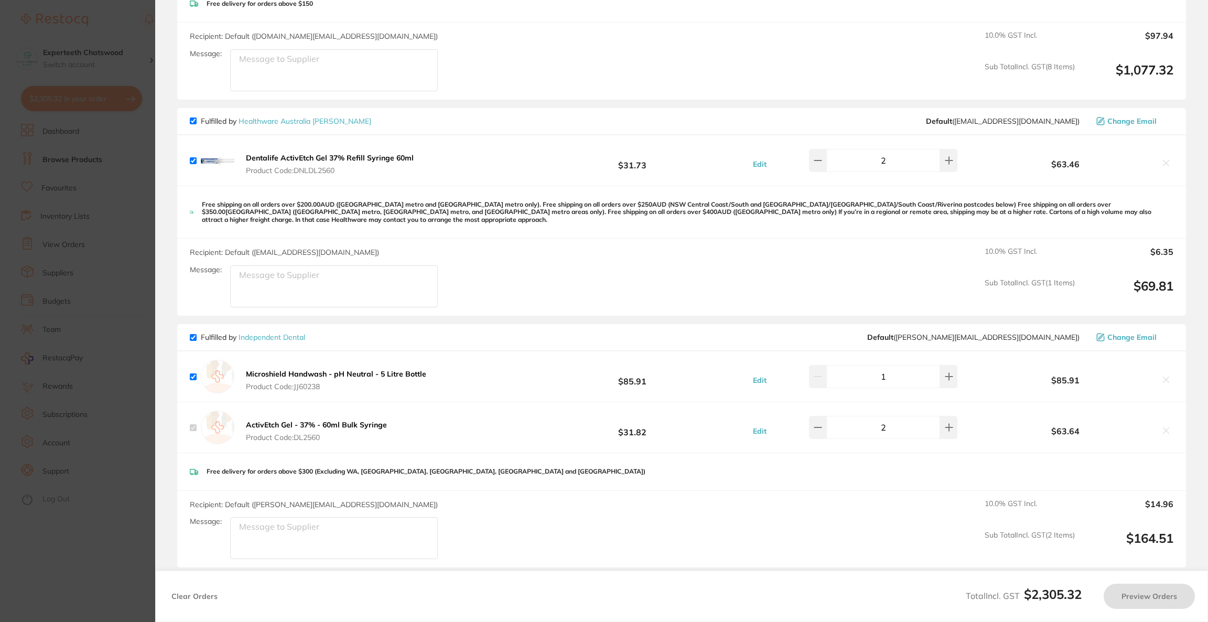
checkbox input "true"
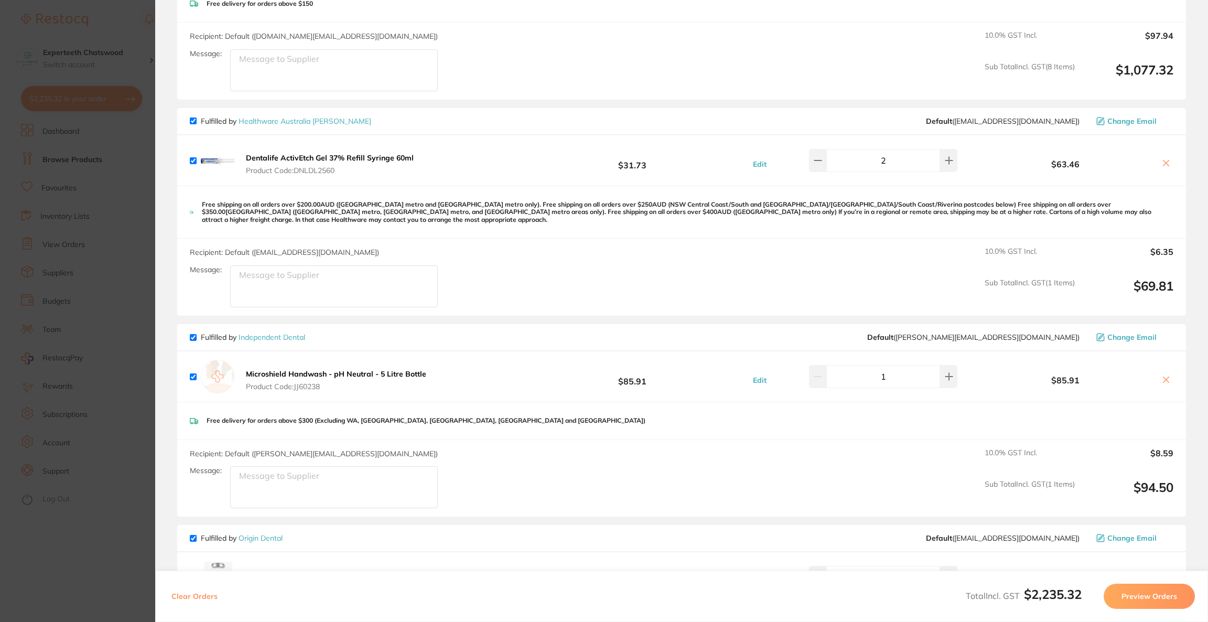
click at [1164, 165] on icon at bounding box center [1166, 163] width 8 height 8
checkbox input "false"
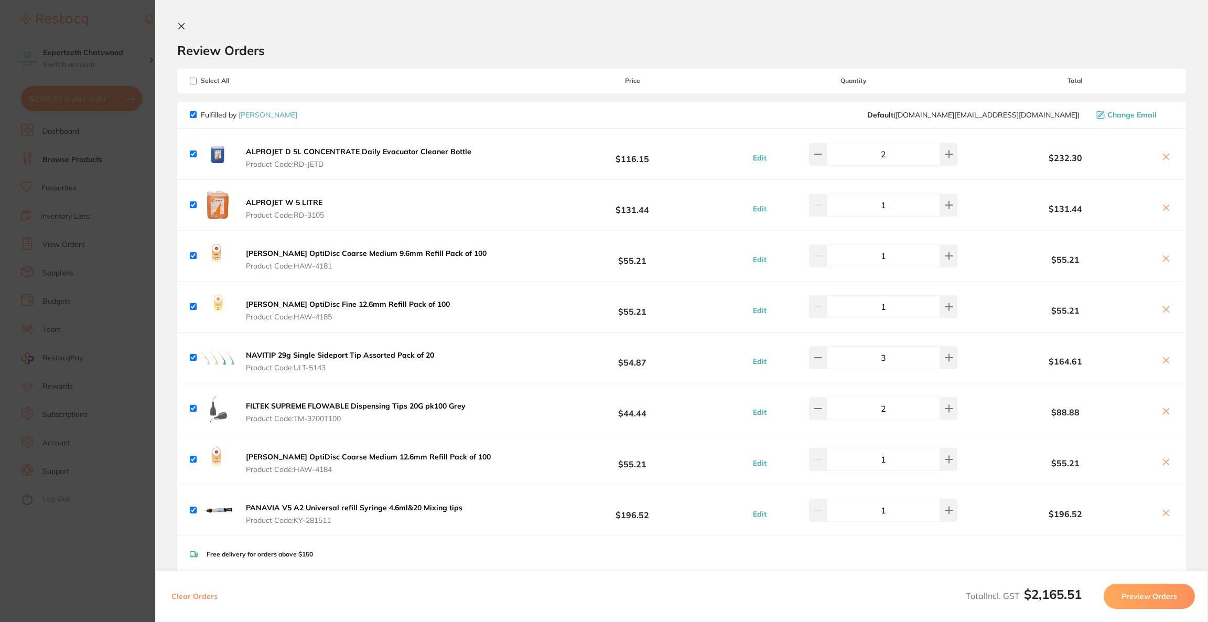
click at [82, 243] on section "Update RRP Set your pre negotiated price for this item. Item Agreed RRP (excl. …" at bounding box center [604, 311] width 1208 height 622
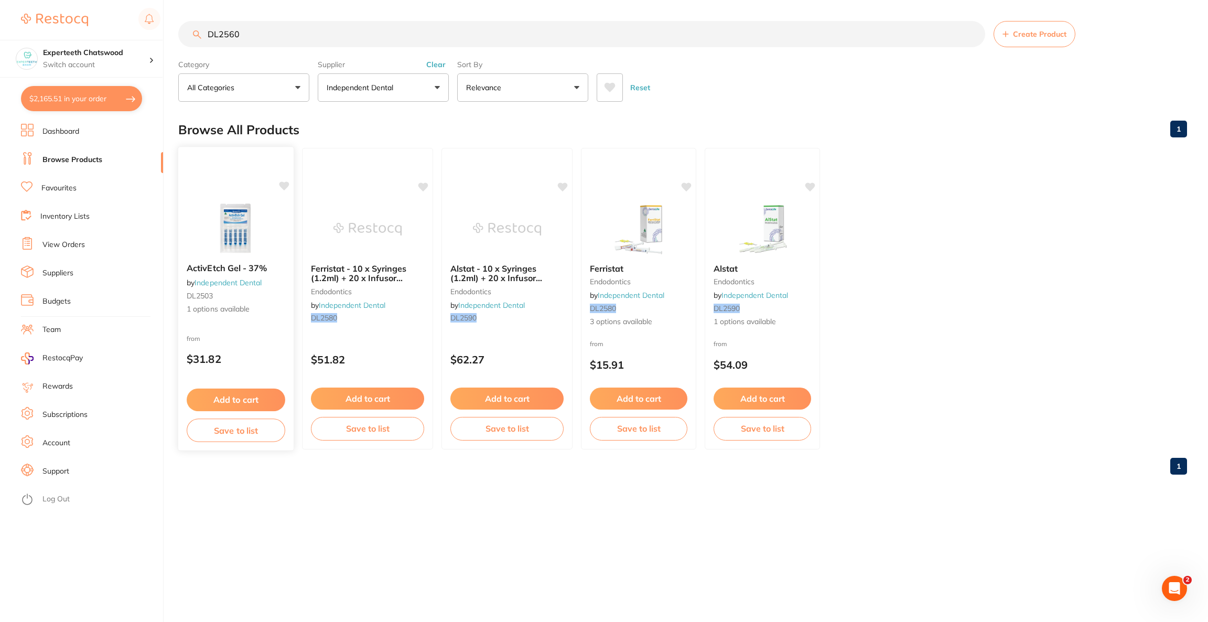
click at [251, 199] on div "ActivEtch Gel - 37% by Independent Dental DL2503 1 options available from $31.8…" at bounding box center [236, 298] width 116 height 305
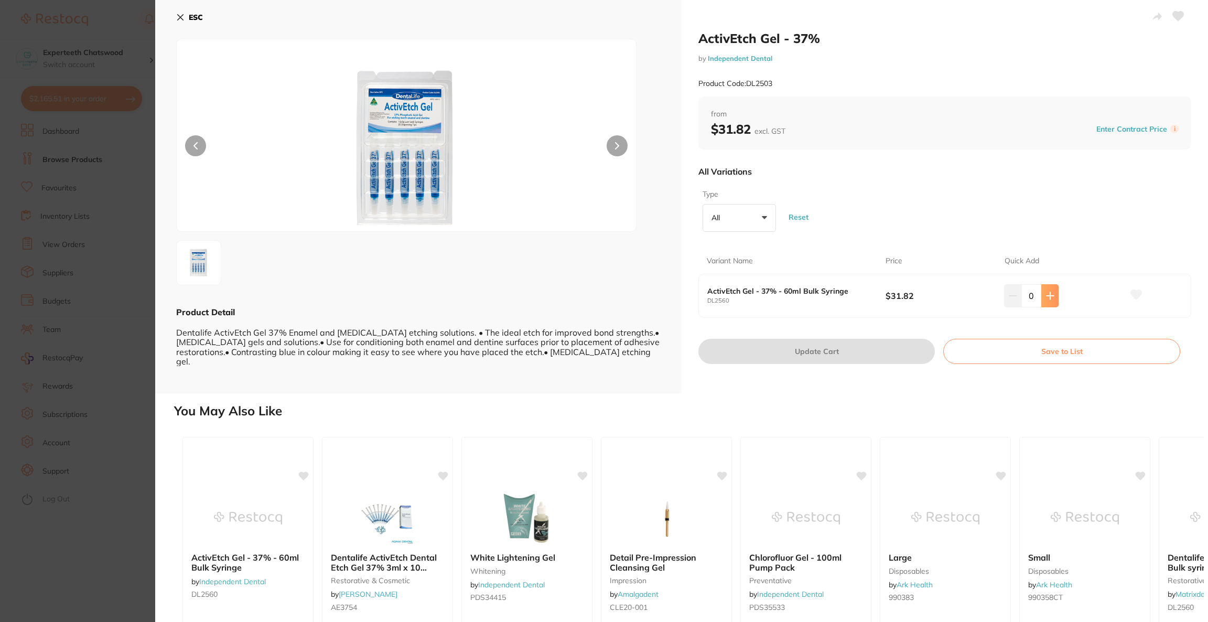
click at [1046, 298] on icon at bounding box center [1050, 296] width 8 height 8
type input "2"
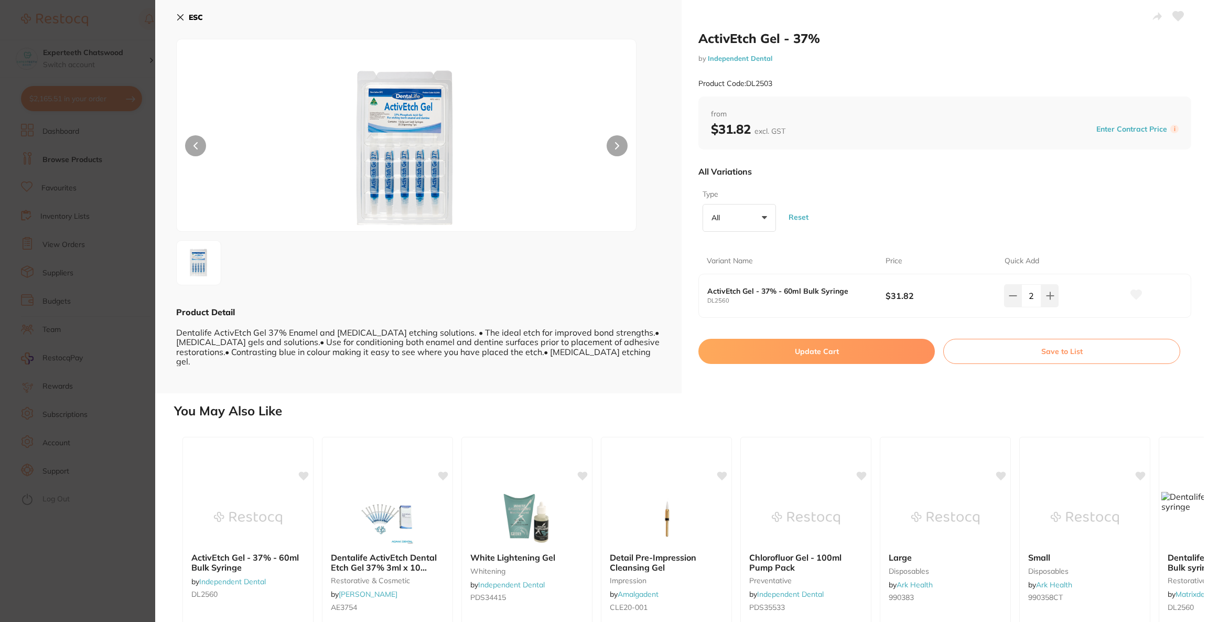
click at [874, 350] on button "Update Cart" at bounding box center [816, 351] width 236 height 25
checkbox input "false"
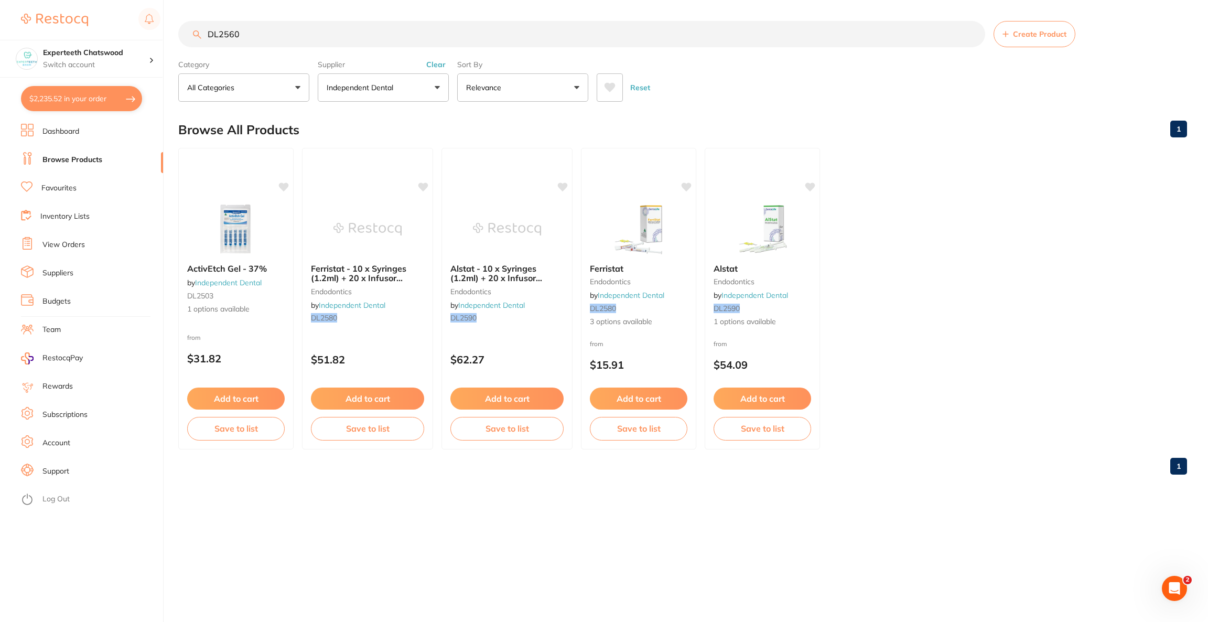
click at [109, 94] on button "$2,235.52 in your order" at bounding box center [81, 98] width 121 height 25
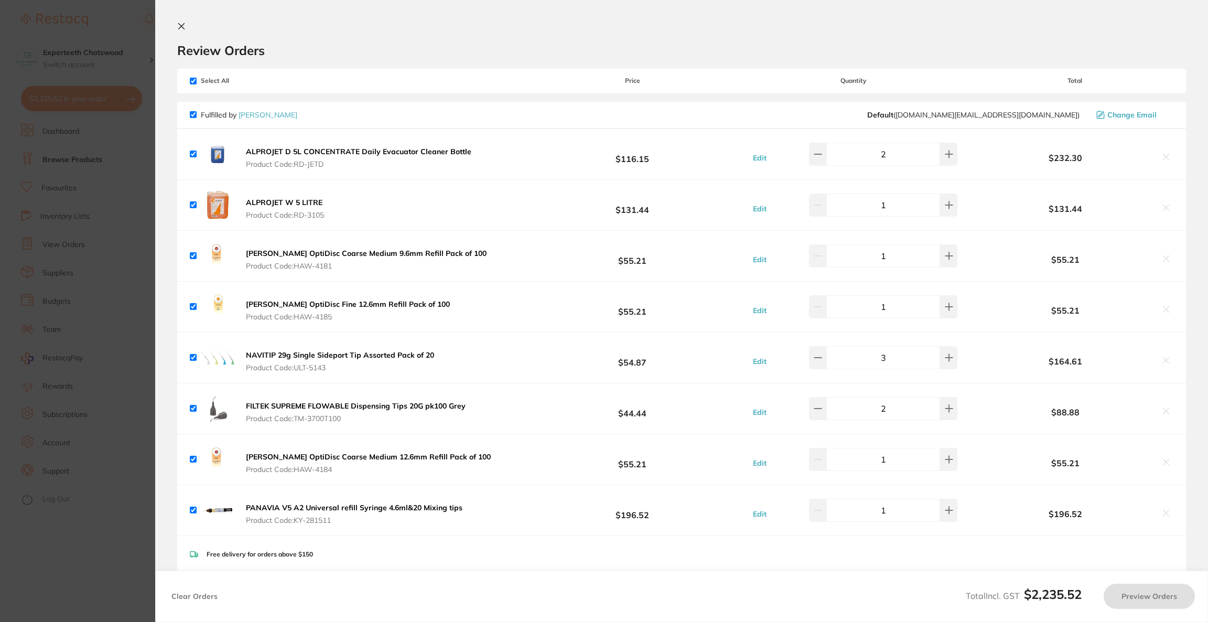
checkbox input "true"
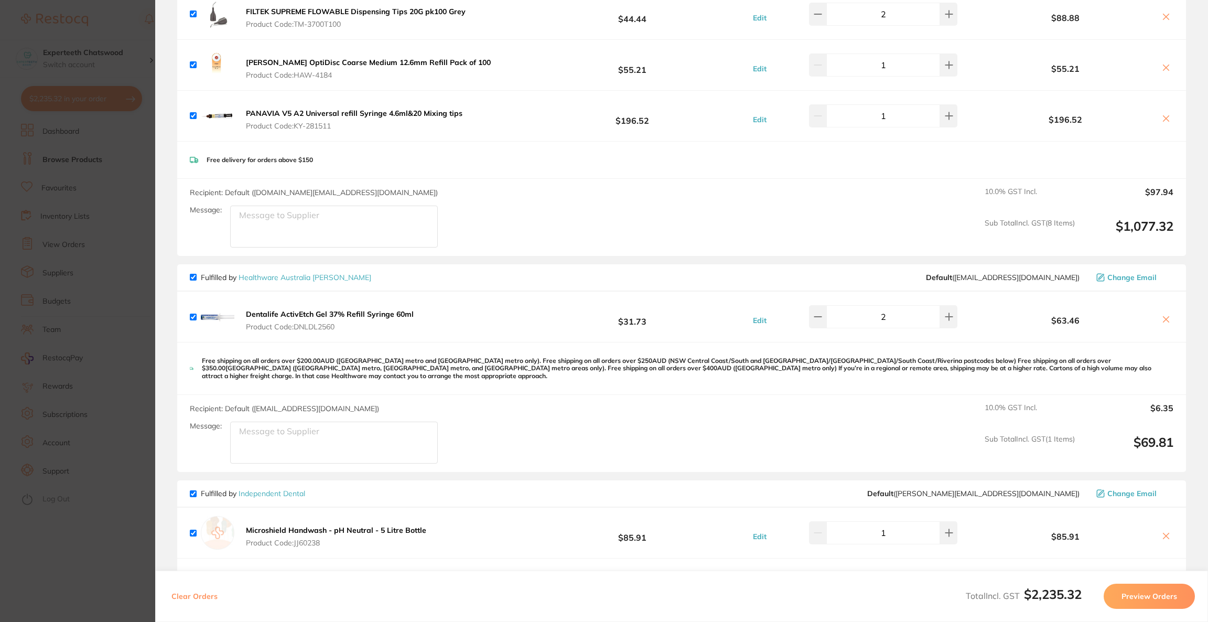
scroll to position [551, 0]
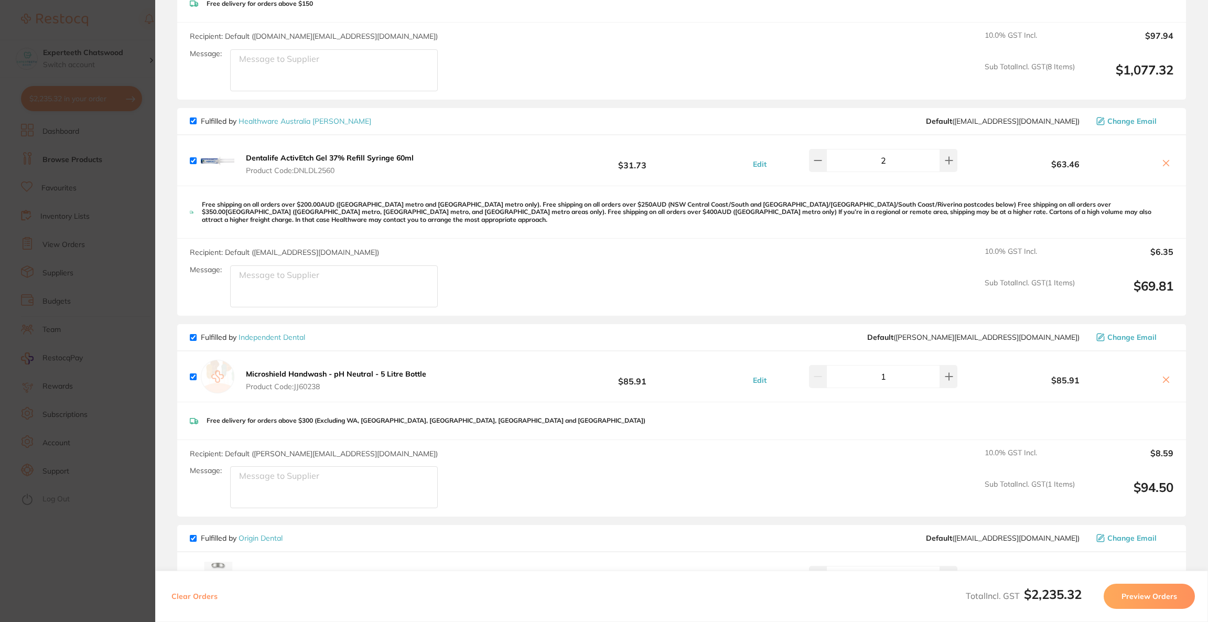
click at [1165, 159] on icon at bounding box center [1166, 163] width 8 height 8
checkbox input "false"
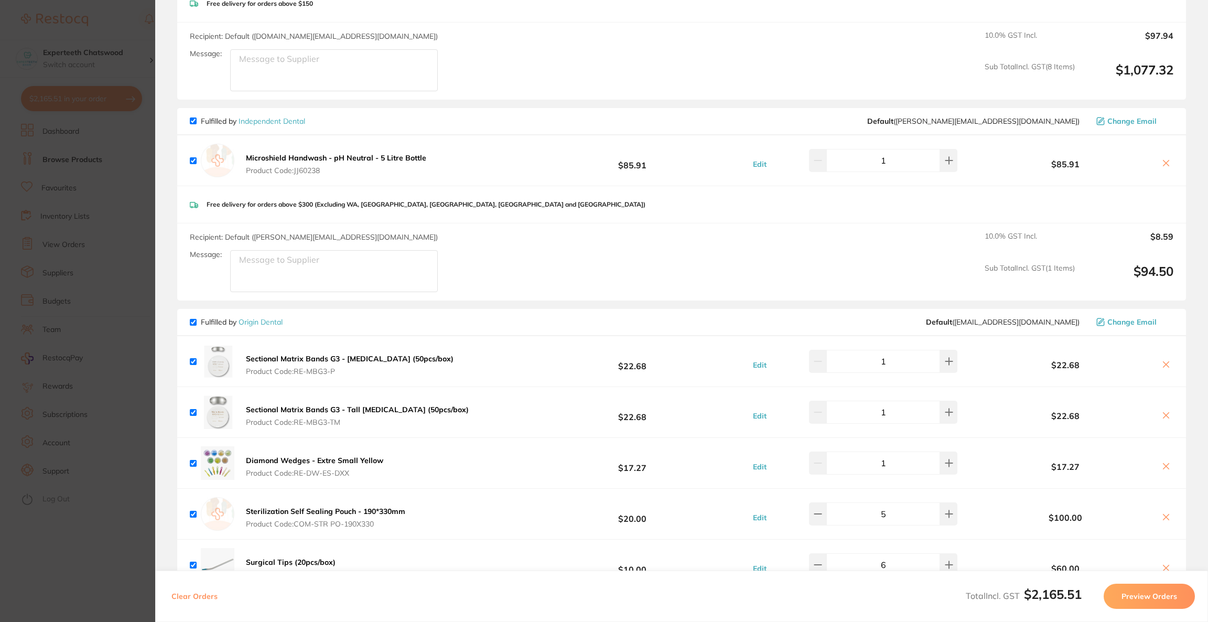
click at [99, 172] on section "Update RRP Set your pre negotiated price for this item. Item Agreed RRP (excl. …" at bounding box center [604, 311] width 1208 height 622
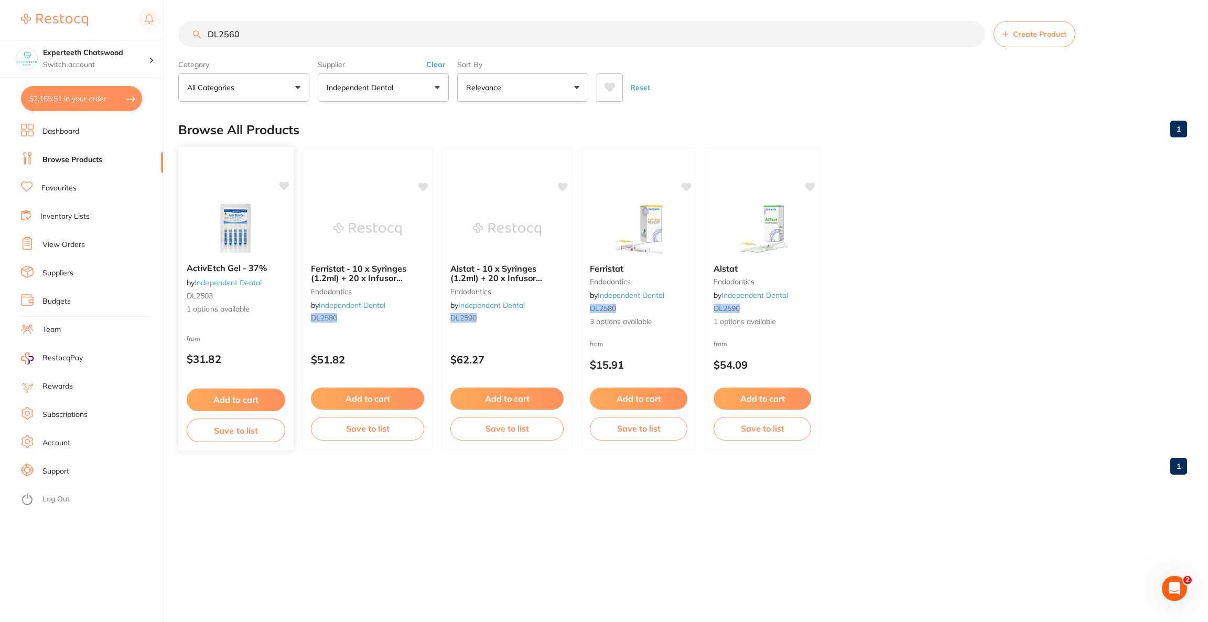
click at [276, 166] on div at bounding box center [235, 160] width 115 height 27
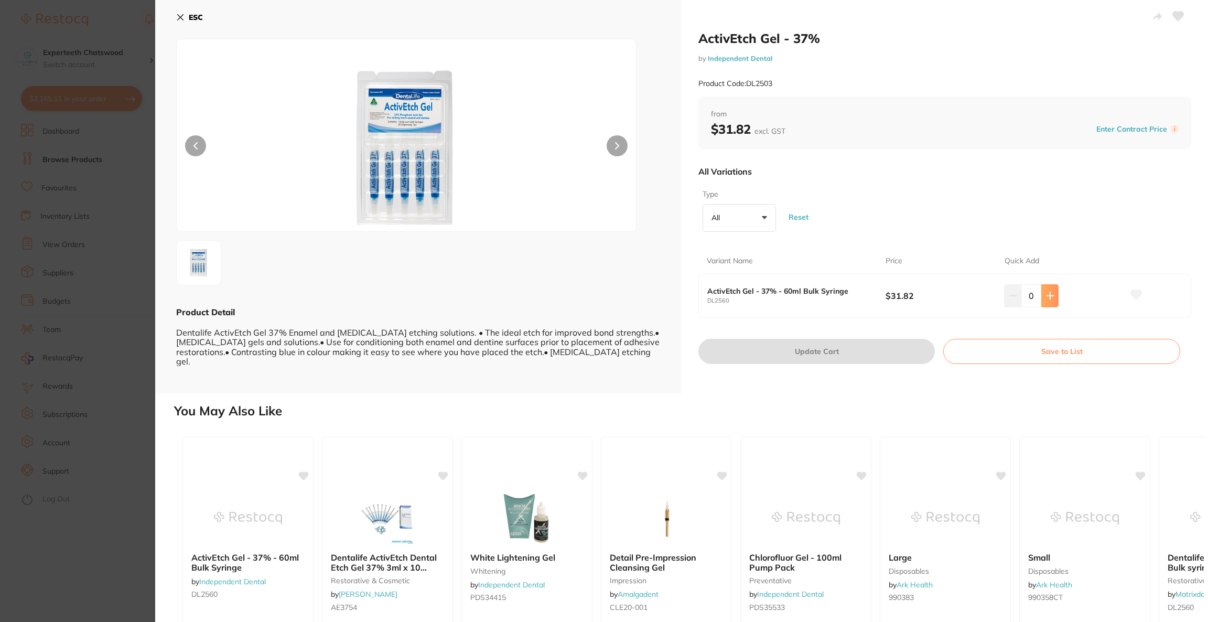
click at [1053, 300] on button at bounding box center [1049, 295] width 17 height 23
type input "2"
click at [849, 360] on button "Update Cart" at bounding box center [816, 351] width 236 height 25
checkbox input "false"
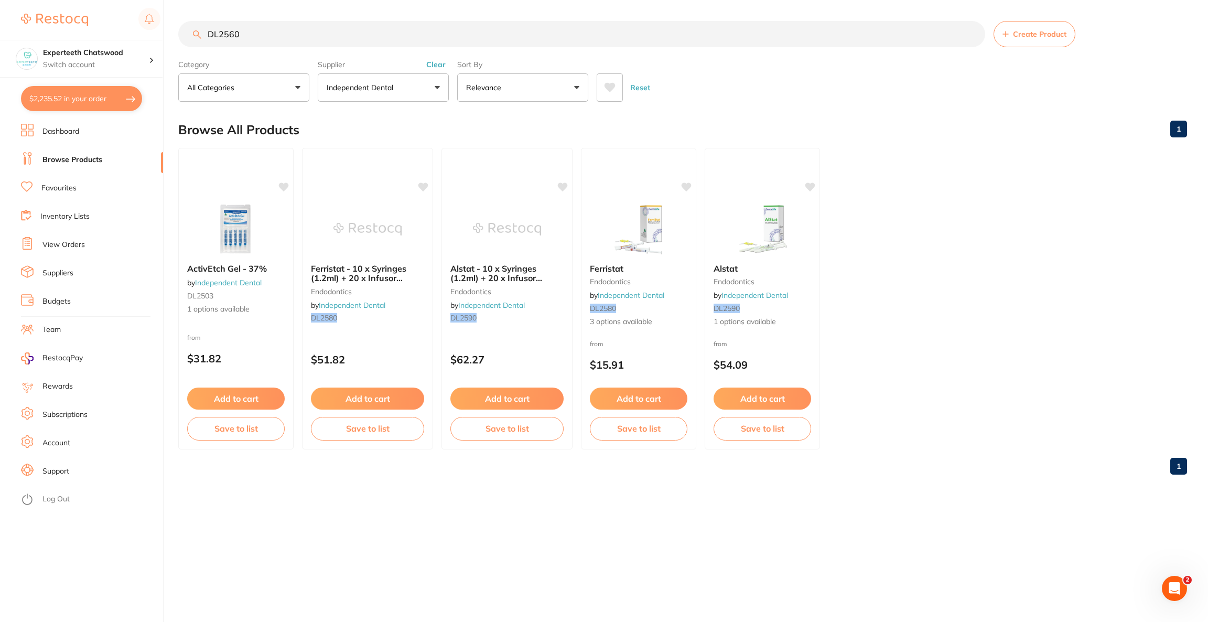
click at [76, 105] on button "$2,235.52 in your order" at bounding box center [81, 98] width 121 height 25
checkbox input "true"
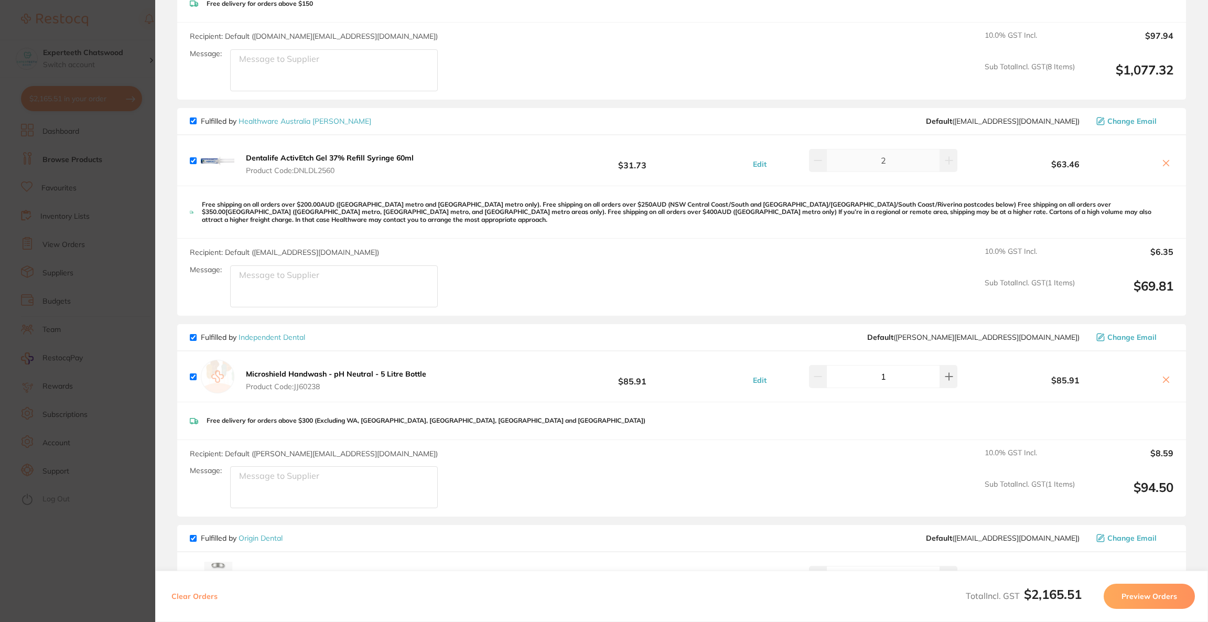
checkbox input "true"
click at [1166, 164] on icon at bounding box center [1166, 163] width 8 height 8
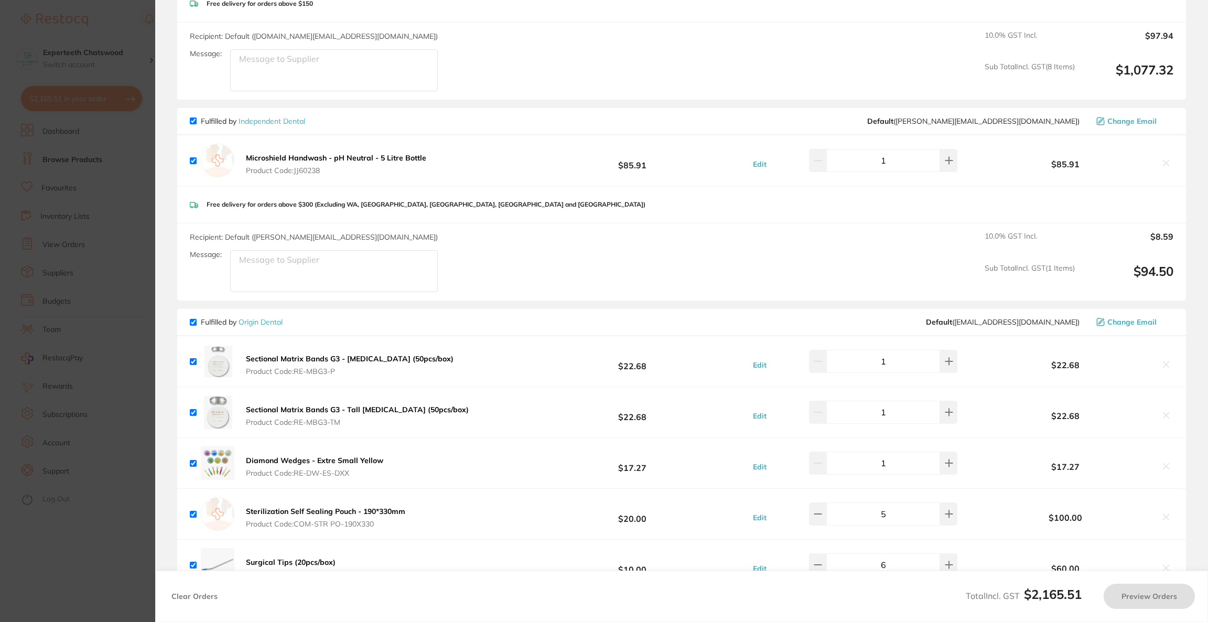
checkbox input "true"
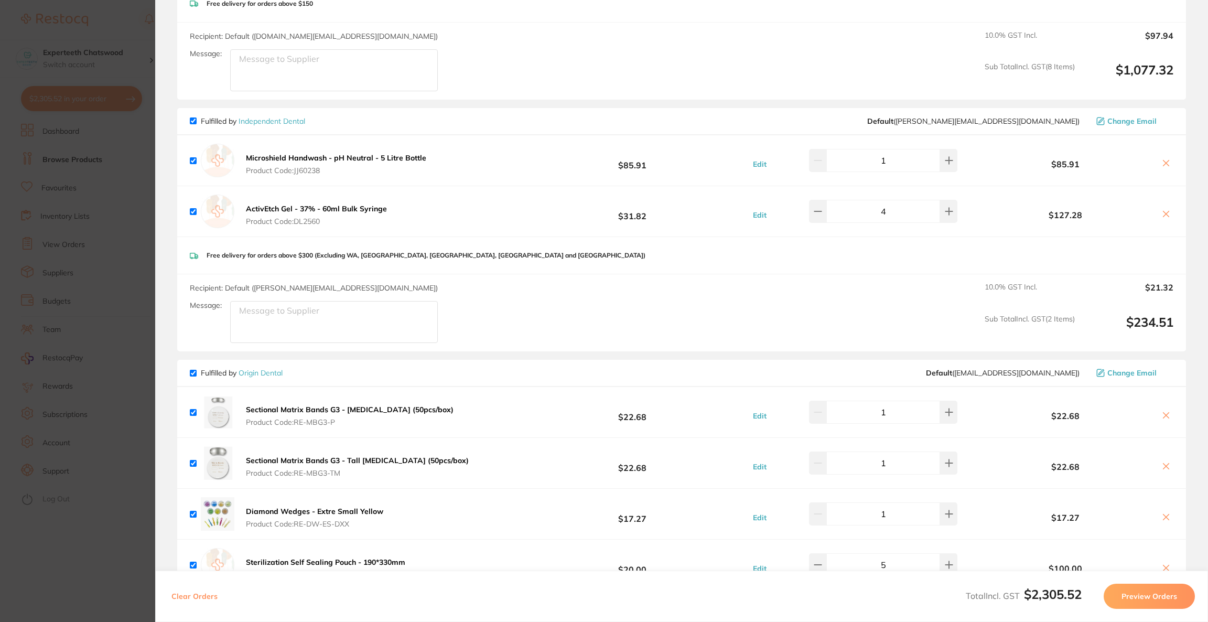
click at [104, 59] on section "Update RRP Set your pre negotiated price for this item. Item Agreed RRP (excl. …" at bounding box center [604, 311] width 1208 height 622
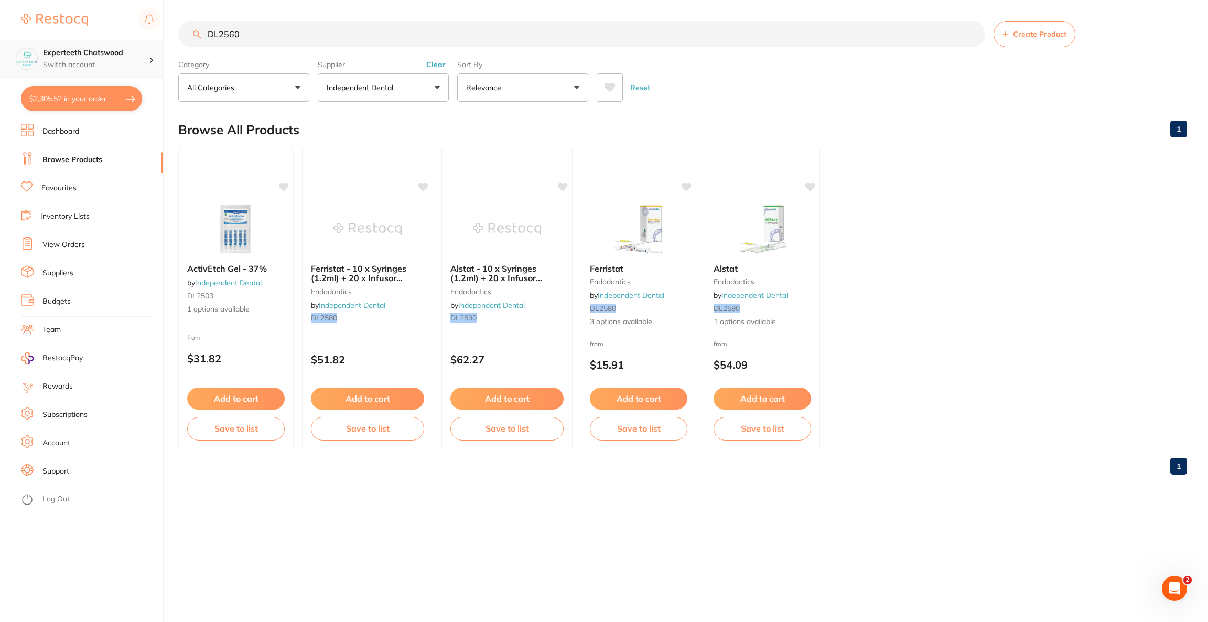
click at [141, 55] on h4 "Experteeth Chatswood" at bounding box center [96, 53] width 106 height 10
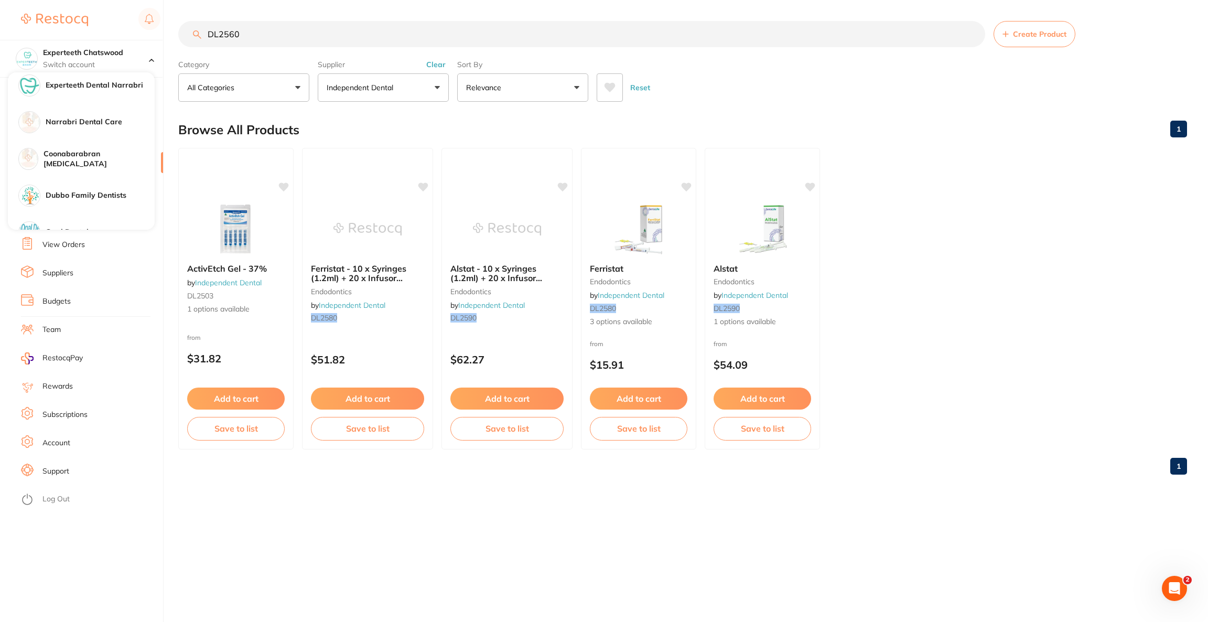
scroll to position [1017, 0]
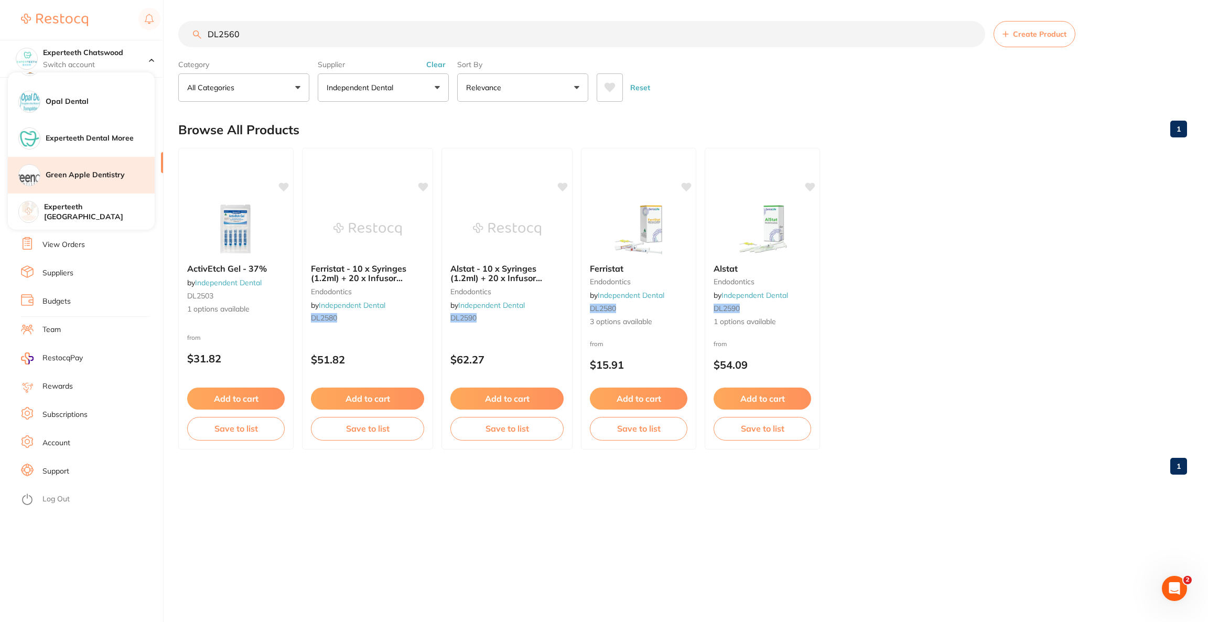
click at [90, 168] on div "Green Apple Dentistry" at bounding box center [81, 175] width 147 height 37
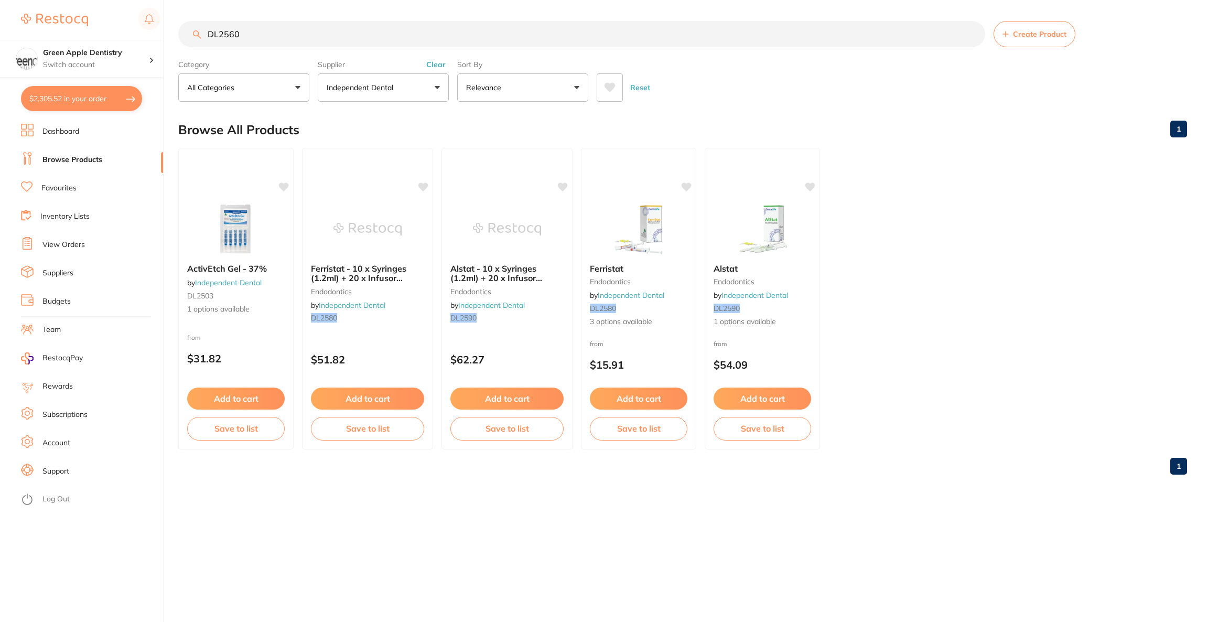
checkbox input "false"
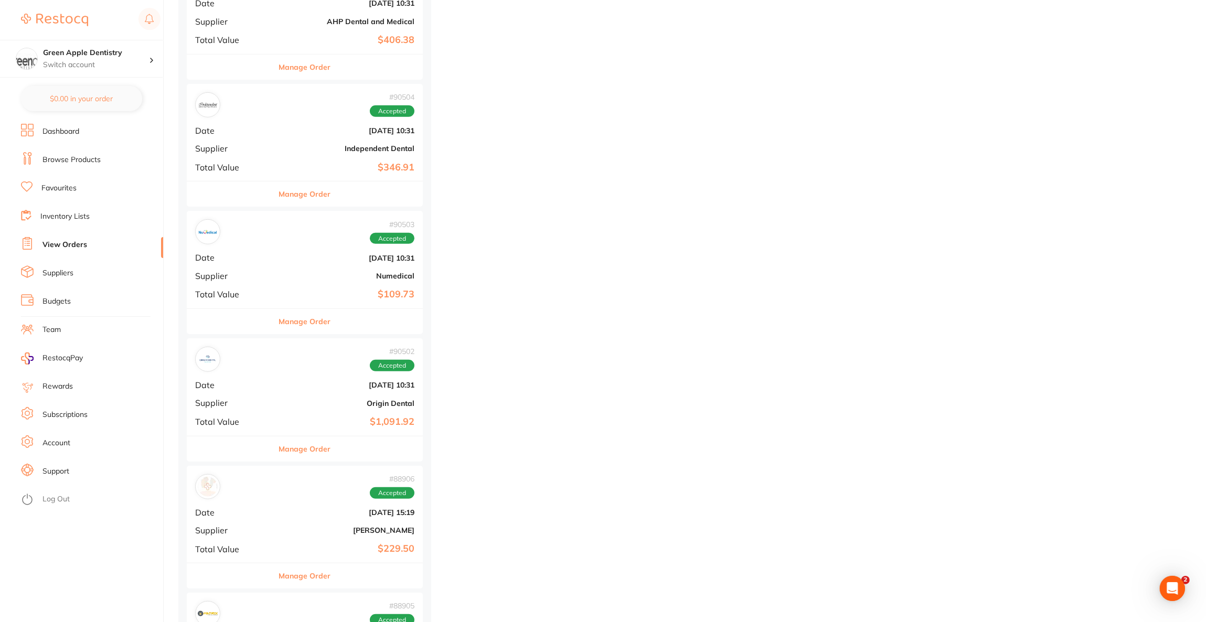
scroll to position [1101, 0]
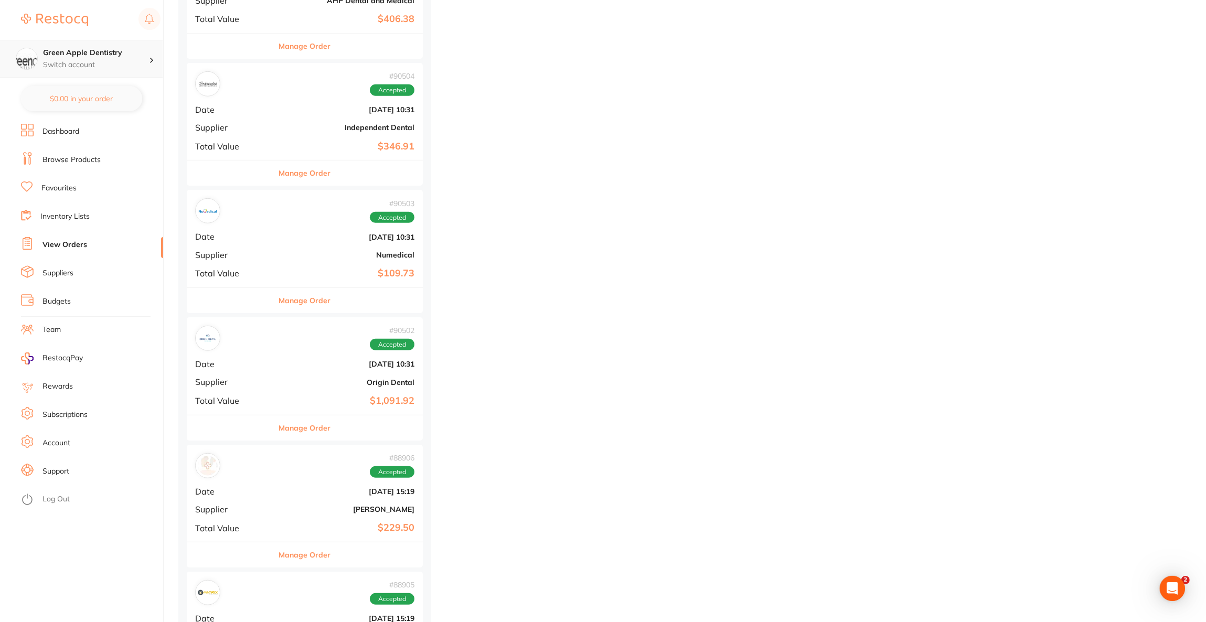
click at [153, 63] on div at bounding box center [156, 58] width 14 height 9
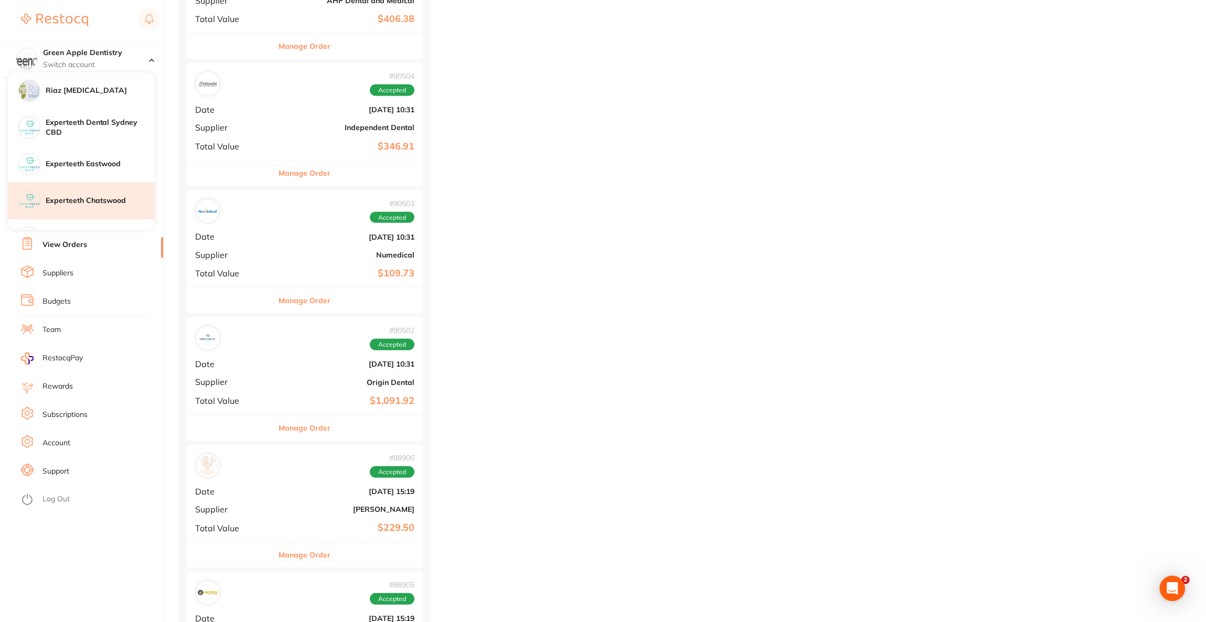
click at [100, 198] on h4 "Experteeth Chatswood" at bounding box center [100, 201] width 109 height 10
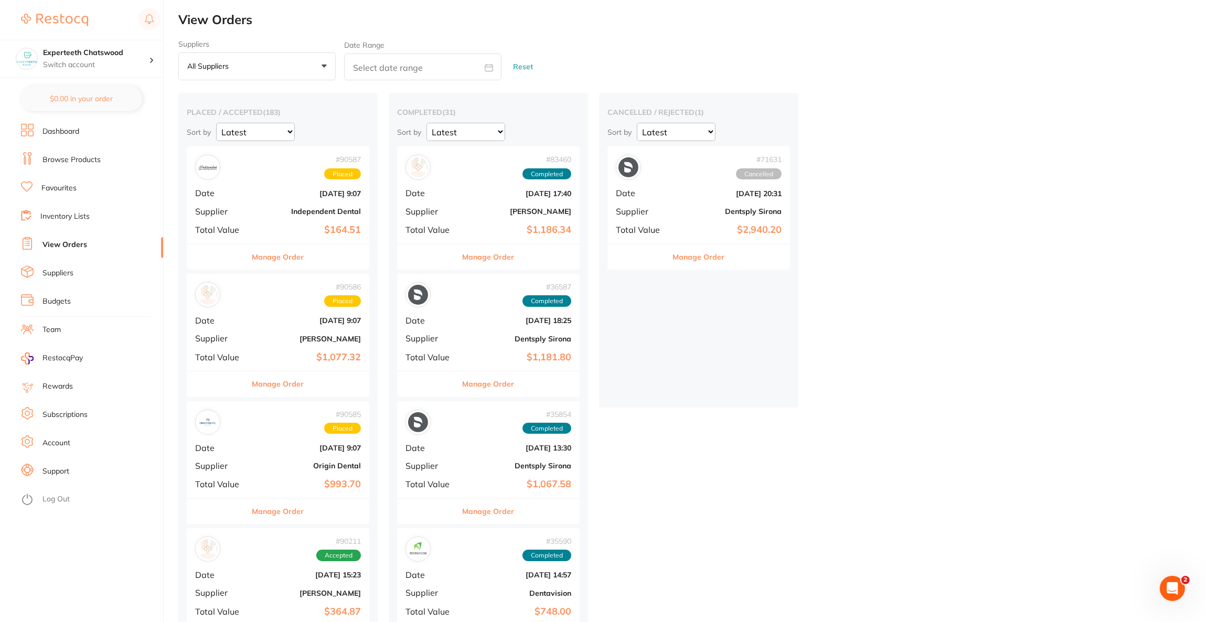
click at [76, 168] on ul "Dashboard Browse Products Favourites Inventory Lists View Orders Suppliers Budg…" at bounding box center [92, 373] width 142 height 498
click at [77, 164] on link "Browse Products" at bounding box center [71, 160] width 58 height 10
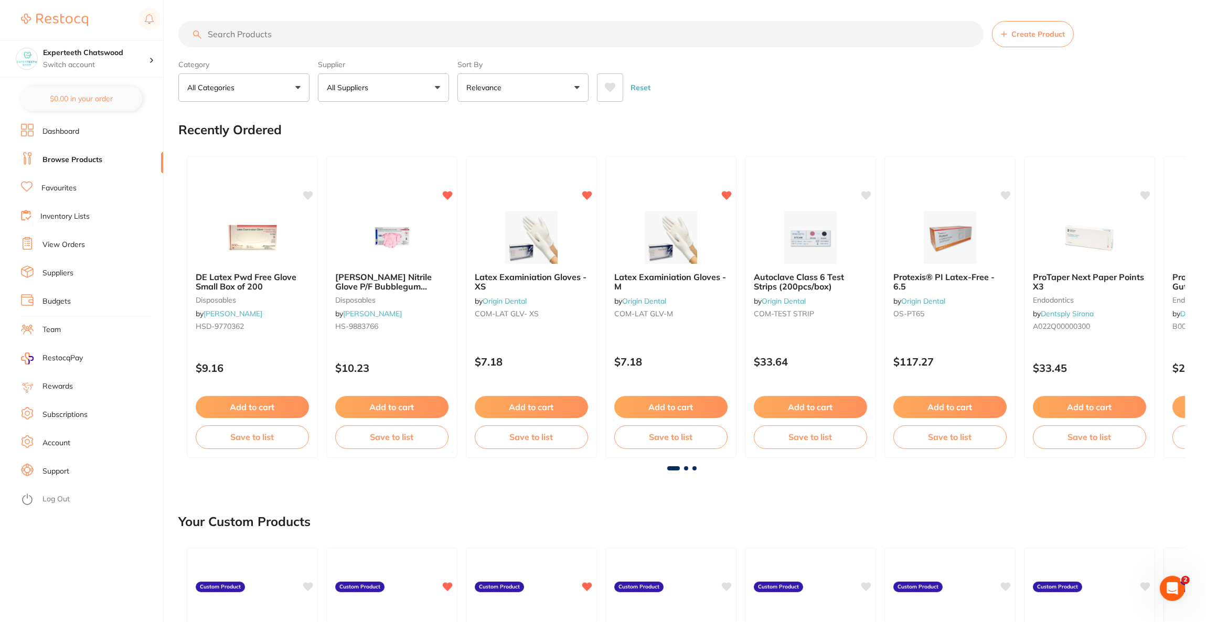
click at [431, 91] on button "All Suppliers" at bounding box center [383, 87] width 131 height 28
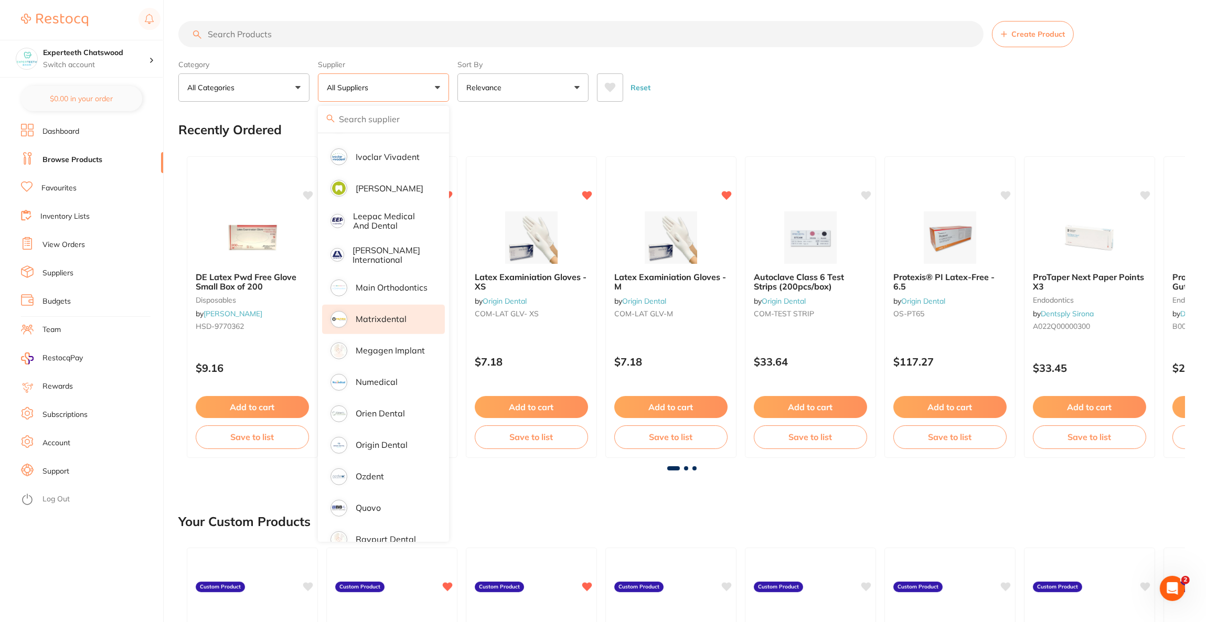
scroll to position [786, 0]
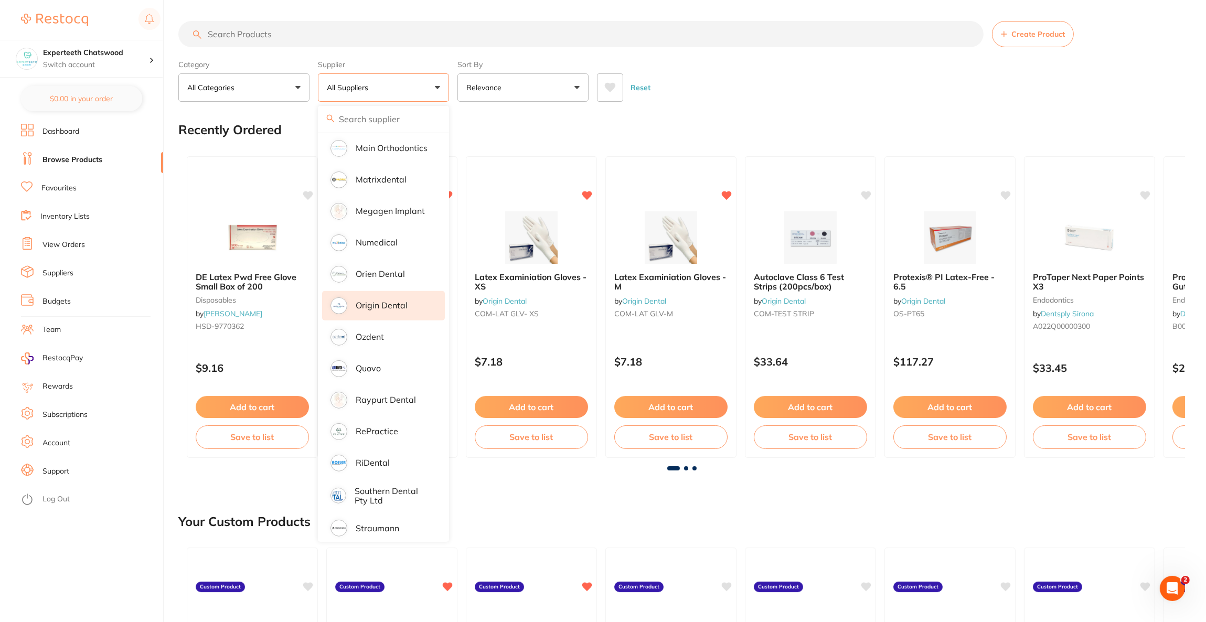
click at [406, 291] on li "Origin Dental" at bounding box center [383, 305] width 123 height 29
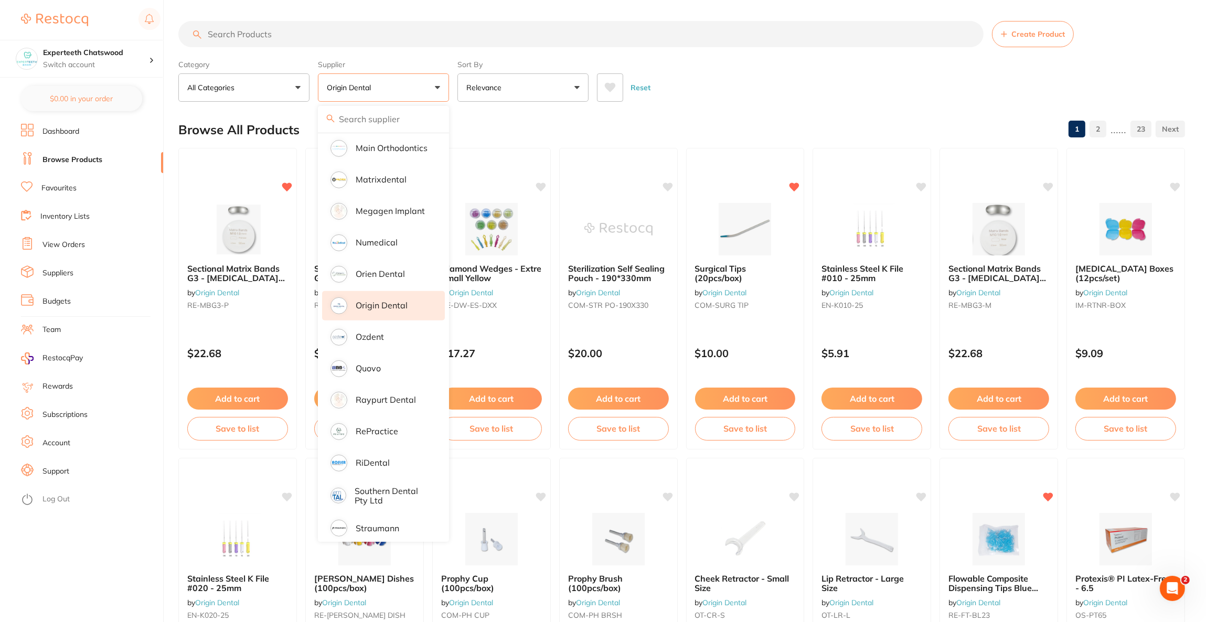
click at [852, 91] on div "Reset" at bounding box center [886, 83] width 579 height 37
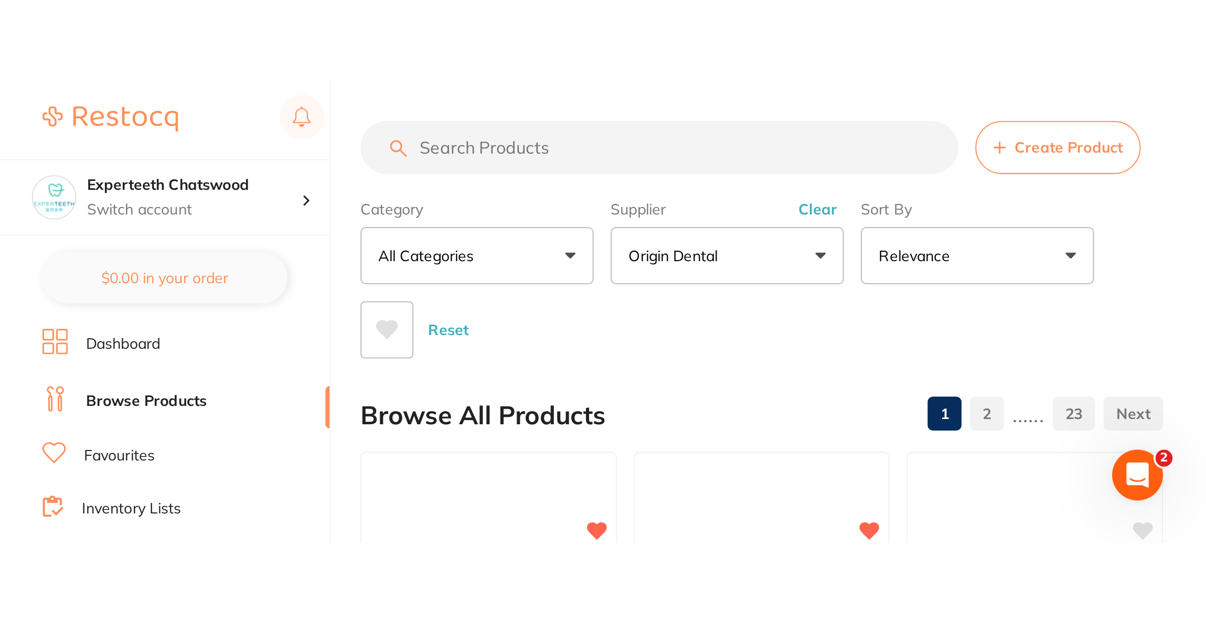
scroll to position [807, 0]
